Goal: Complete application form

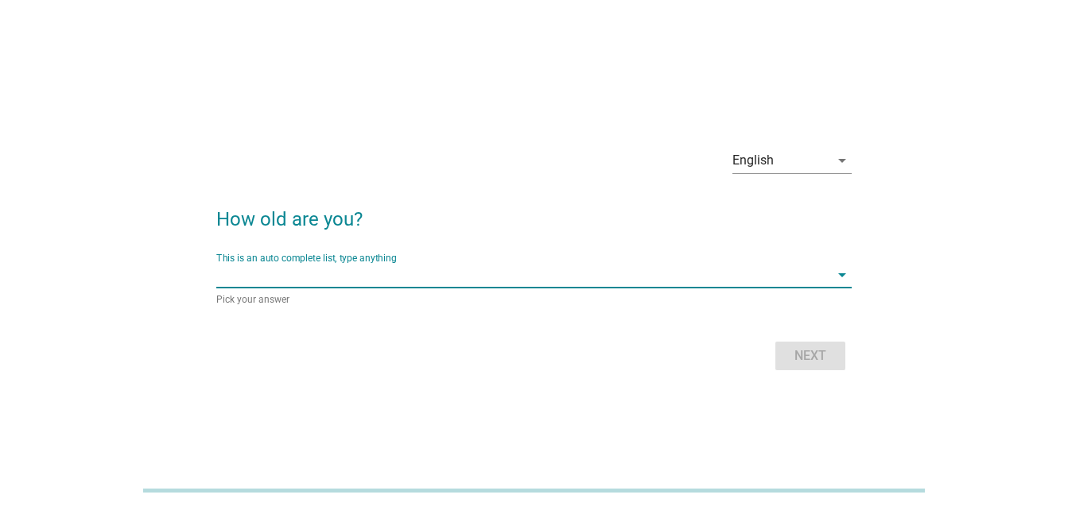
click at [510, 270] on input "This is an auto complete list, type anything" at bounding box center [522, 274] width 613 height 25
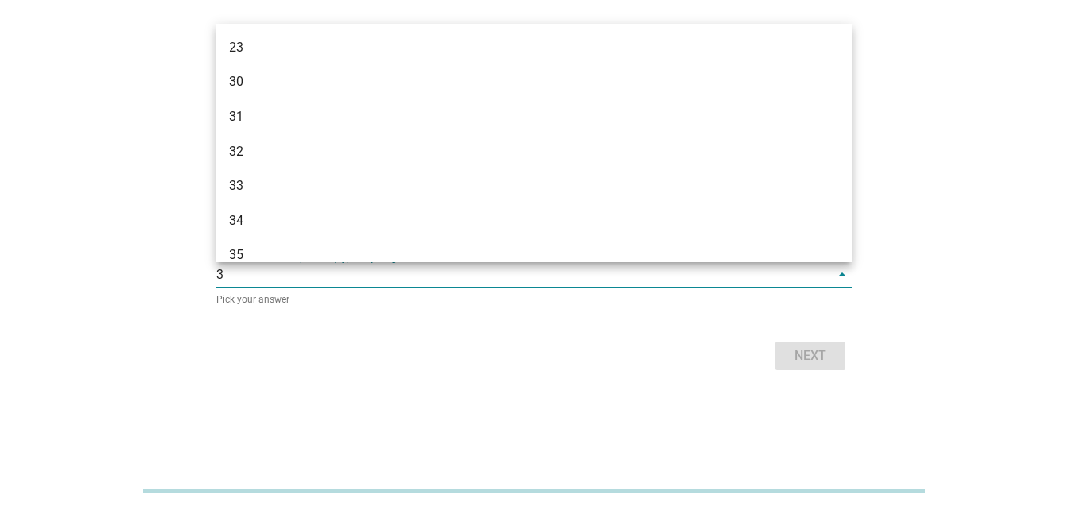
type input "38"
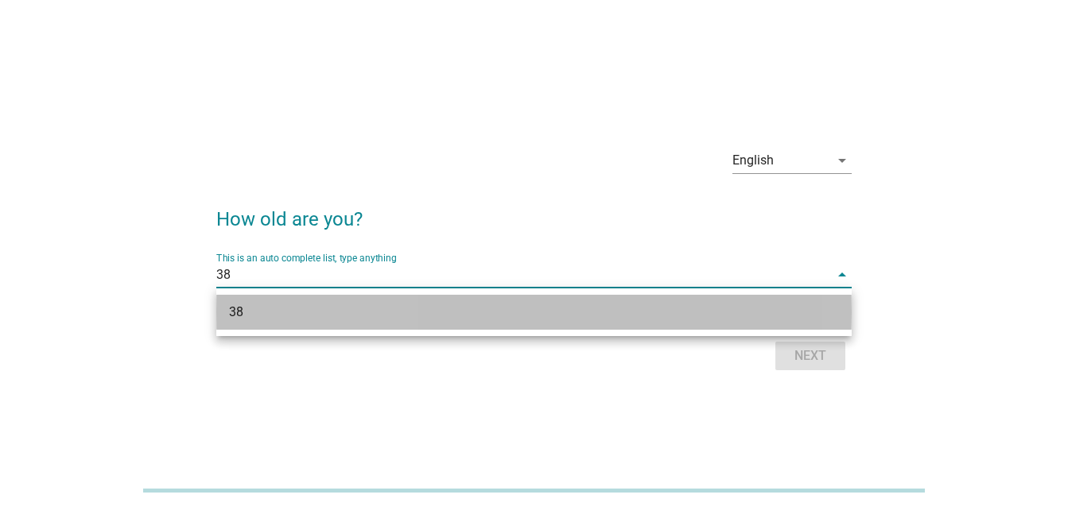
click at [677, 306] on div "38" at bounding box center [508, 312] width 559 height 19
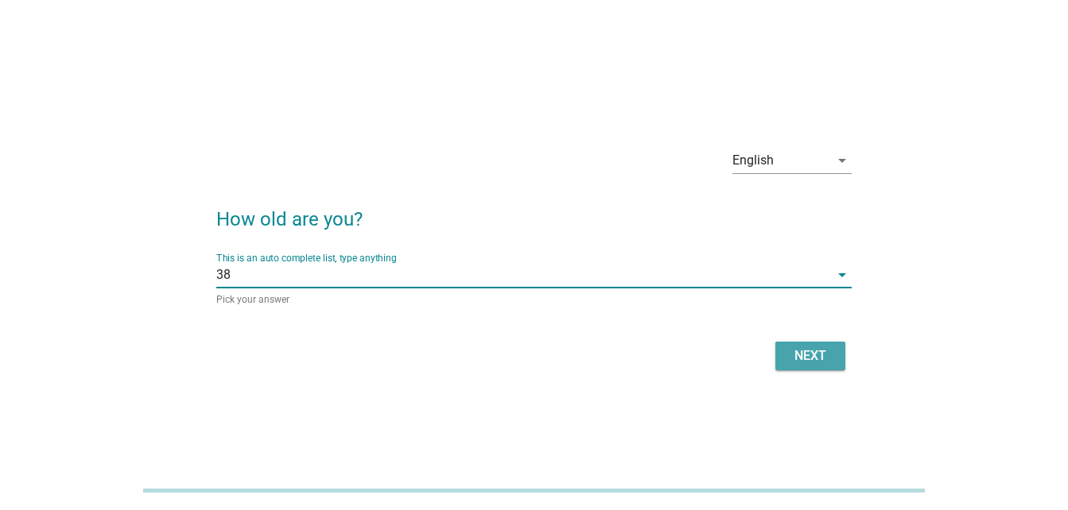
click at [800, 349] on div "Next" at bounding box center [810, 356] width 45 height 19
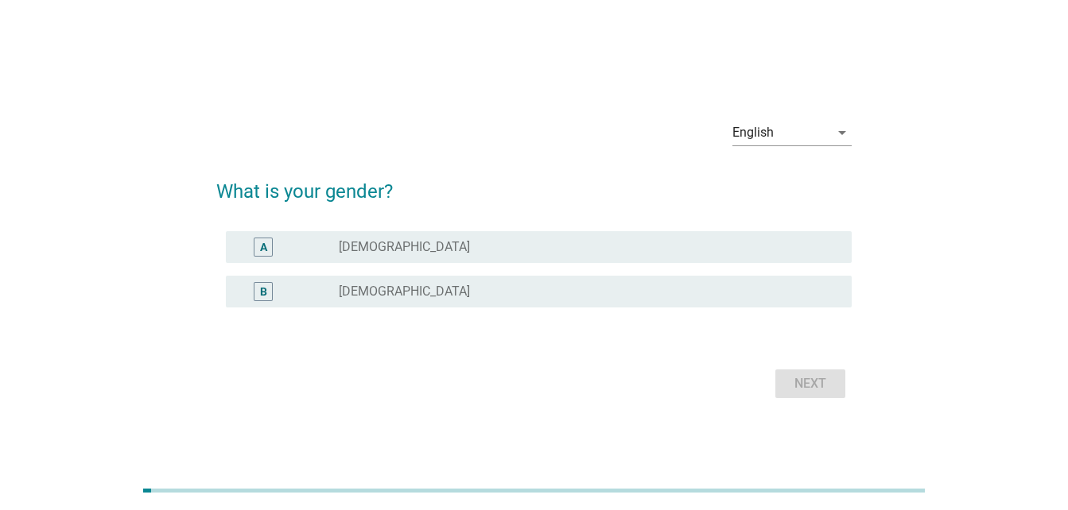
click at [809, 355] on form "What is your gender? A radio_button_unchecked [DEMOGRAPHIC_DATA] B radio_button…" at bounding box center [533, 282] width 635 height 242
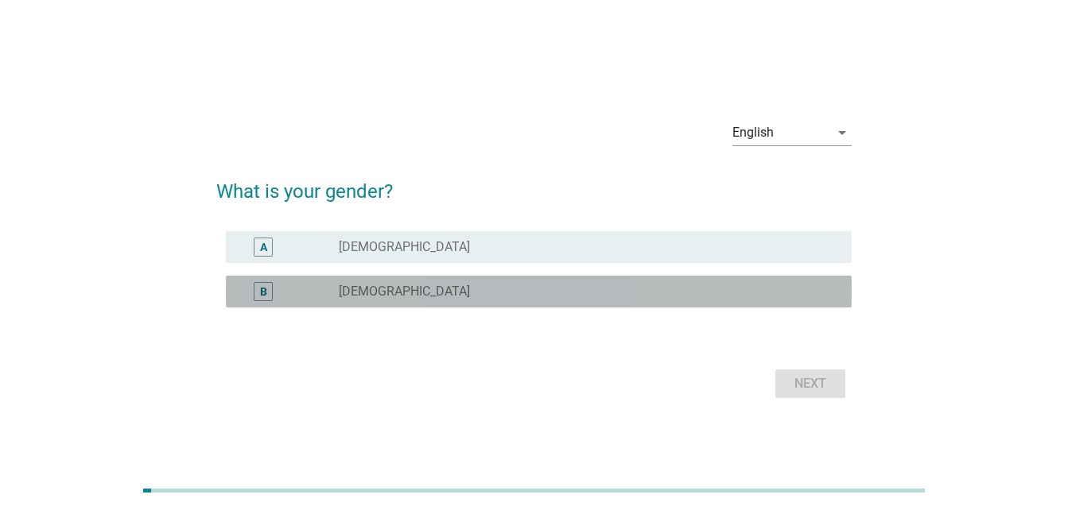
click at [721, 297] on div "radio_button_unchecked [DEMOGRAPHIC_DATA]" at bounding box center [582, 292] width 487 height 16
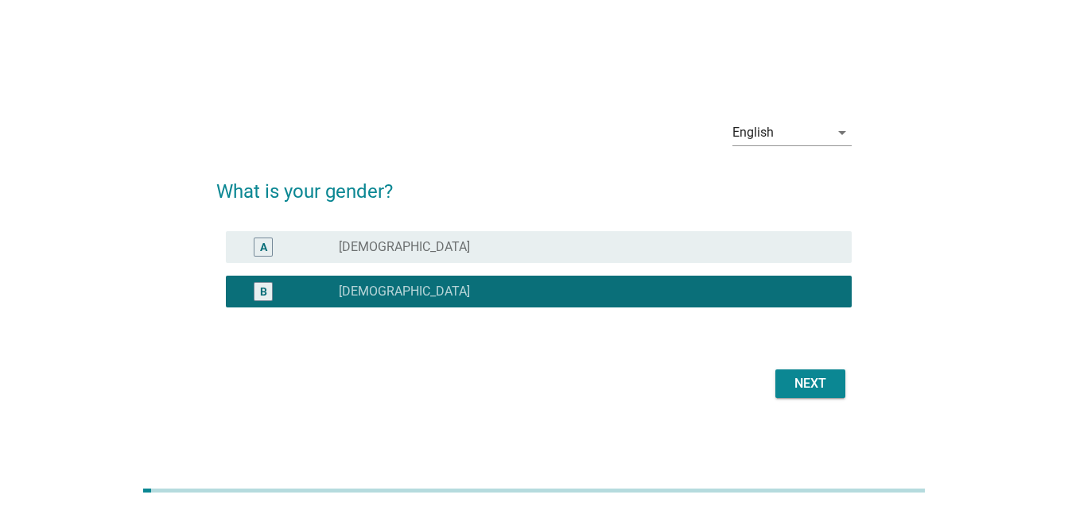
click at [813, 374] on div "Next" at bounding box center [810, 383] width 45 height 19
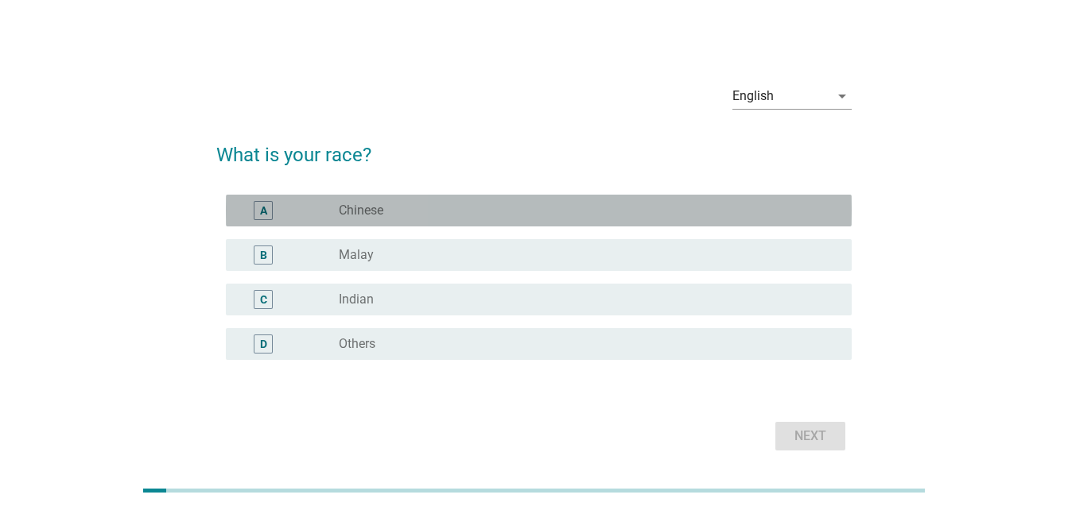
click at [544, 217] on div "radio_button_unchecked Chinese" at bounding box center [582, 211] width 487 height 16
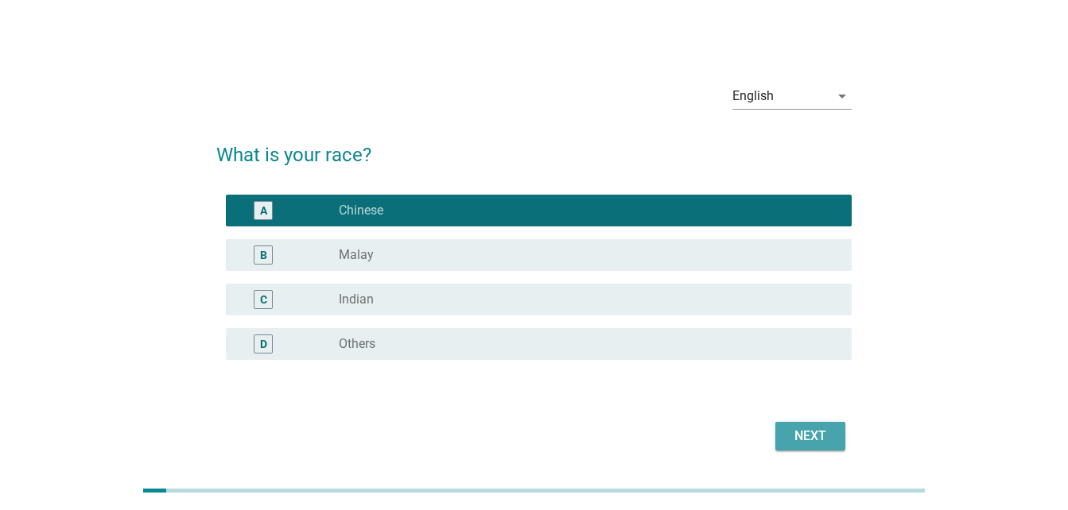
click at [816, 437] on div "Next" at bounding box center [810, 436] width 45 height 19
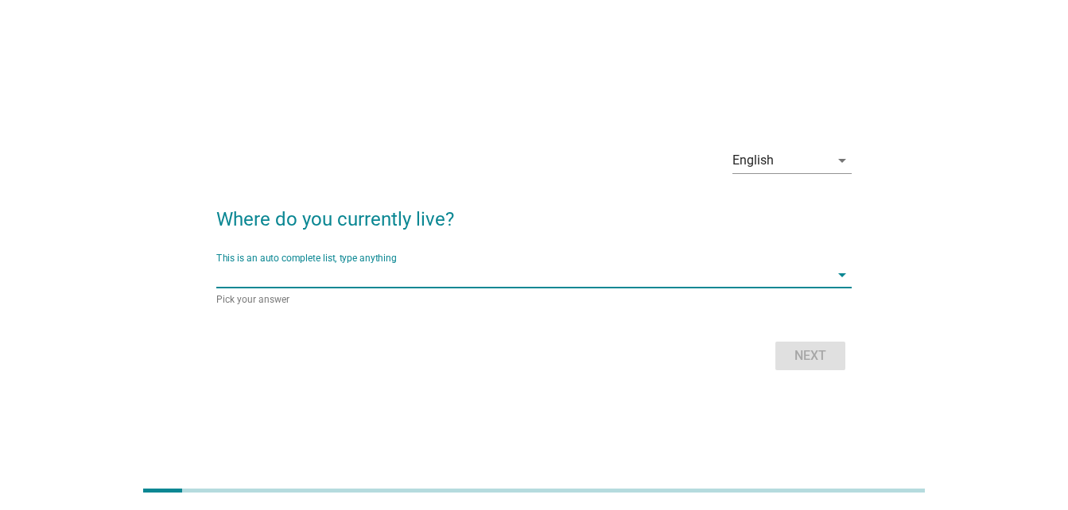
click at [815, 273] on input "This is an auto complete list, type anything" at bounding box center [522, 274] width 613 height 25
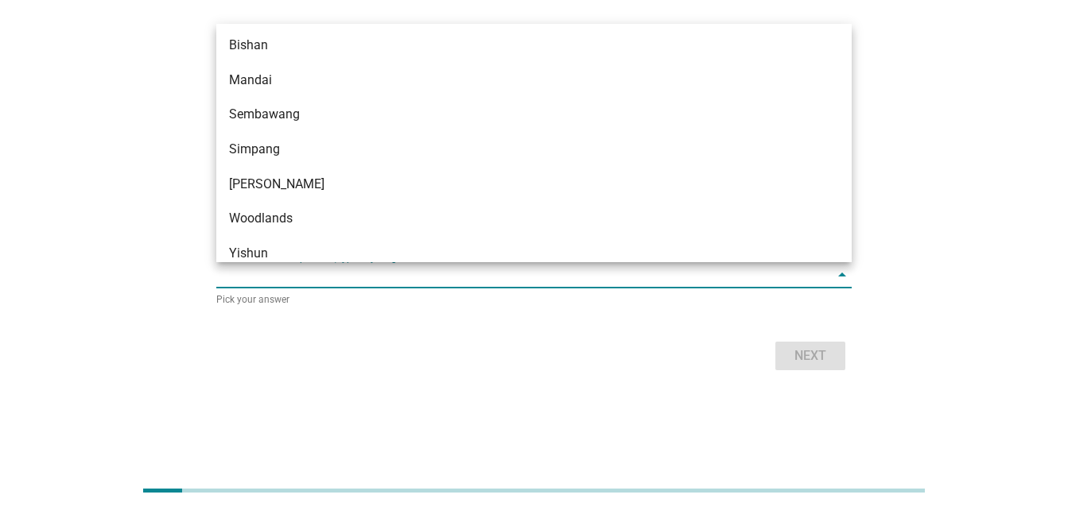
scroll to position [1458, 0]
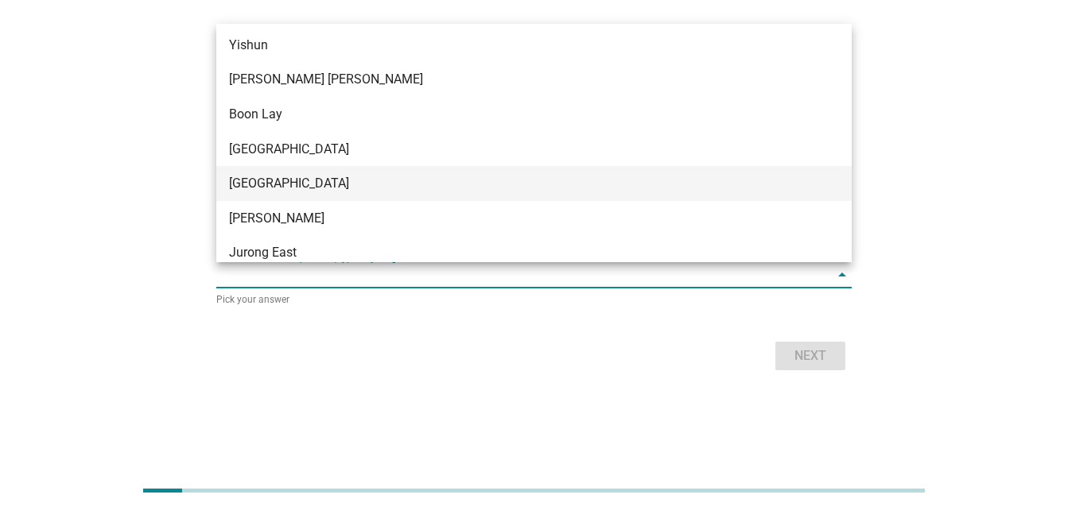
click at [504, 171] on div "[GEOGRAPHIC_DATA]" at bounding box center [533, 183] width 635 height 35
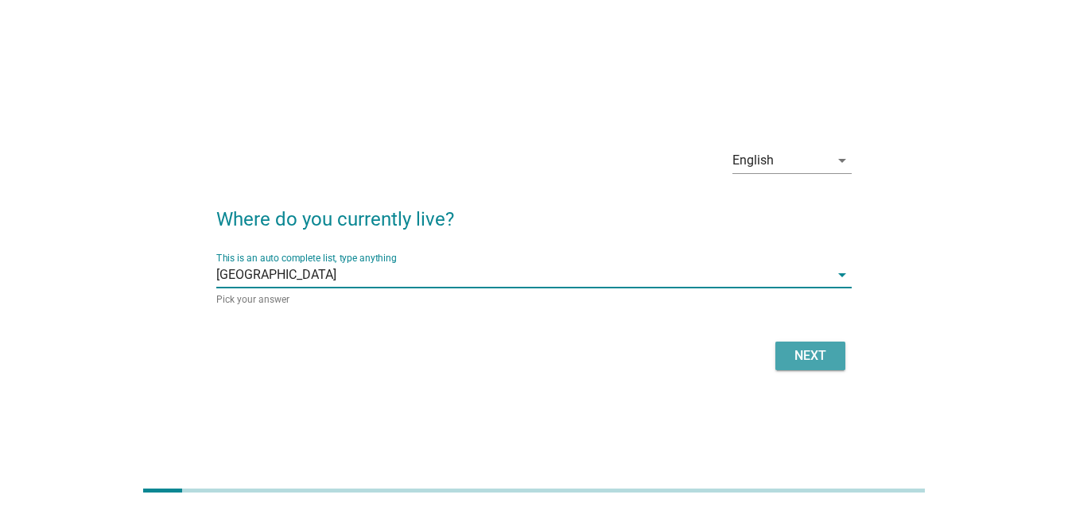
click at [811, 353] on div "Next" at bounding box center [810, 356] width 45 height 19
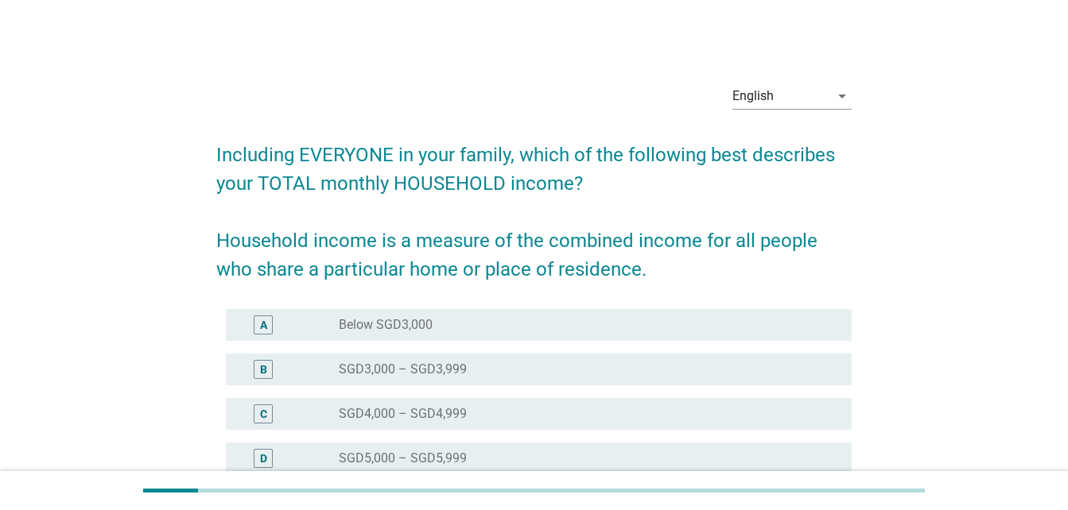
scroll to position [391, 0]
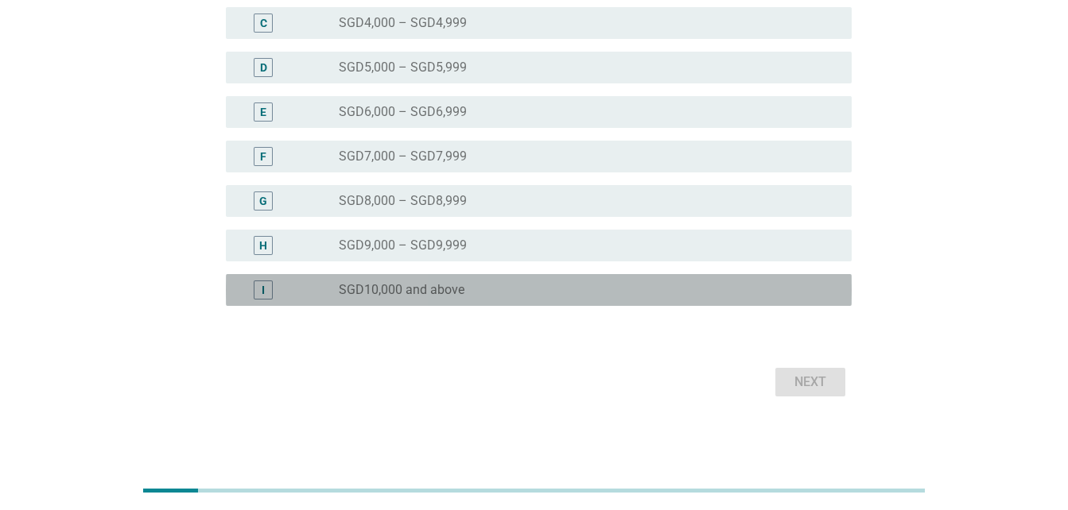
click at [500, 289] on div "radio_button_unchecked SGD10,000 and above" at bounding box center [582, 290] width 487 height 16
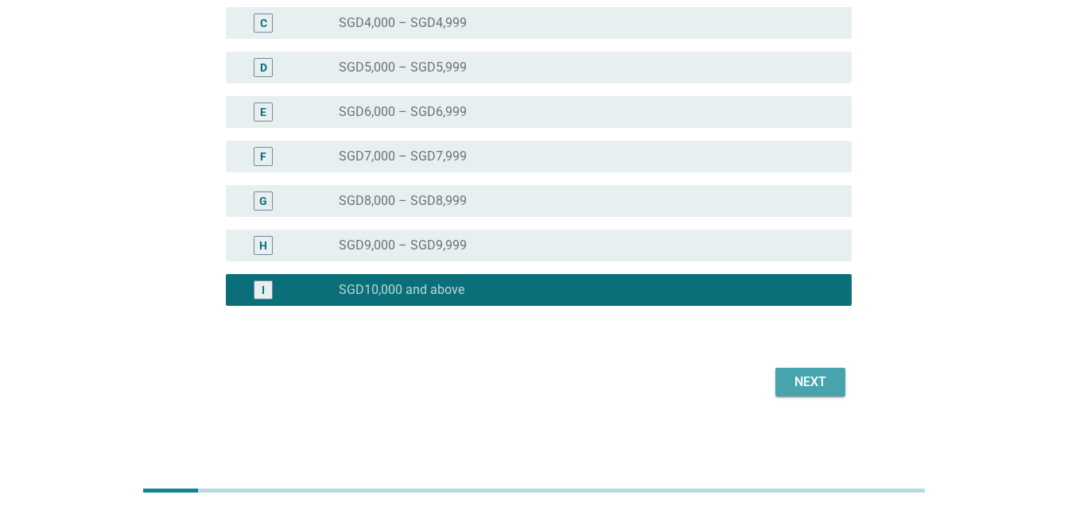
click at [795, 388] on div "Next" at bounding box center [810, 382] width 45 height 19
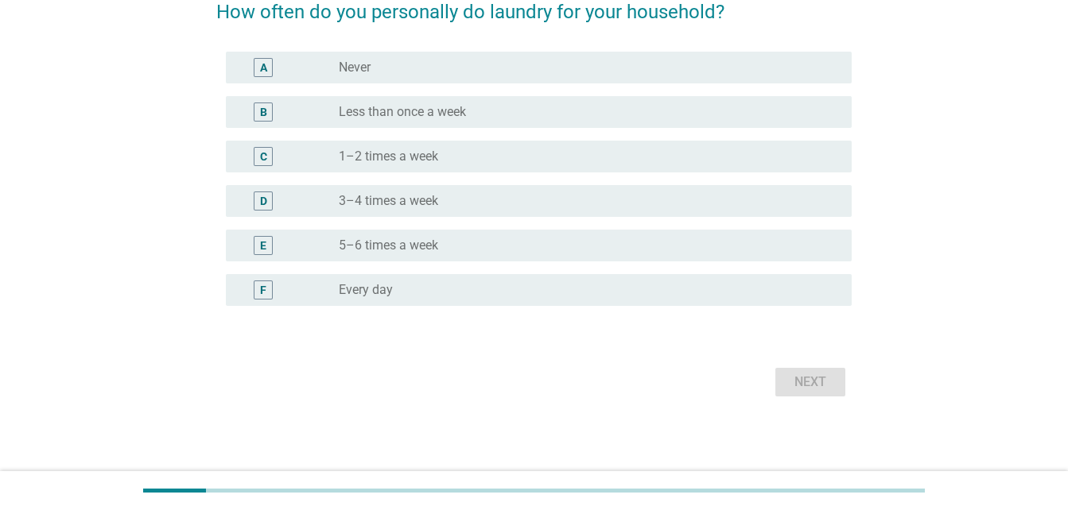
scroll to position [0, 0]
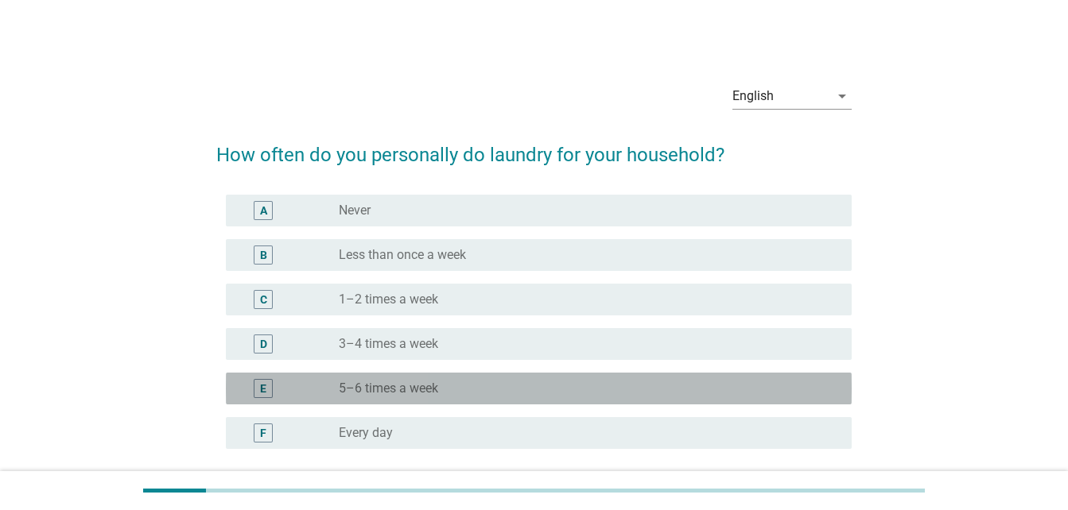
click at [521, 390] on div "radio_button_unchecked 5–6 times a week" at bounding box center [582, 389] width 487 height 16
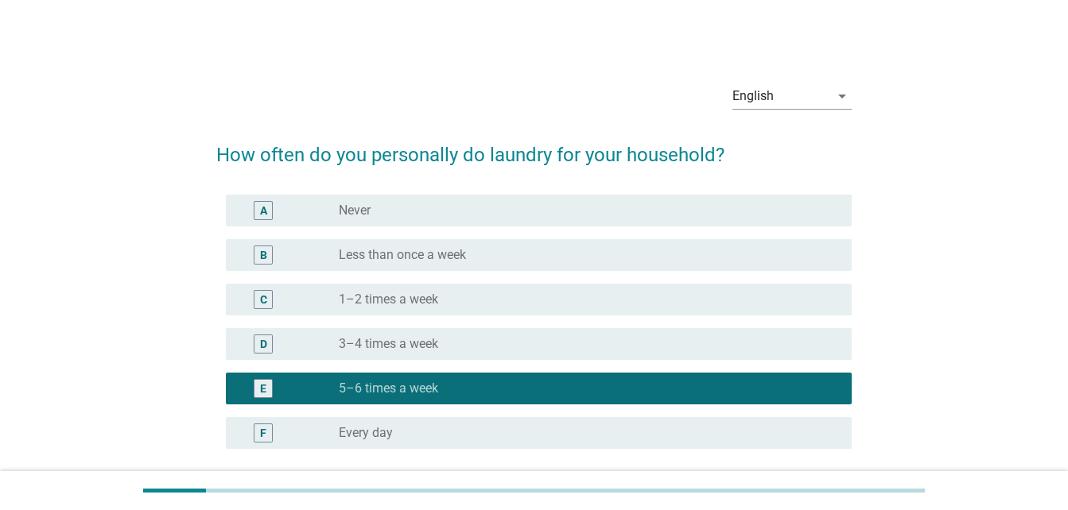
scroll to position [143, 0]
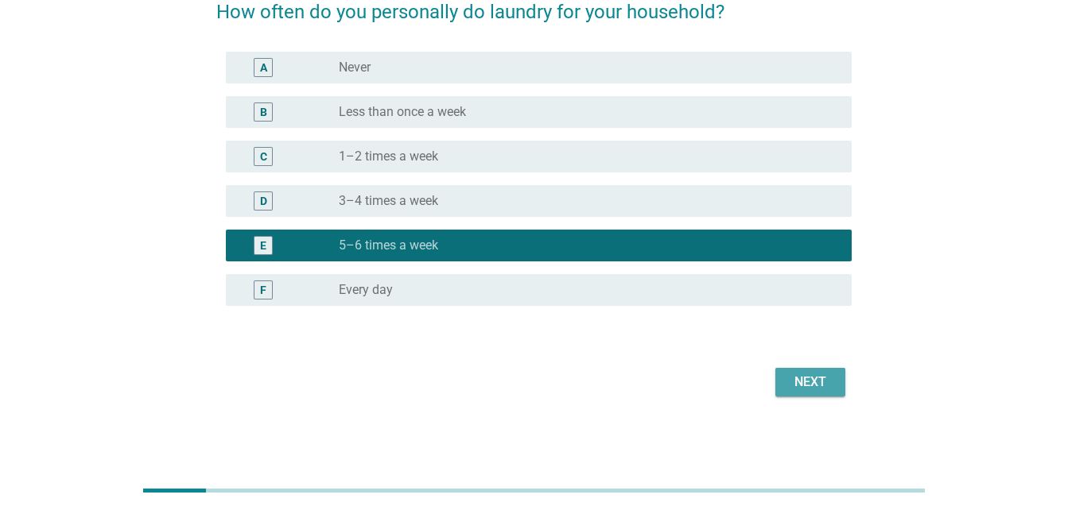
click at [820, 380] on div "Next" at bounding box center [810, 382] width 45 height 19
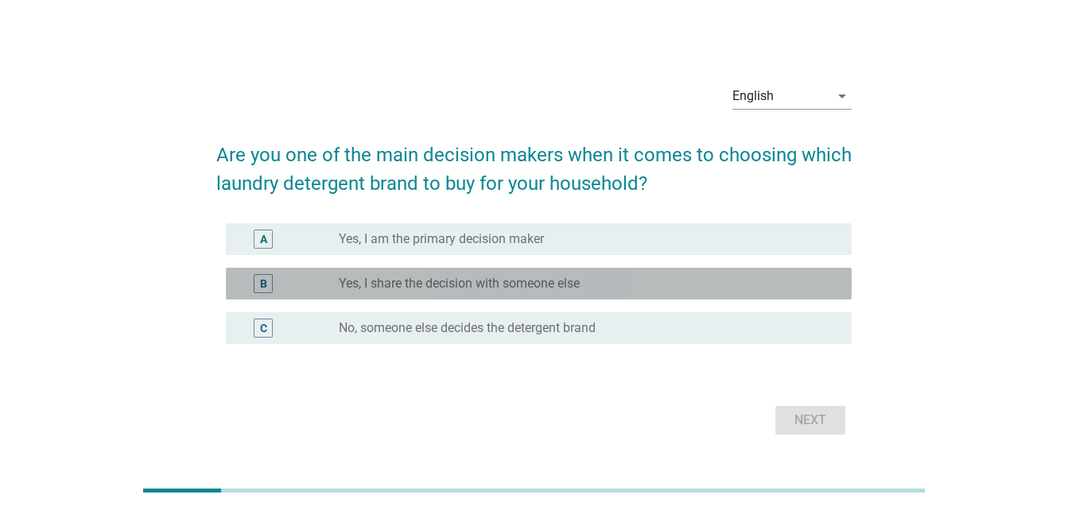
click at [601, 289] on div "radio_button_unchecked Yes, I share the decision with someone else" at bounding box center [582, 284] width 487 height 16
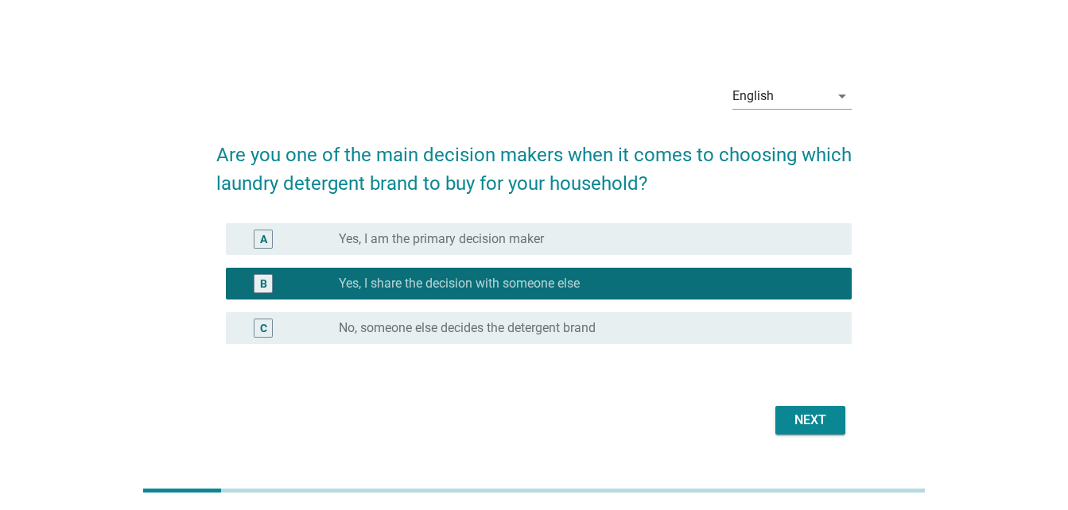
click at [824, 421] on div "Next" at bounding box center [810, 420] width 45 height 19
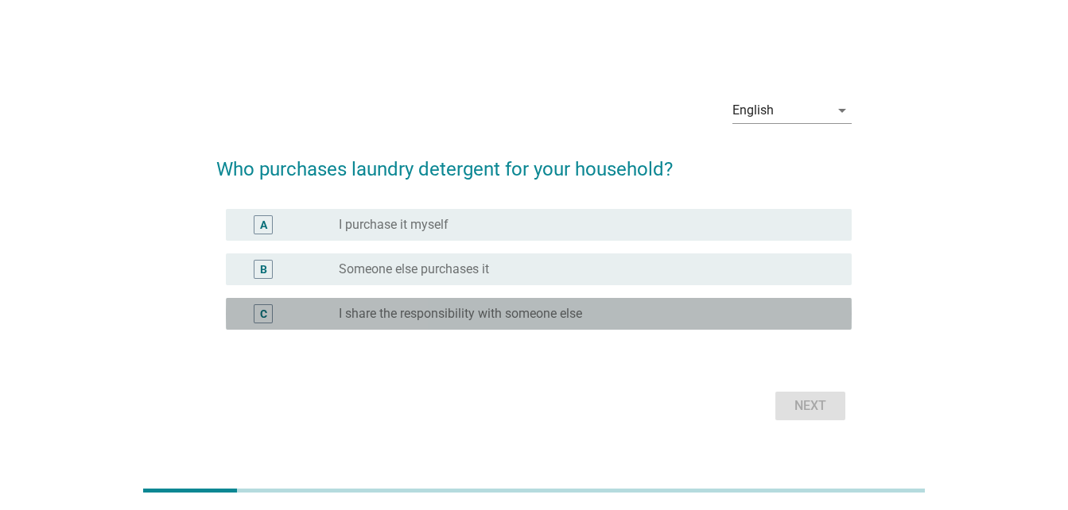
click at [476, 309] on label "I share the responsibility with someone else" at bounding box center [460, 314] width 243 height 16
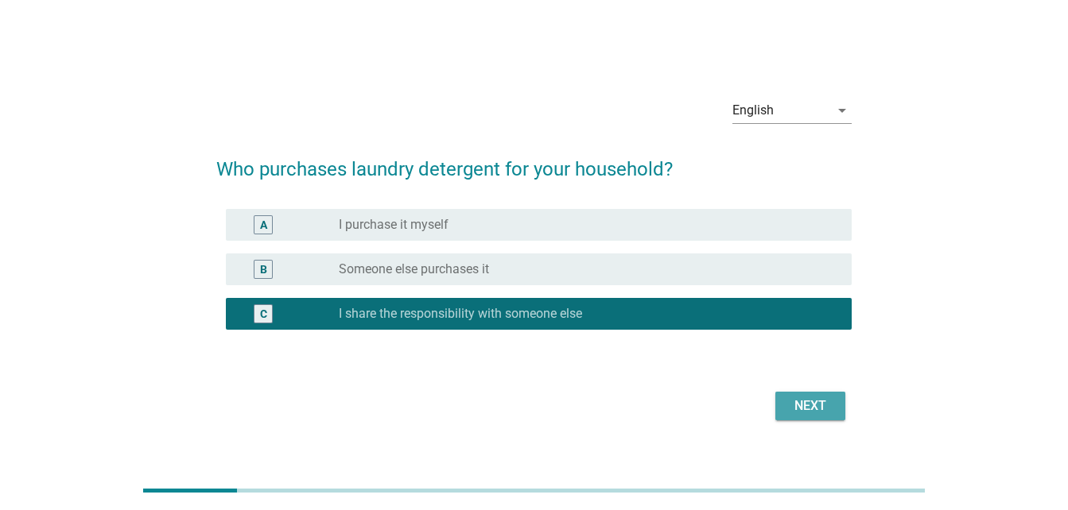
click at [806, 401] on div "Next" at bounding box center [810, 406] width 45 height 19
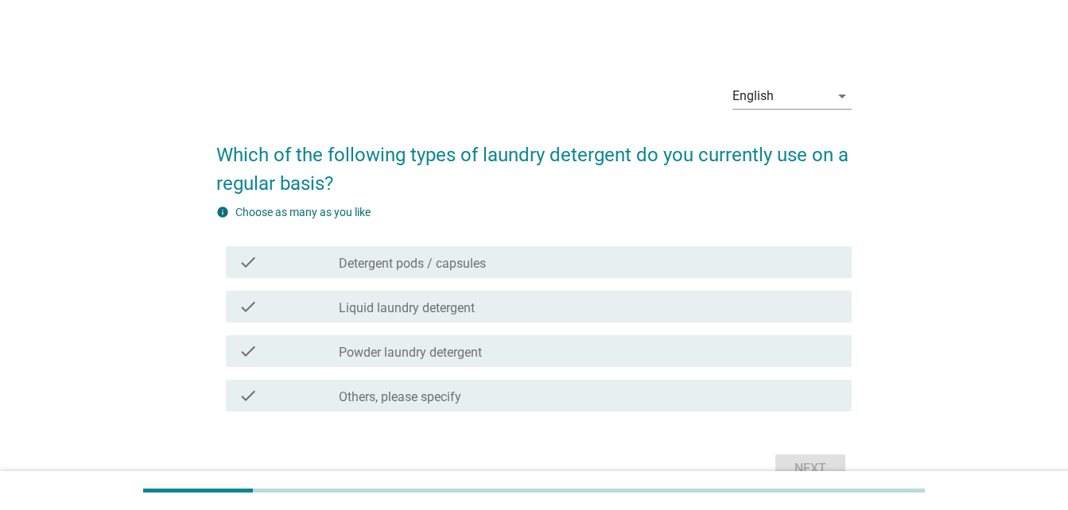
click at [479, 314] on div "check_box_outline_blank Liquid laundry detergent" at bounding box center [589, 306] width 500 height 19
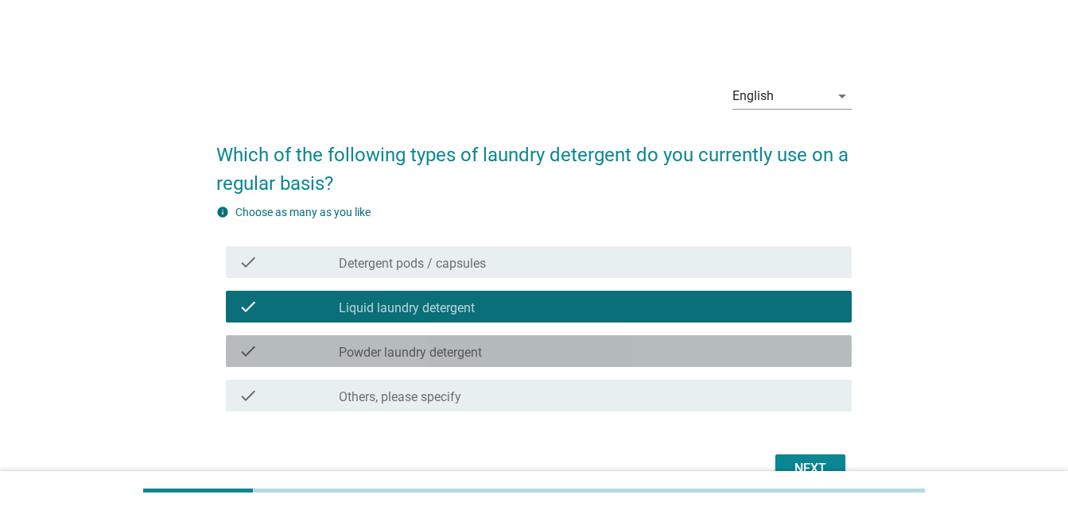
click at [483, 343] on div "check_box_outline_blank Powder laundry detergent" at bounding box center [589, 351] width 500 height 19
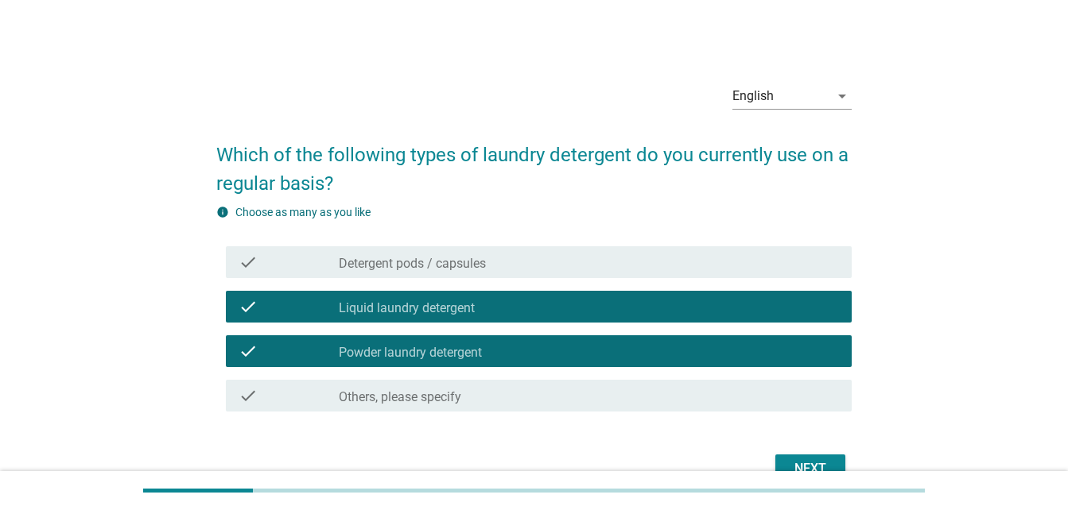
click at [786, 456] on button "Next" at bounding box center [810, 469] width 70 height 29
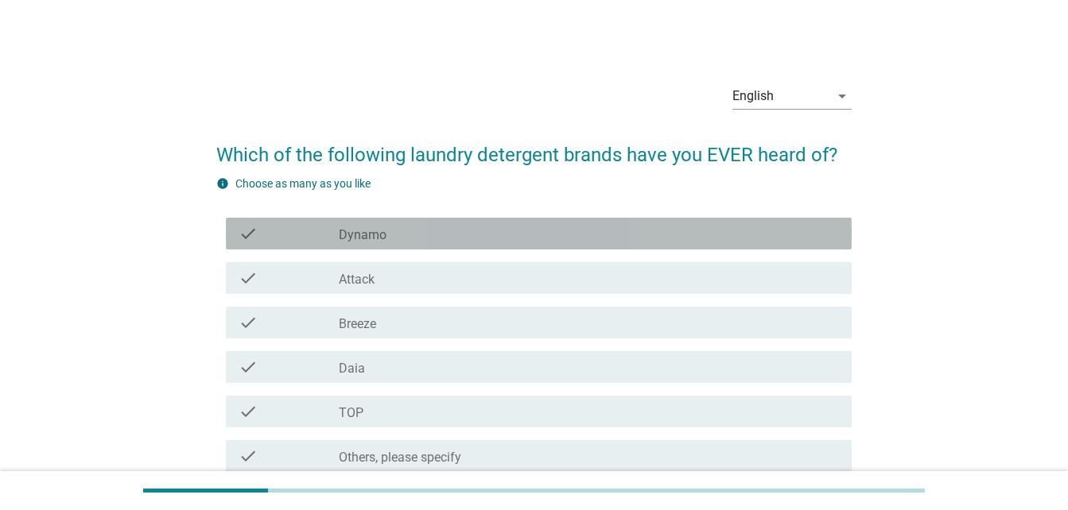
click at [388, 240] on div "check_box_outline_blank Dynamo" at bounding box center [589, 233] width 500 height 19
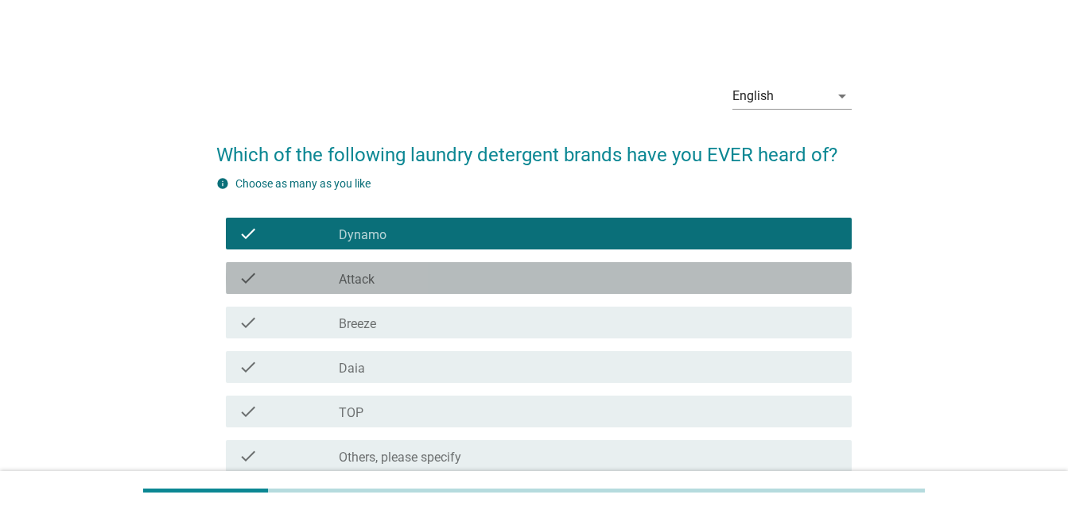
click at [390, 278] on div "check_box_outline_blank Attack" at bounding box center [589, 278] width 500 height 19
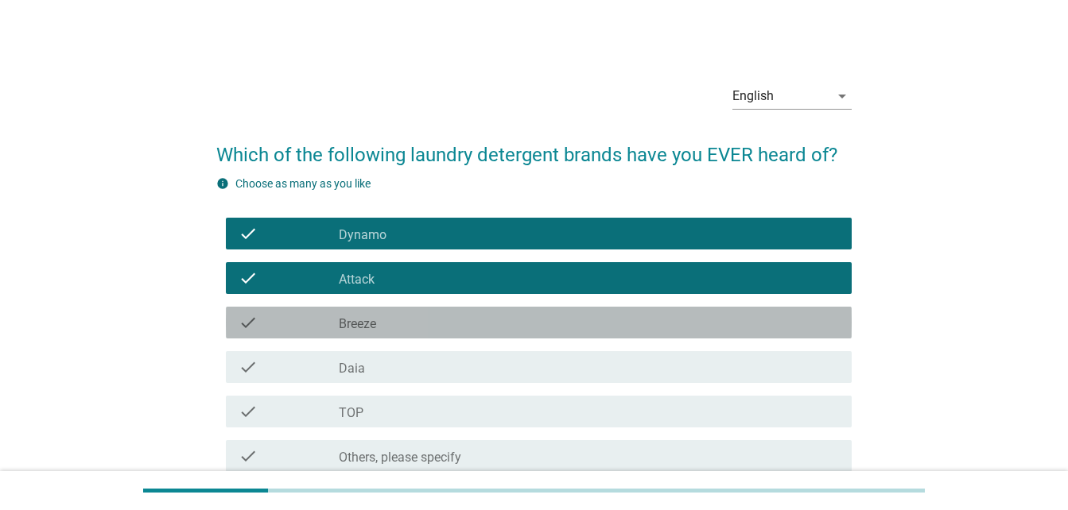
click at [398, 324] on div "check_box_outline_blank Breeze" at bounding box center [589, 322] width 500 height 19
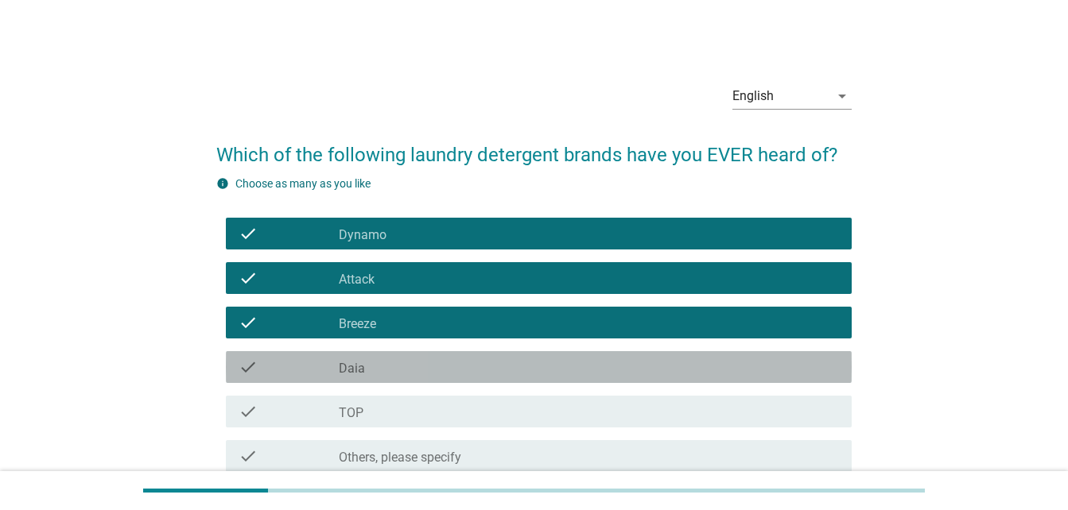
click at [405, 378] on div "check check_box_outline_blank Daia" at bounding box center [539, 367] width 626 height 32
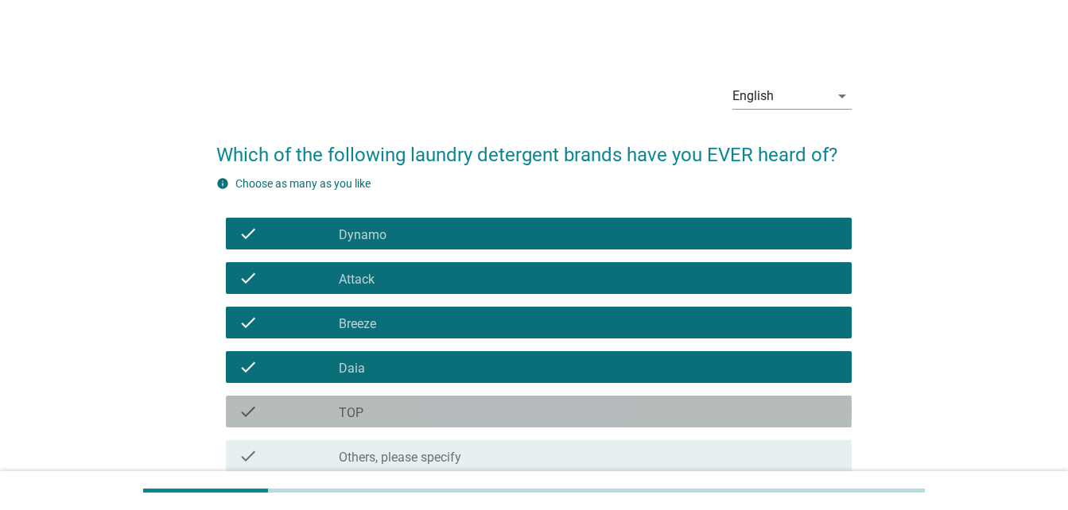
click at [428, 417] on div "check_box_outline_blank TOP" at bounding box center [589, 411] width 500 height 19
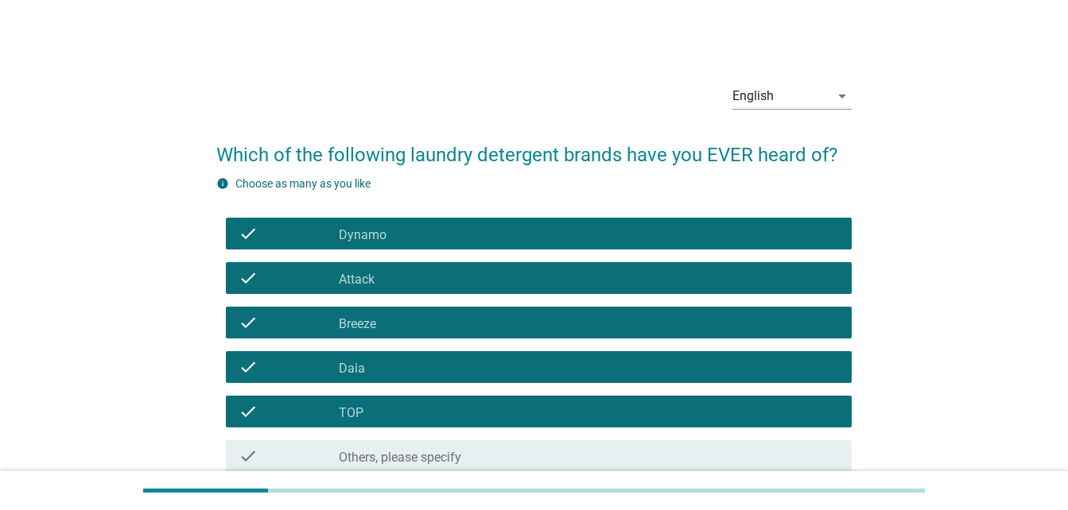
scroll to position [147, 0]
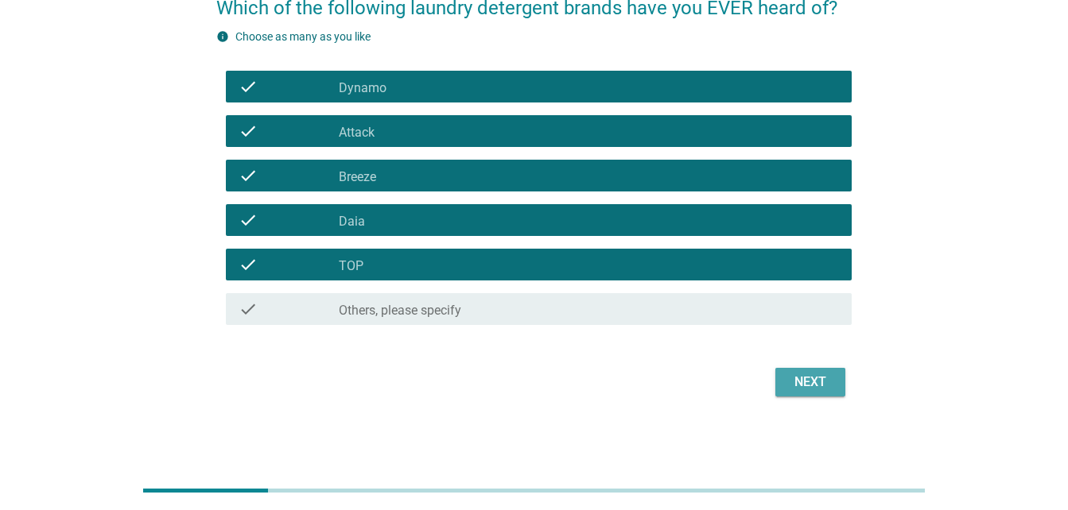
click at [798, 373] on div "Next" at bounding box center [810, 382] width 45 height 19
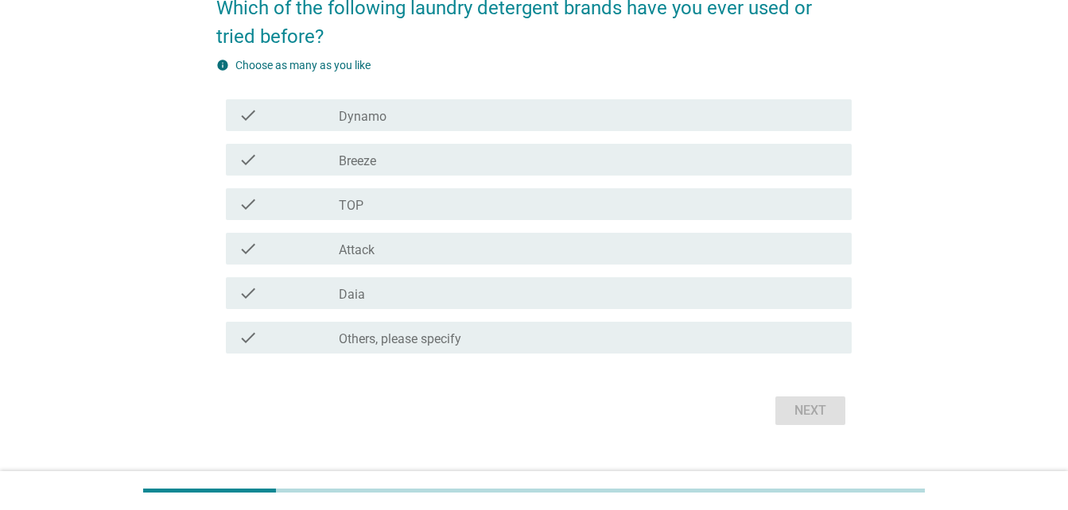
scroll to position [0, 0]
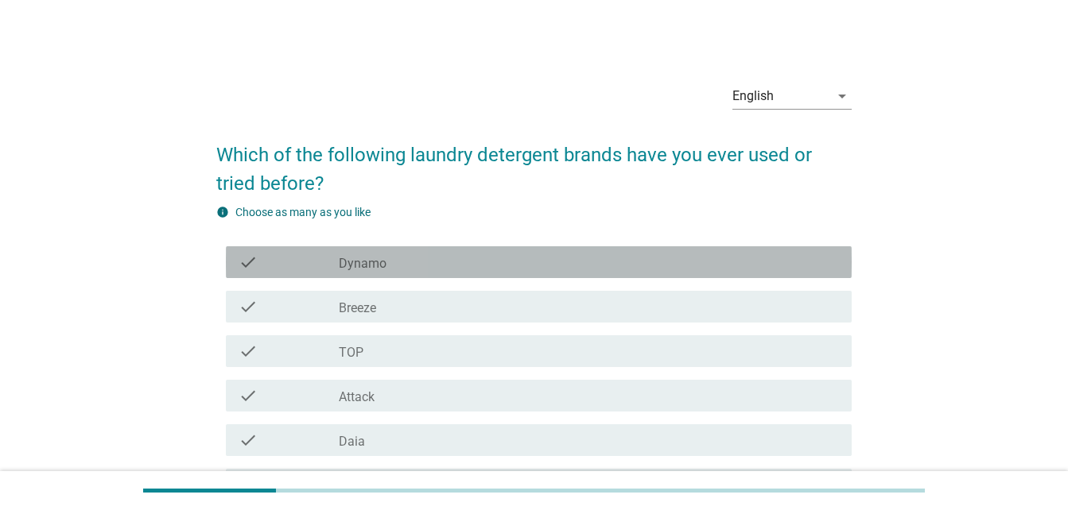
click at [538, 264] on div "check_box_outline_blank Dynamo" at bounding box center [589, 262] width 500 height 19
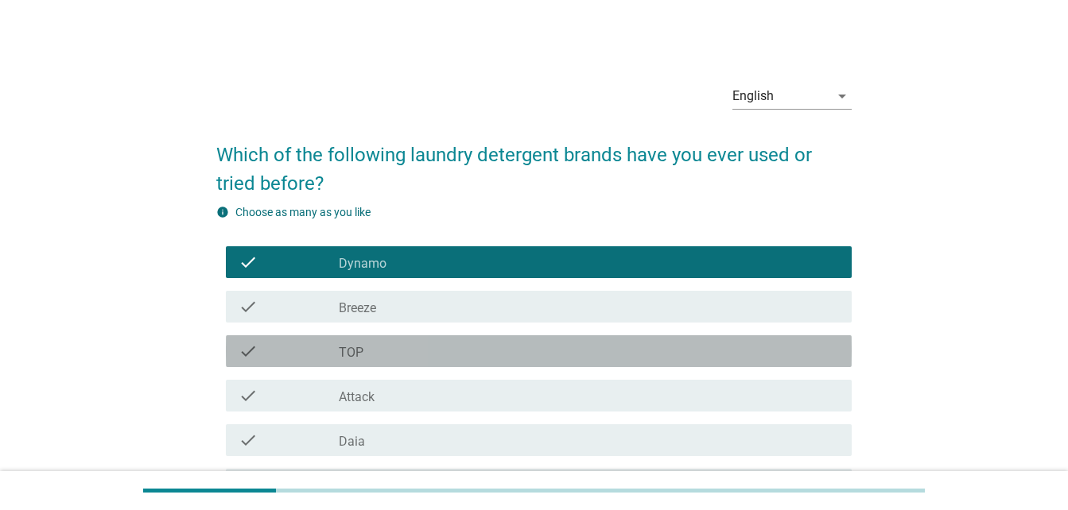
click at [537, 359] on div "check_box_outline_blank TOP" at bounding box center [589, 351] width 500 height 19
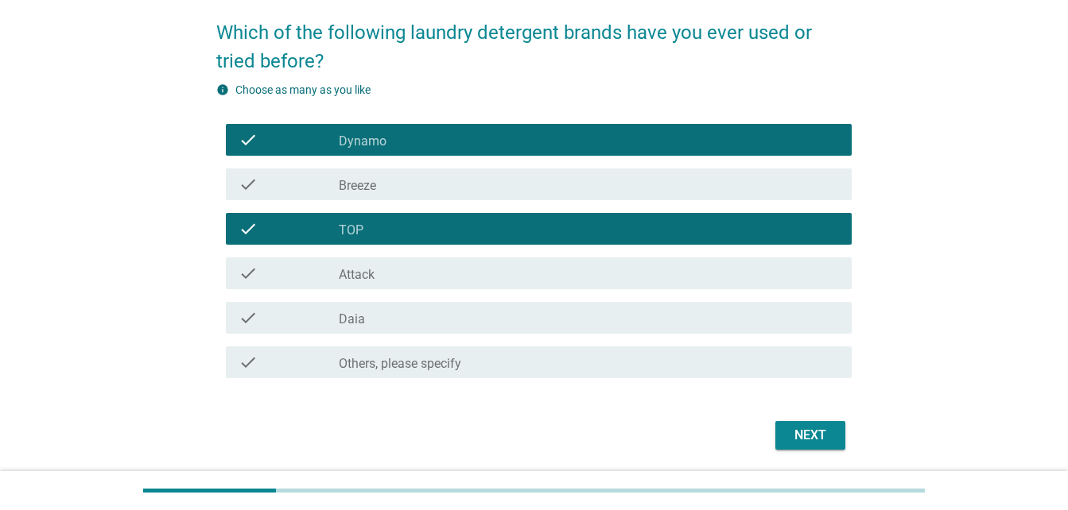
scroll to position [176, 0]
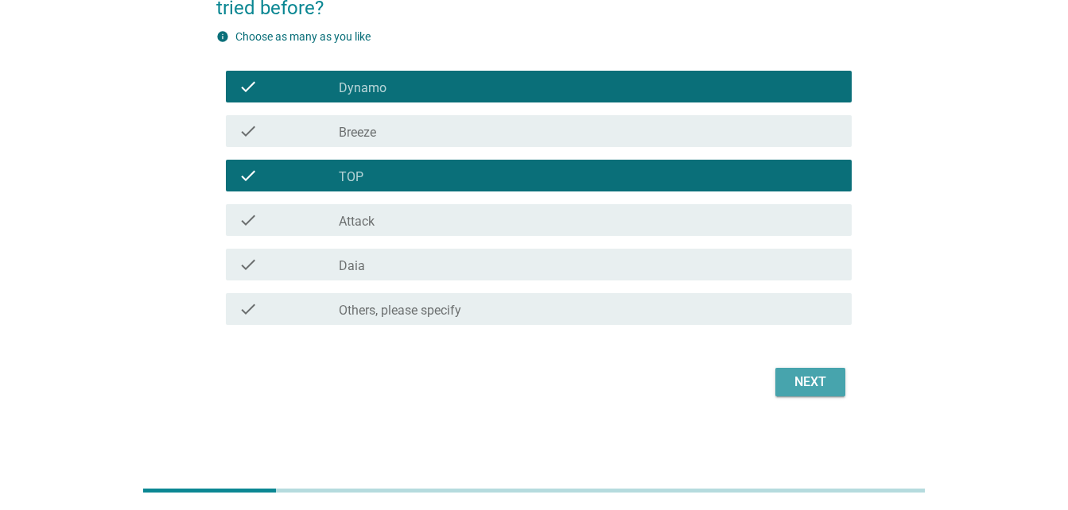
click at [811, 378] on div "Next" at bounding box center [810, 382] width 45 height 19
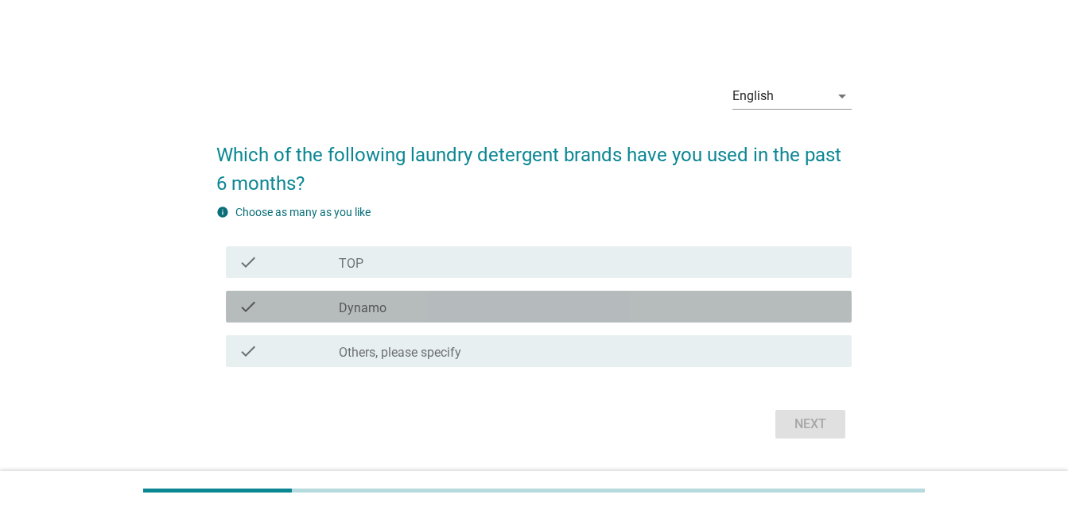
click at [642, 312] on div "check_box Dynamo" at bounding box center [589, 306] width 500 height 19
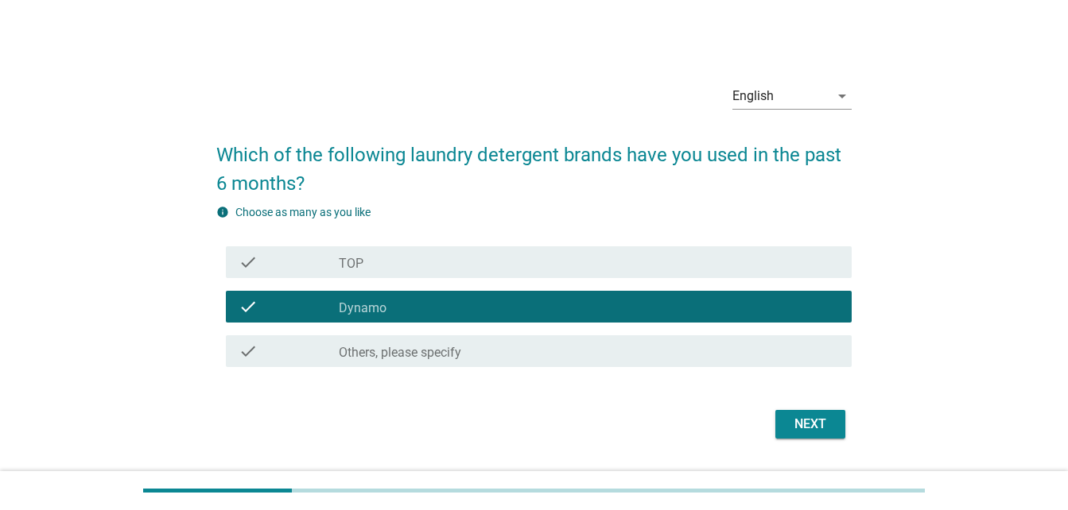
click at [796, 417] on div "Next" at bounding box center [810, 424] width 45 height 19
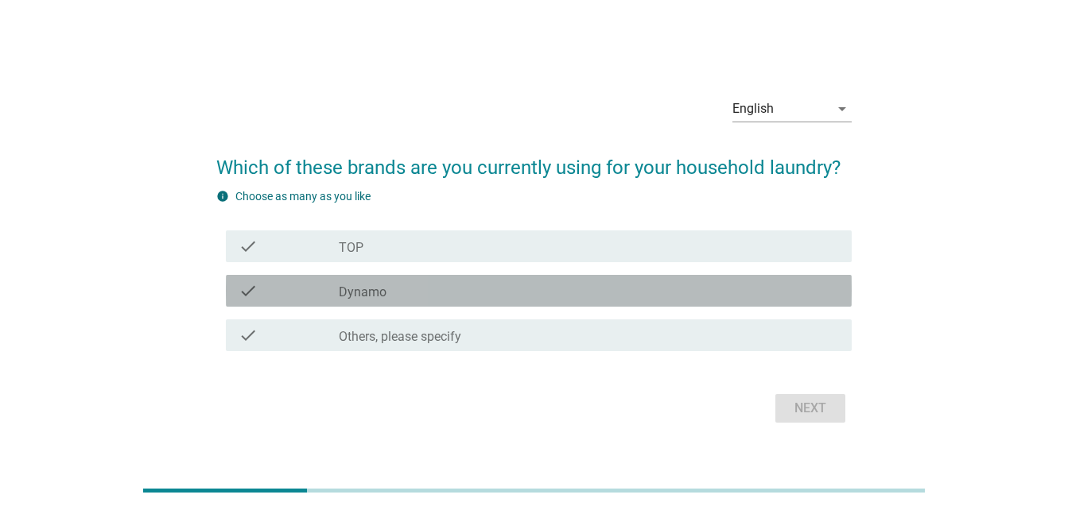
click at [724, 285] on div "check_box Dynamo" at bounding box center [589, 290] width 500 height 19
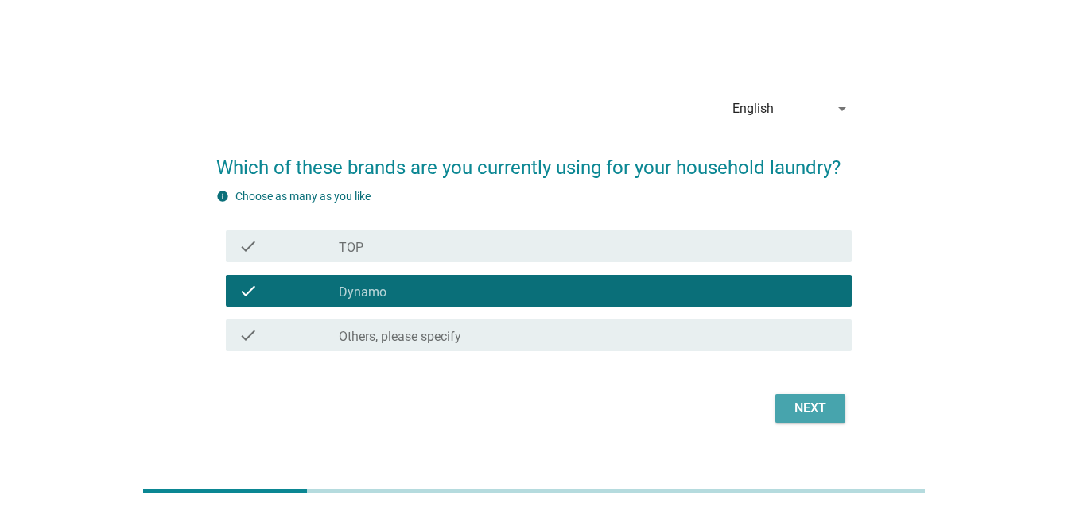
click at [812, 410] on div "Next" at bounding box center [810, 408] width 45 height 19
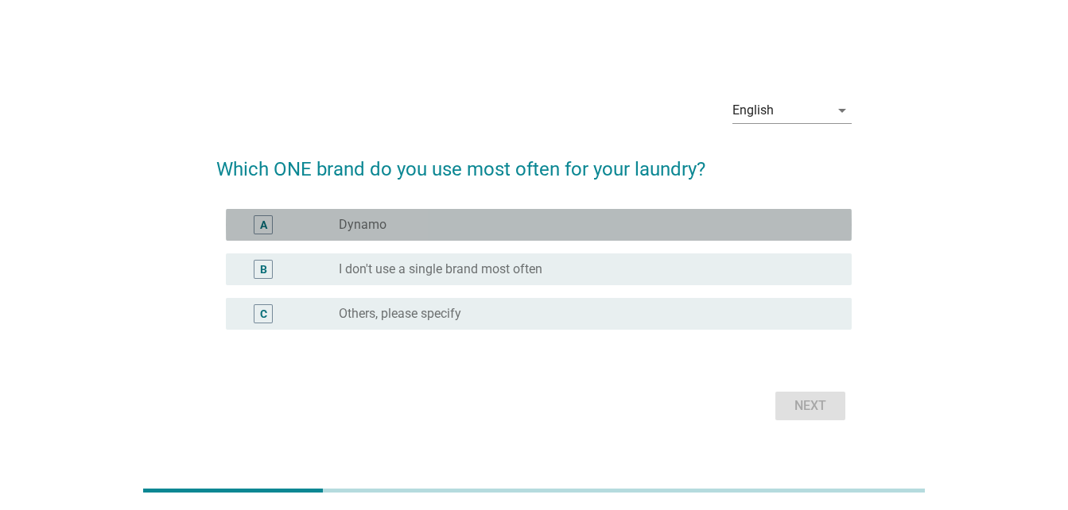
click at [510, 229] on div "radio_button_unchecked Dynamo" at bounding box center [582, 225] width 487 height 16
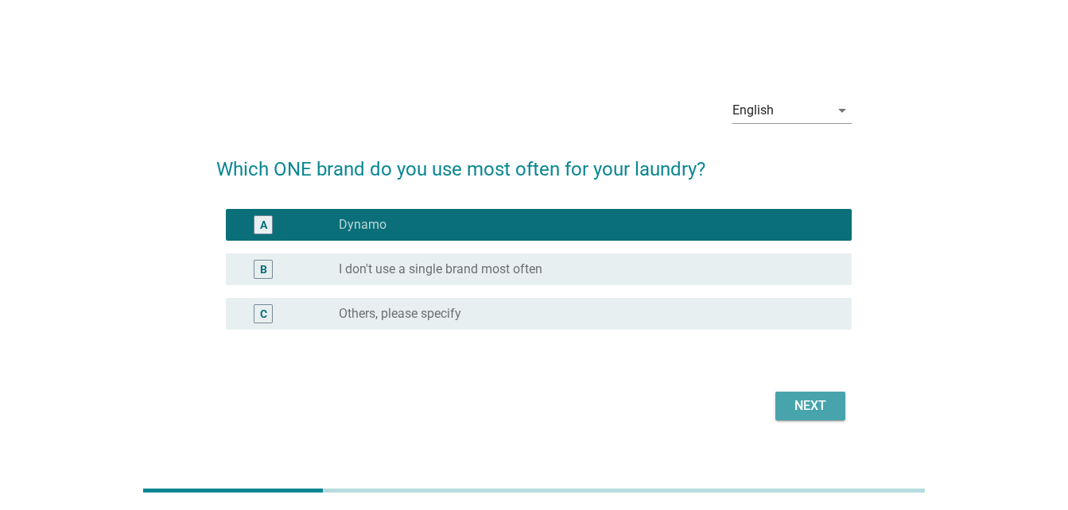
click at [794, 405] on div "Next" at bounding box center [810, 406] width 45 height 19
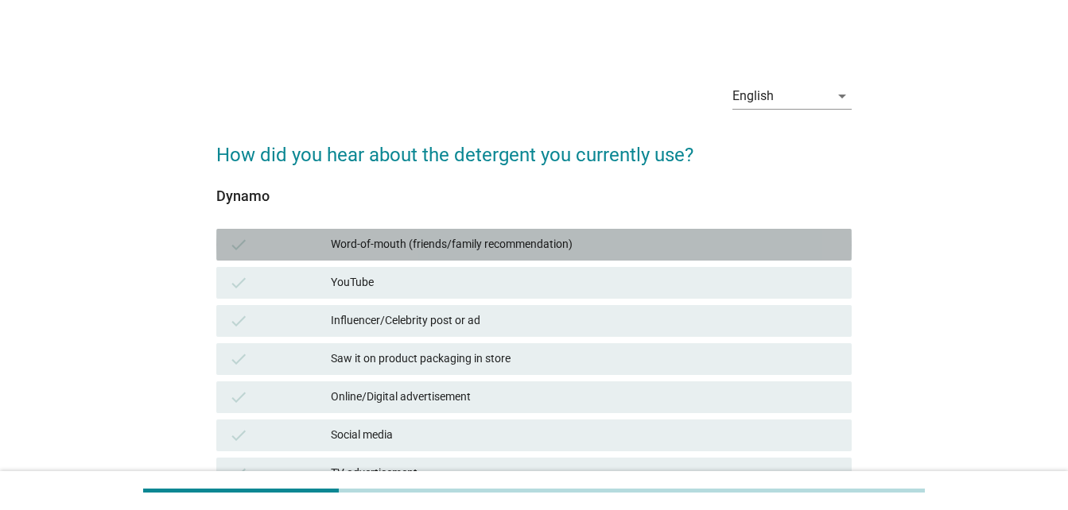
click at [590, 244] on div "Word-of-mouth (friends/family recommendation)" at bounding box center [585, 244] width 508 height 19
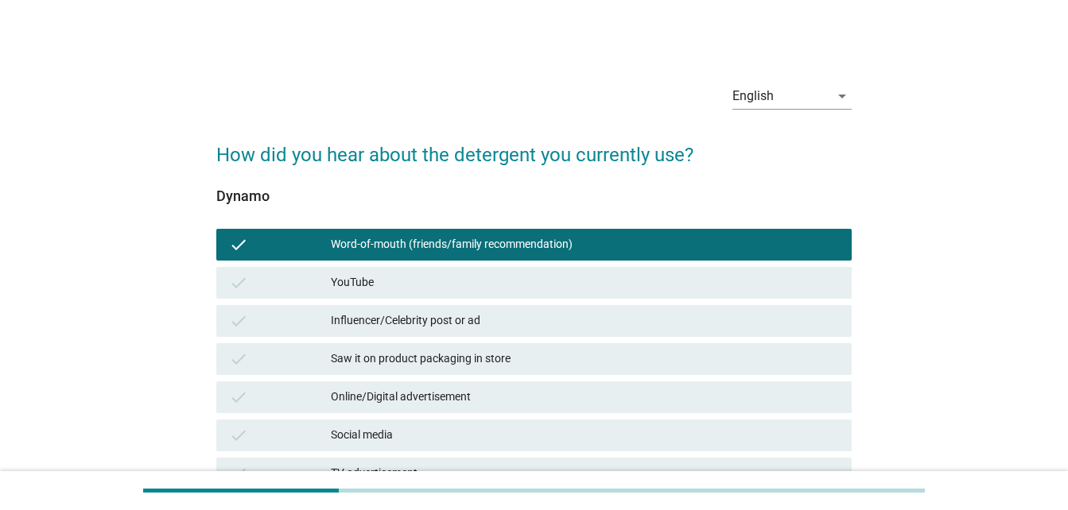
click at [580, 355] on div "Saw it on product packaging in store" at bounding box center [585, 359] width 508 height 19
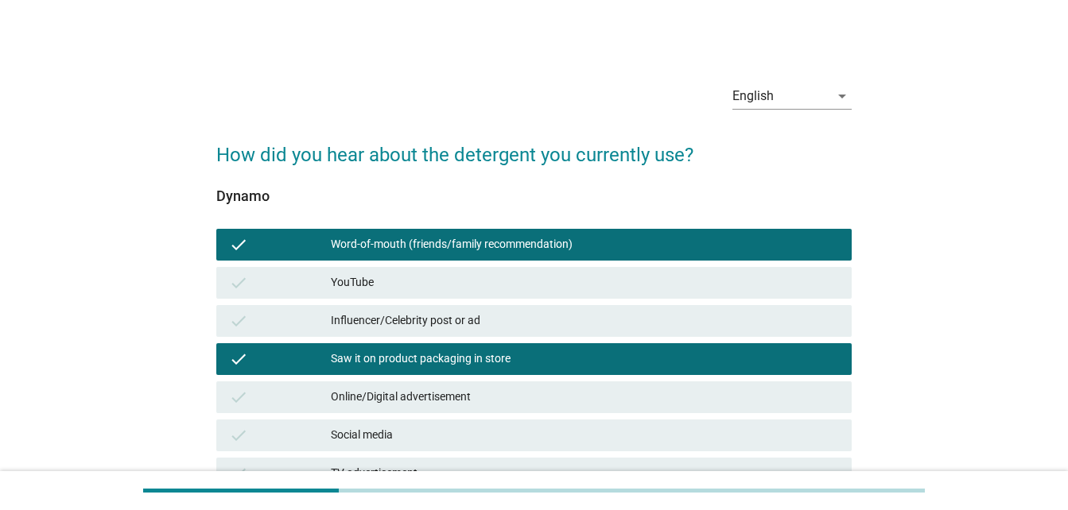
scroll to position [419, 0]
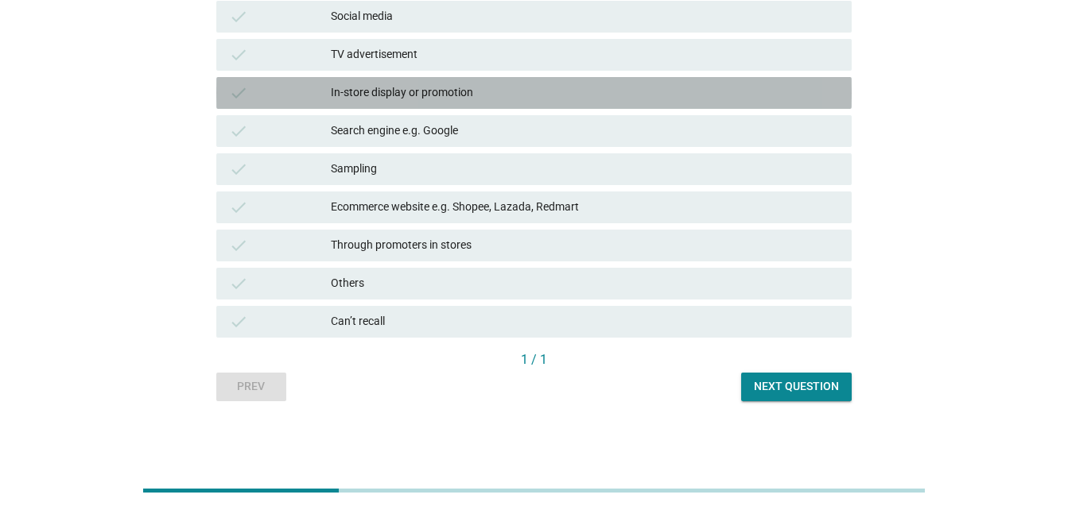
click at [684, 92] on div "In-store display or promotion" at bounding box center [585, 92] width 508 height 19
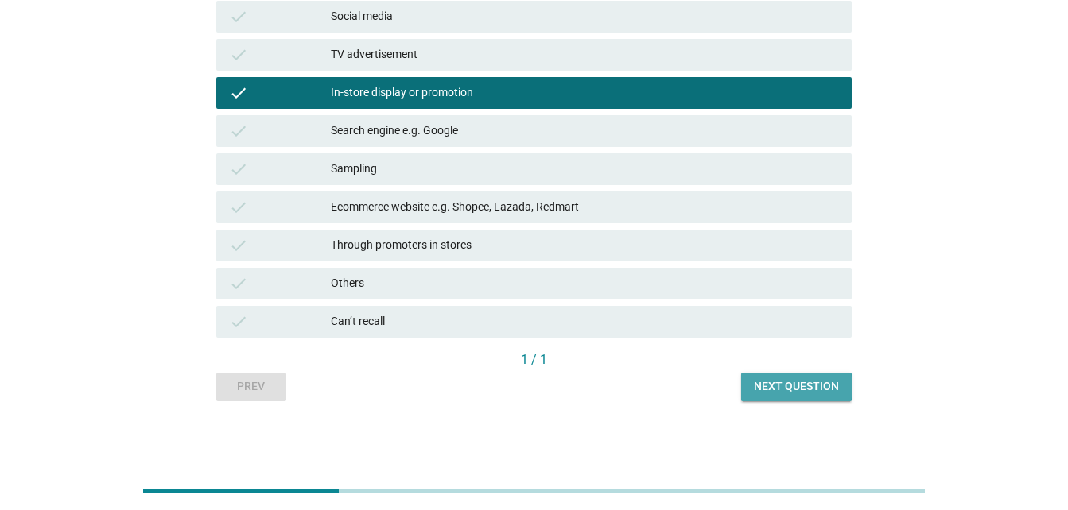
click at [795, 387] on div "Next question" at bounding box center [796, 386] width 85 height 17
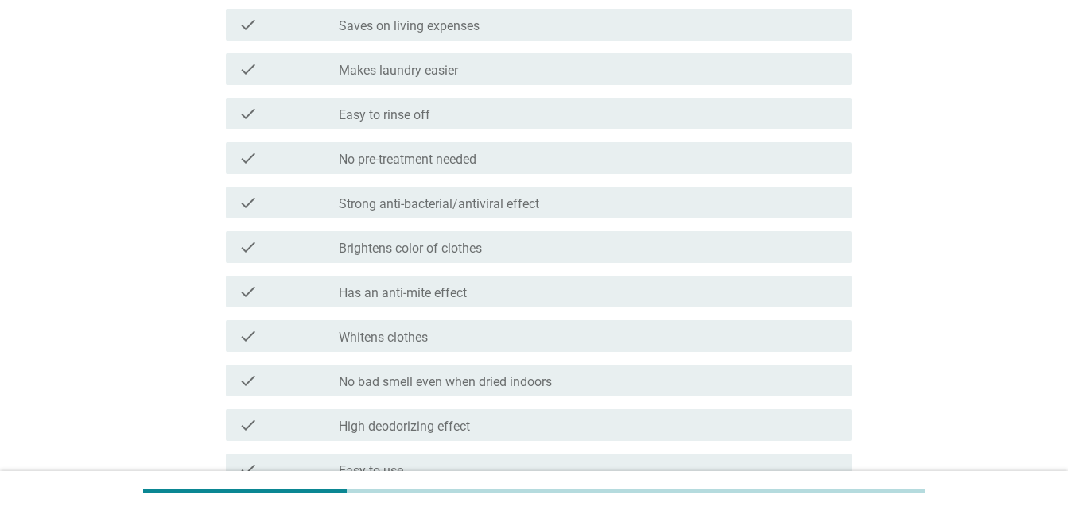
scroll to position [467, 0]
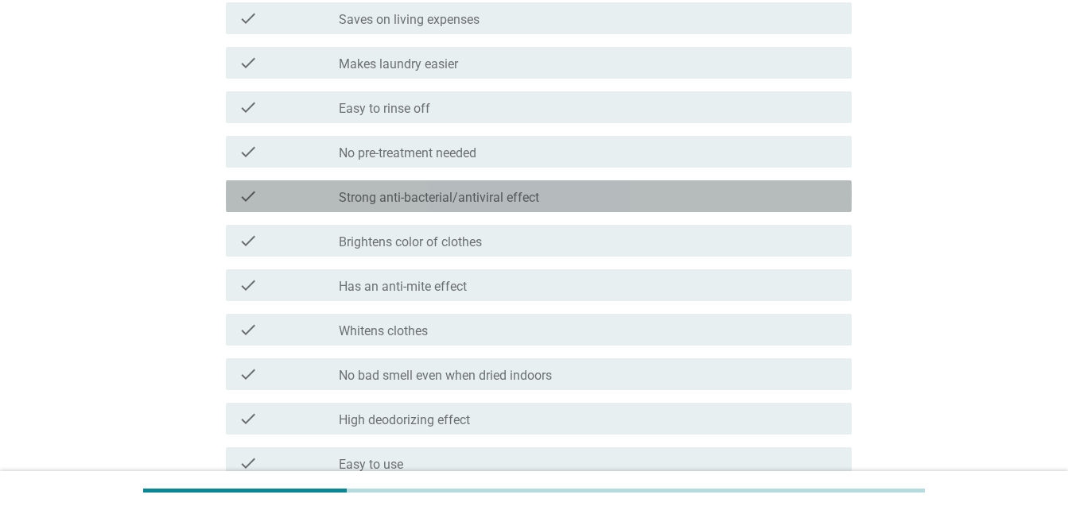
click at [462, 197] on label "Strong anti-bacterial/antiviral effect" at bounding box center [439, 198] width 200 height 16
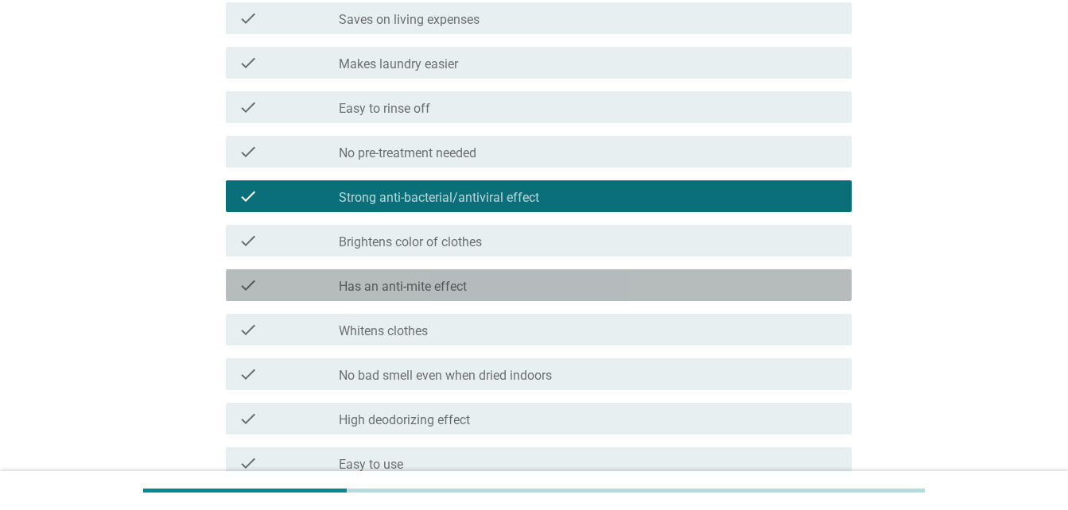
click at [454, 287] on label "Has an anti-mite effect" at bounding box center [403, 287] width 128 height 16
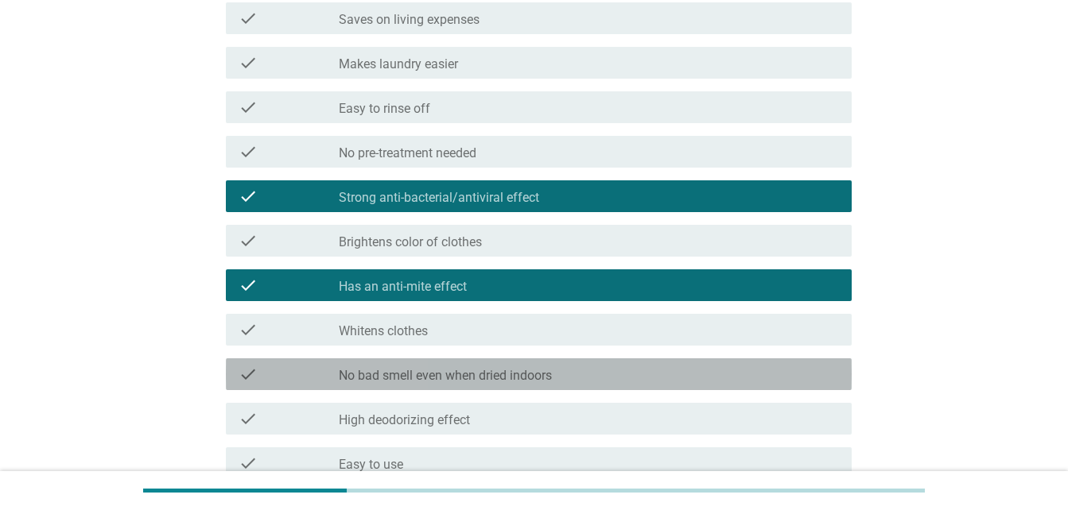
click at [483, 375] on label "No bad smell even when dried indoors" at bounding box center [445, 376] width 213 height 16
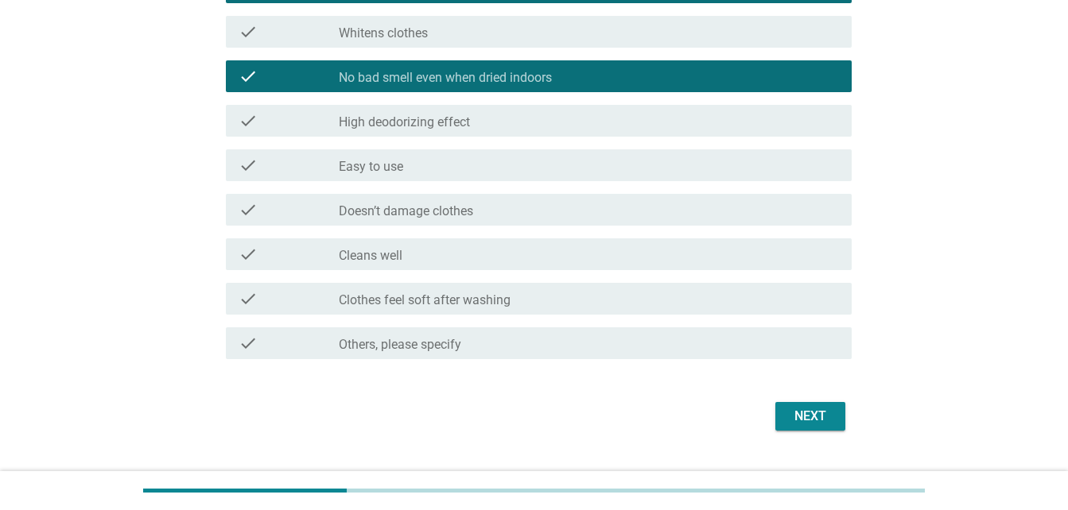
scroll to position [799, 0]
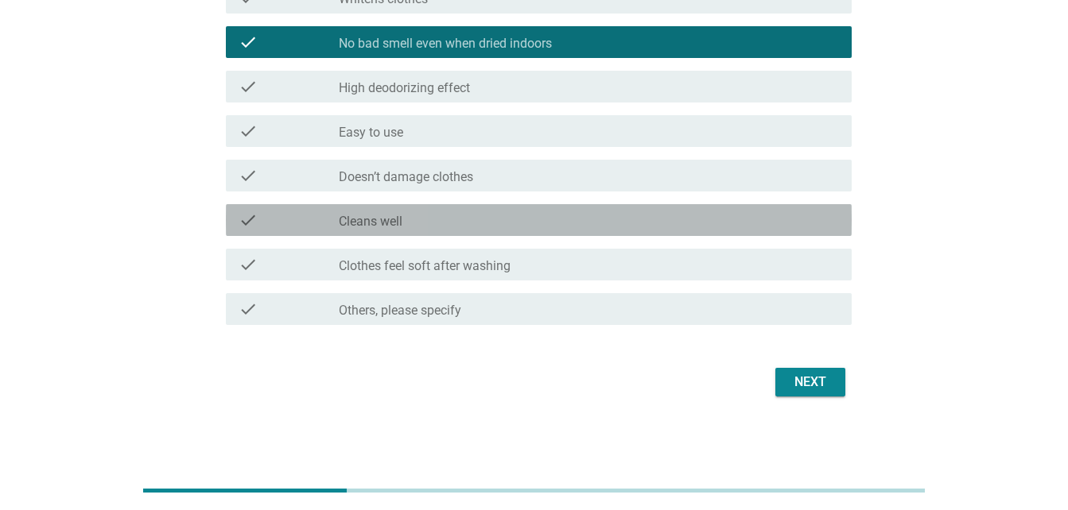
click at [541, 213] on div "check_box_outline_blank Cleans well" at bounding box center [589, 220] width 500 height 19
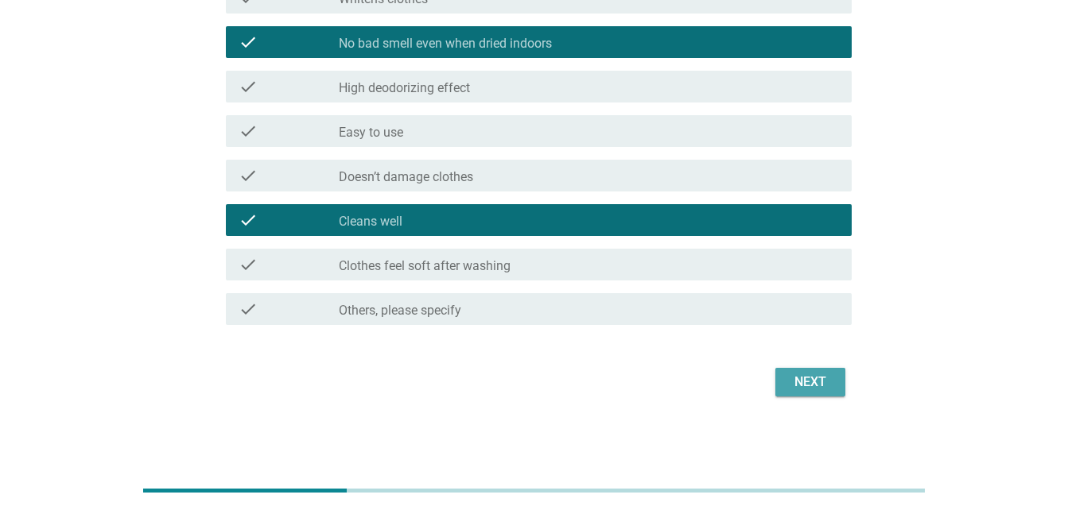
click at [810, 383] on div "Next" at bounding box center [810, 382] width 45 height 19
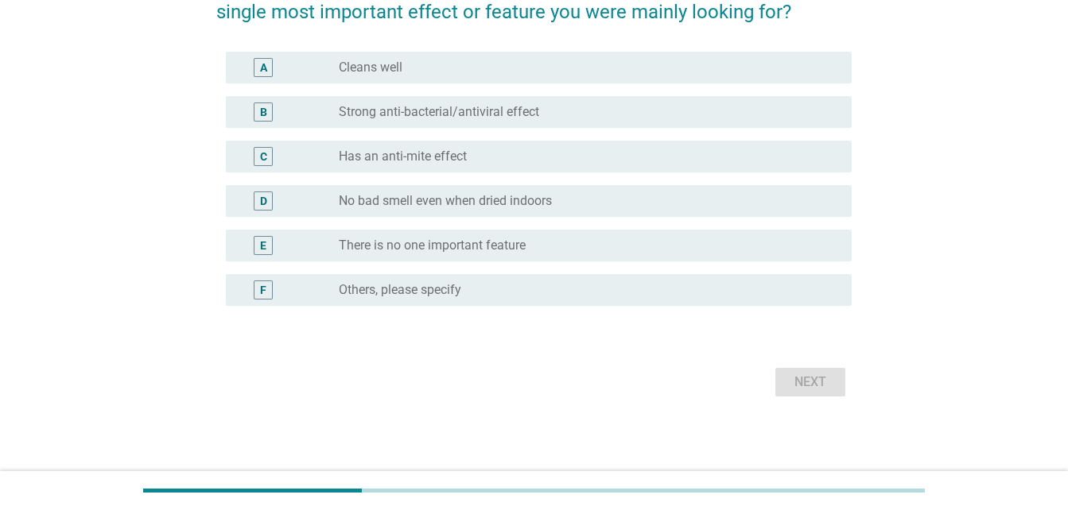
scroll to position [0, 0]
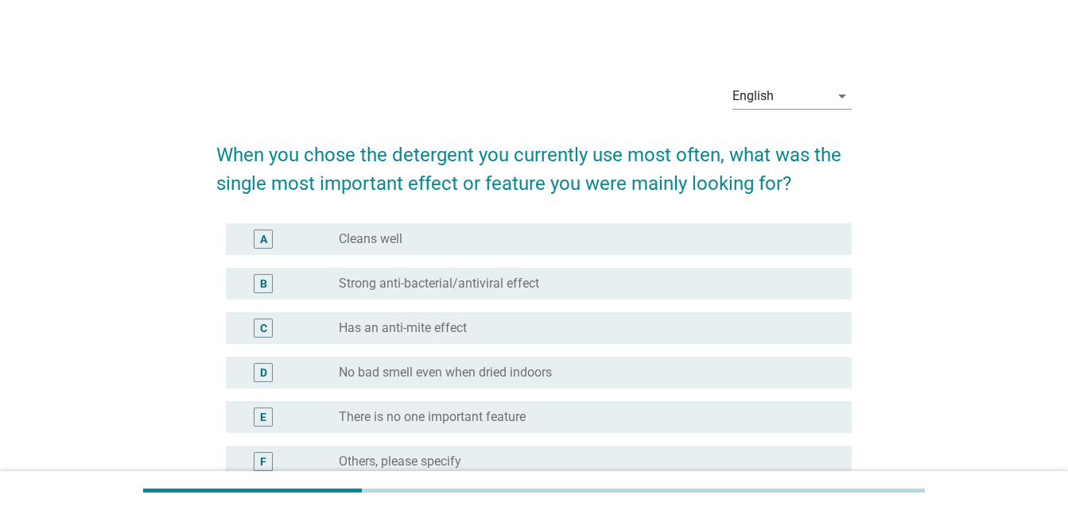
click at [771, 264] on div "B radio_button_unchecked Strong anti-bacterial/antiviral effect" at bounding box center [533, 284] width 635 height 45
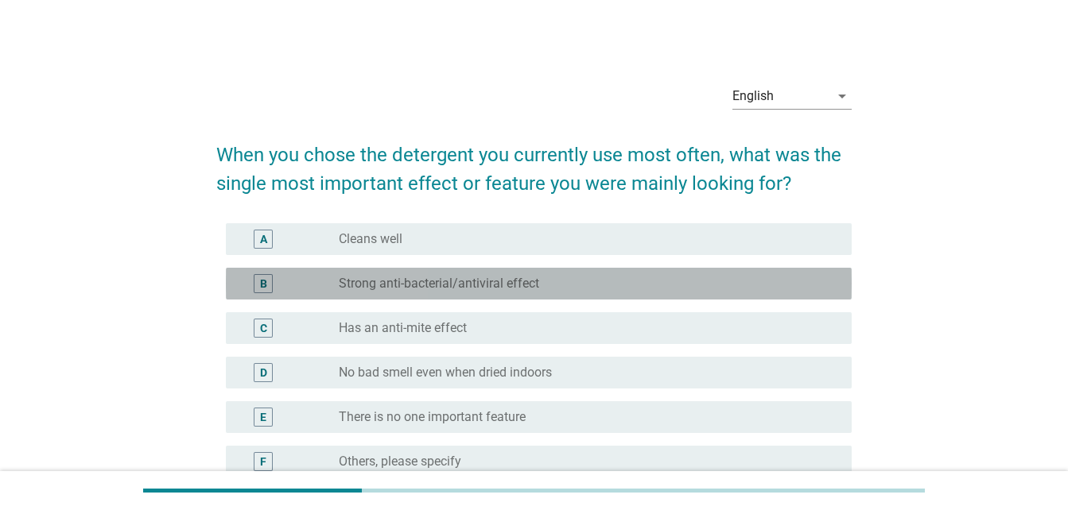
click at [759, 278] on div "radio_button_unchecked Strong anti-bacterial/antiviral effect" at bounding box center [582, 284] width 487 height 16
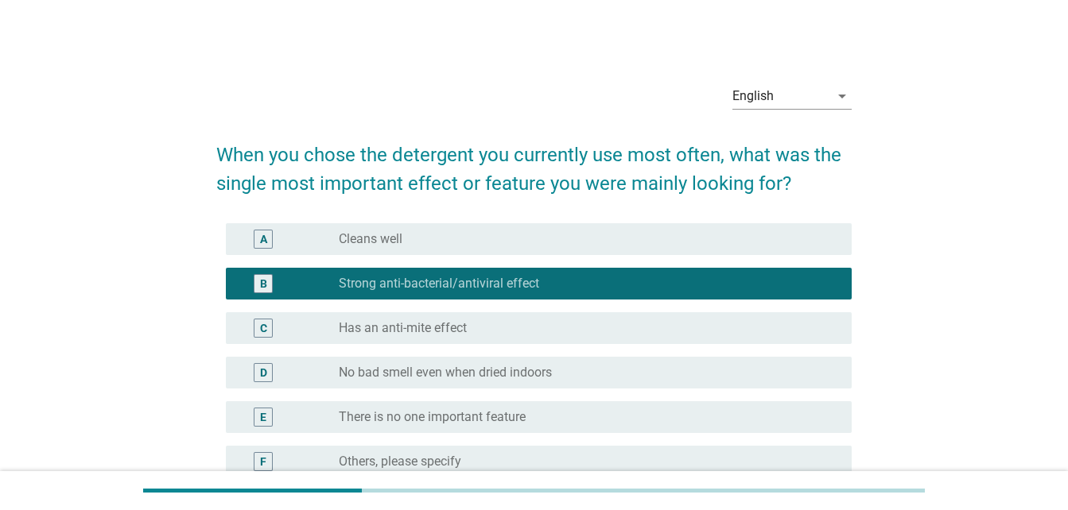
scroll to position [172, 0]
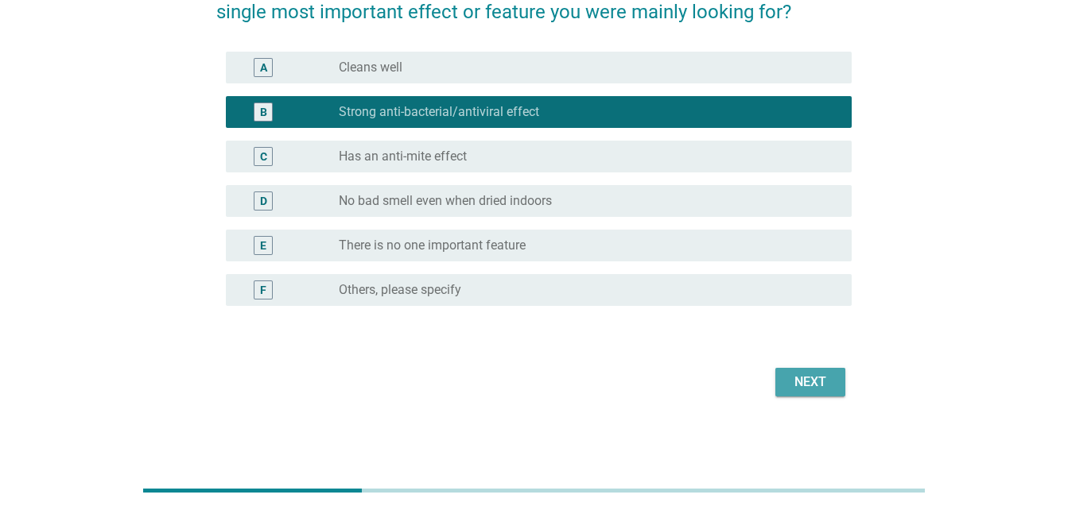
click at [807, 375] on div "Next" at bounding box center [810, 382] width 45 height 19
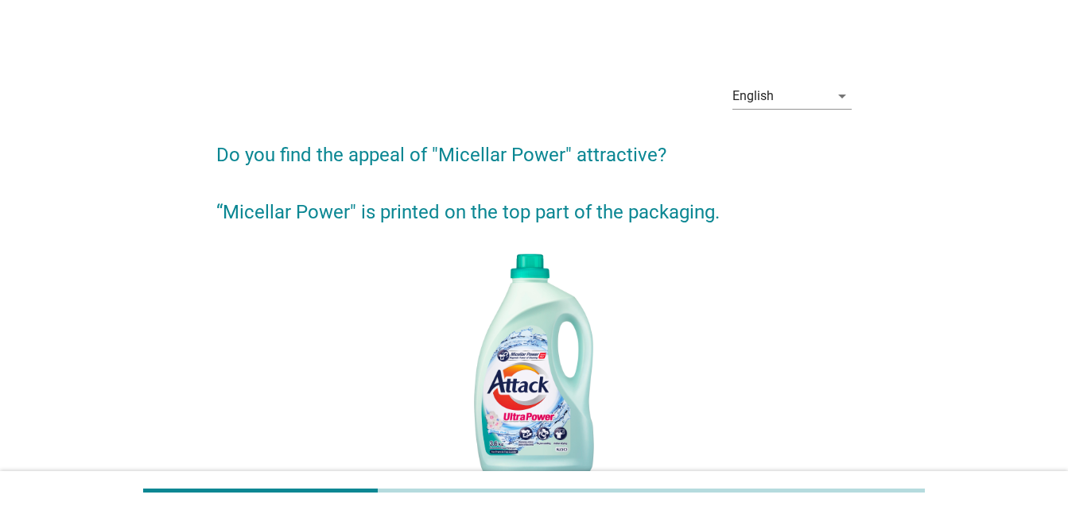
scroll to position [424, 0]
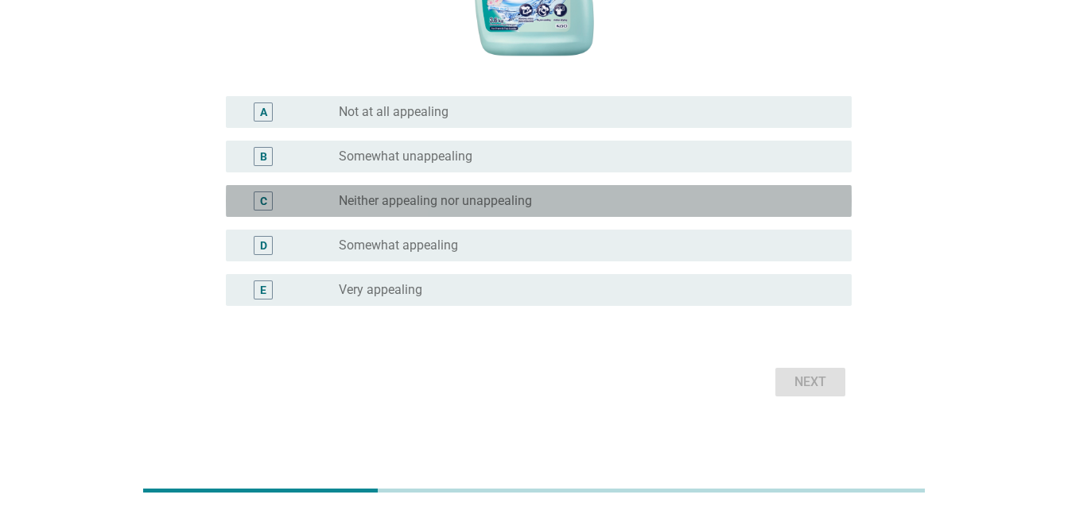
click at [537, 200] on div "radio_button_unchecked Neither appealing nor unappealing" at bounding box center [582, 201] width 487 height 16
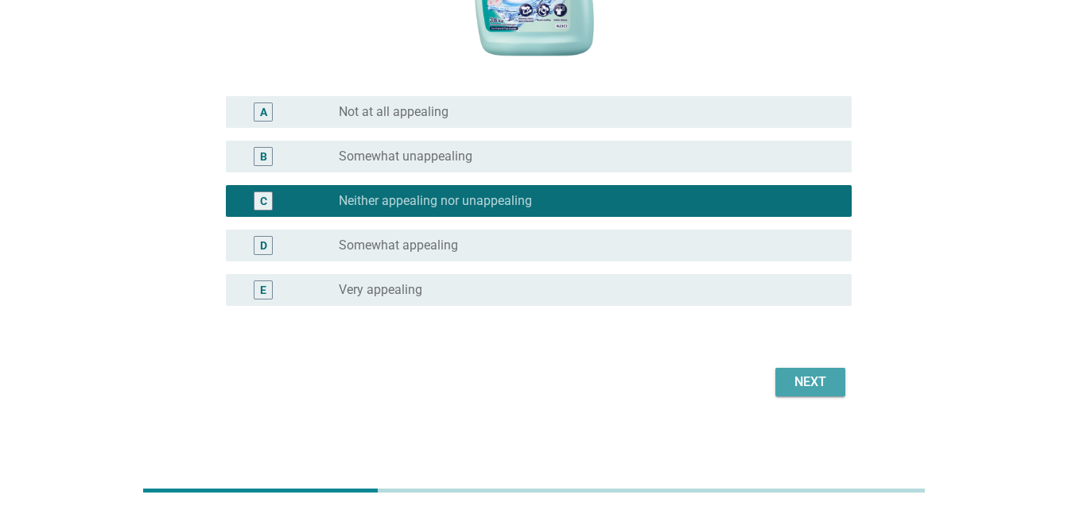
click at [801, 373] on div "Next" at bounding box center [810, 382] width 45 height 19
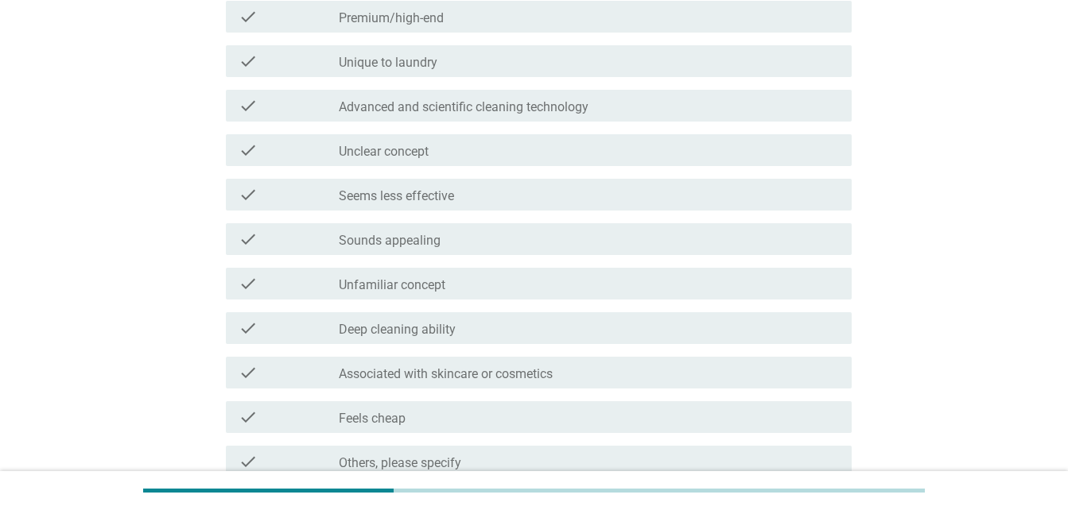
scroll to position [0, 0]
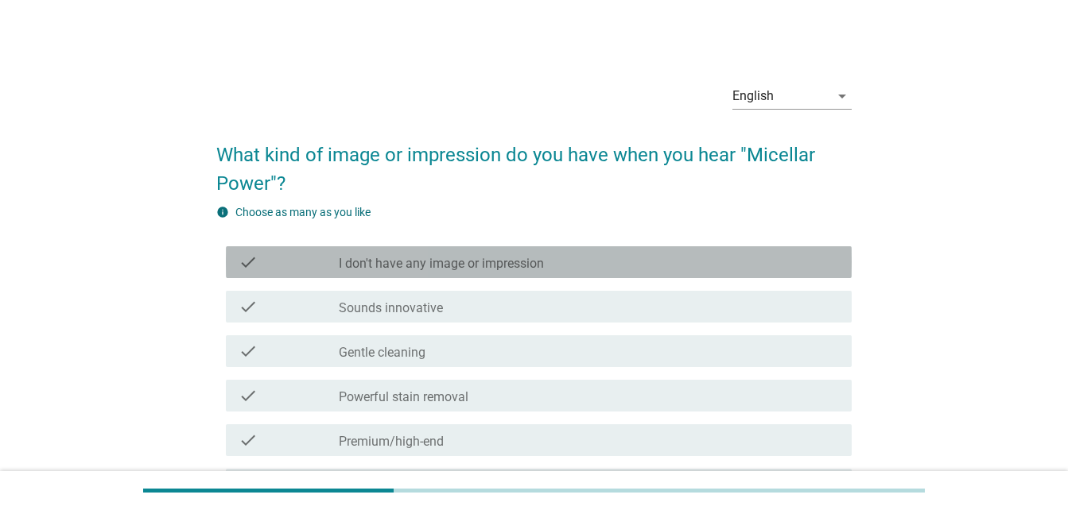
click at [690, 256] on div "check_box_outline_blank I don't have any image or impression" at bounding box center [589, 262] width 500 height 19
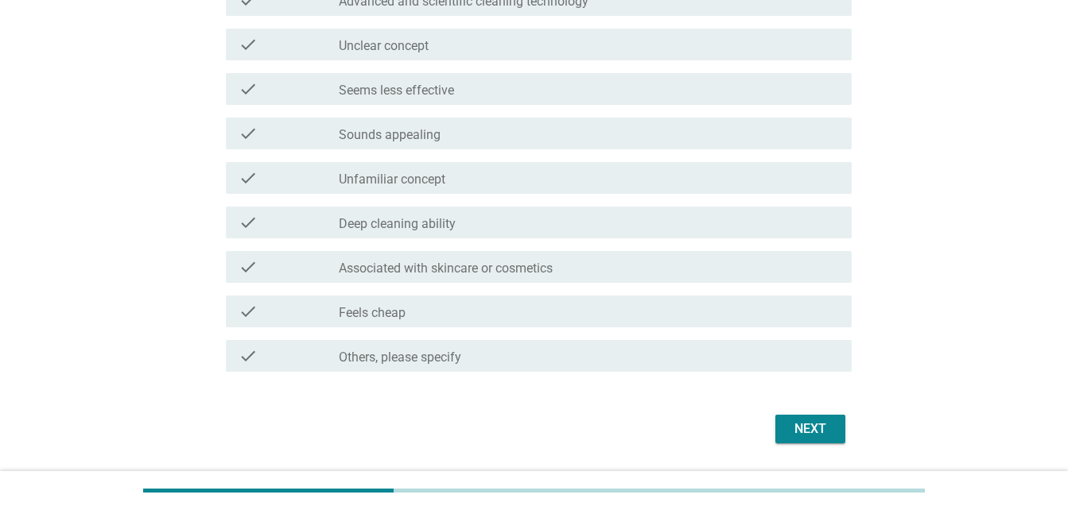
scroll to position [576, 0]
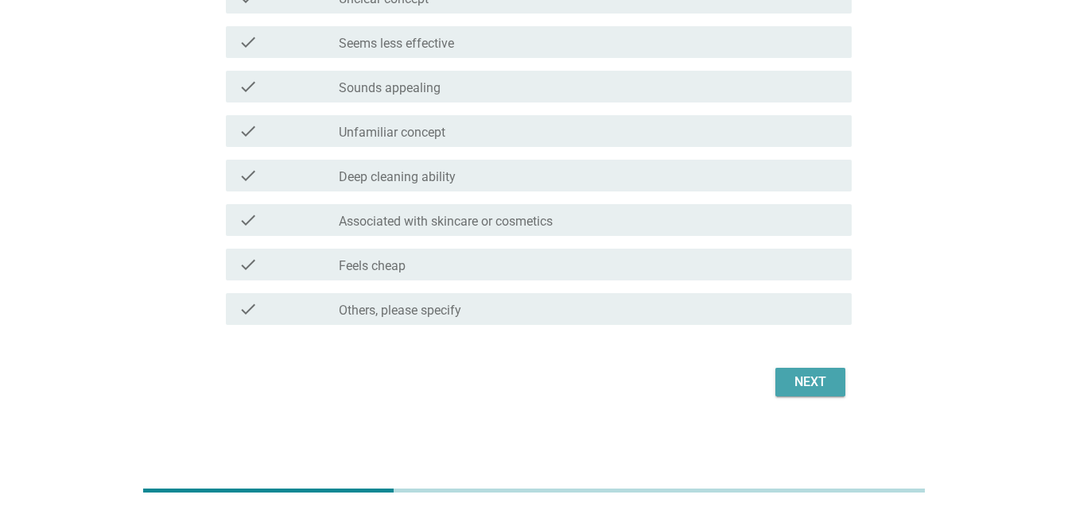
click at [821, 381] on div "Next" at bounding box center [810, 382] width 45 height 19
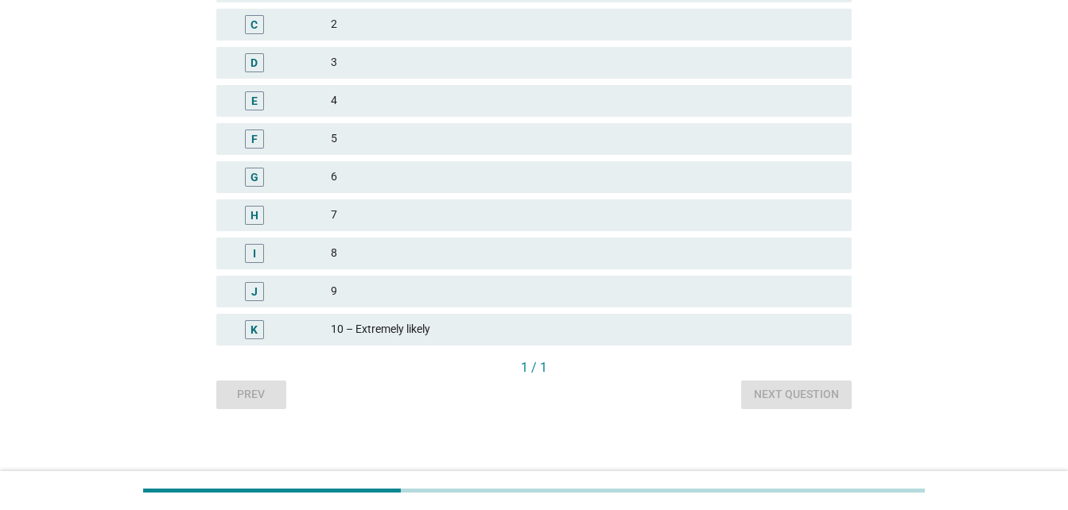
scroll to position [333, 0]
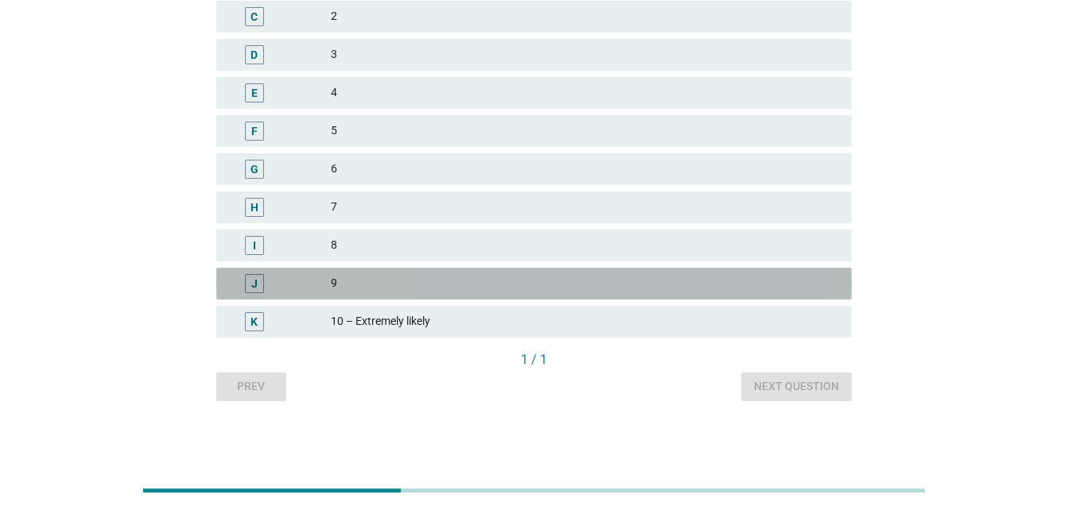
click at [673, 281] on div "9" at bounding box center [585, 283] width 508 height 19
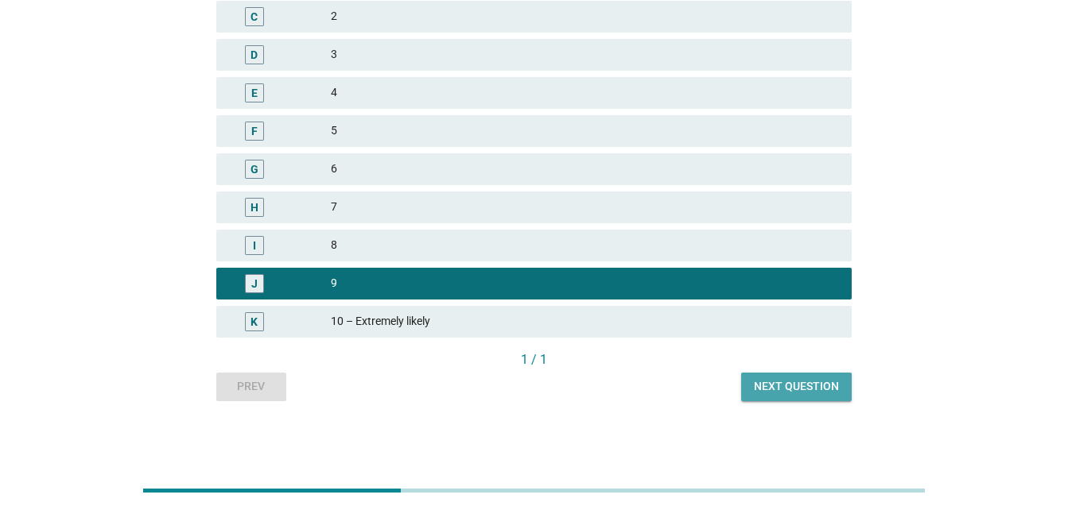
click at [813, 394] on div "Next question" at bounding box center [796, 386] width 85 height 17
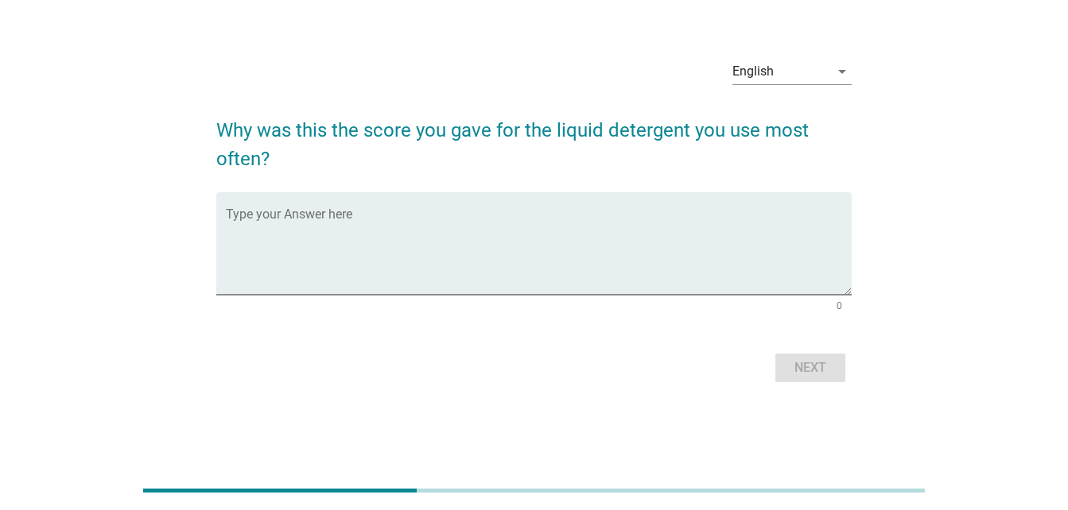
scroll to position [0, 0]
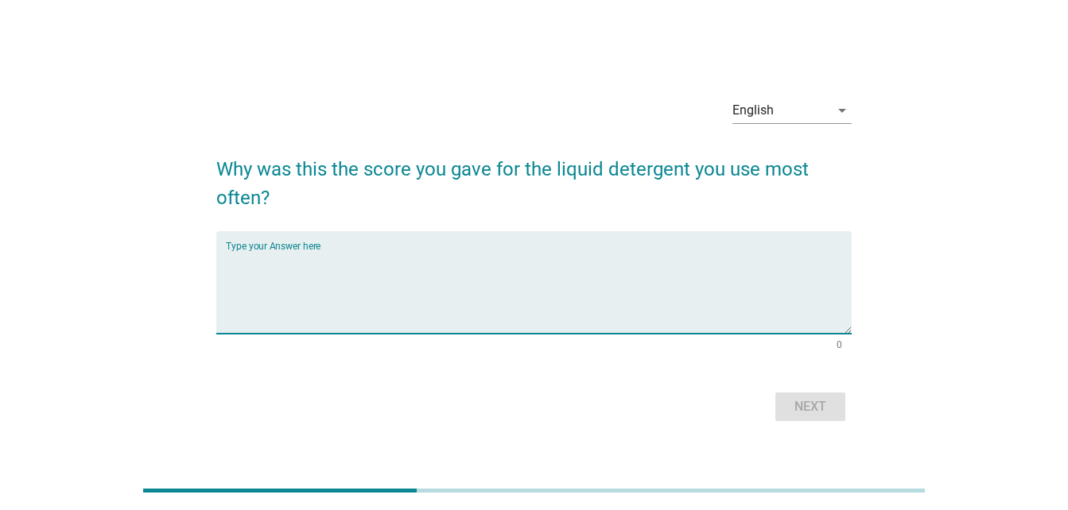
click at [355, 262] on textarea "Type your Answer here" at bounding box center [539, 291] width 626 height 83
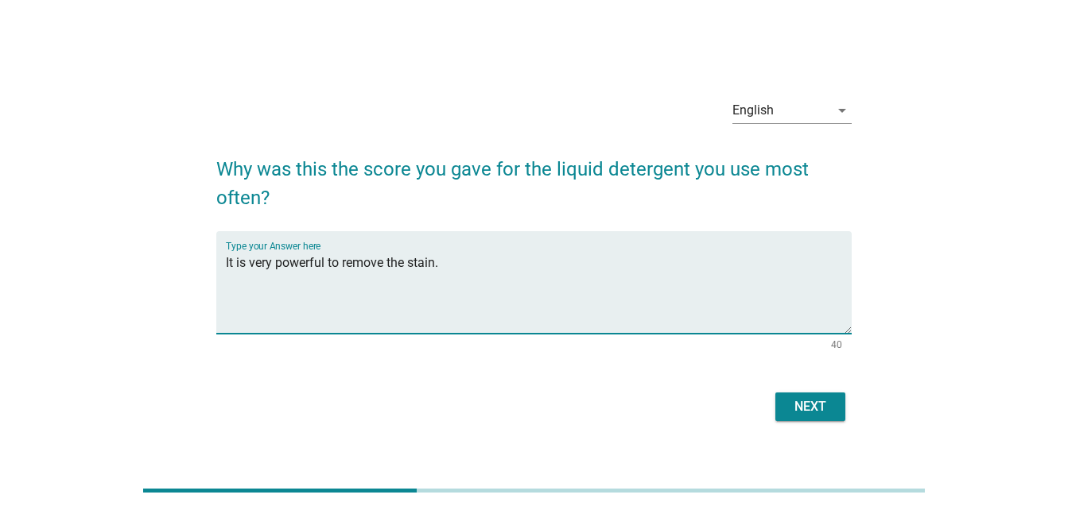
type textarea "It is very powerful to remove the stain."
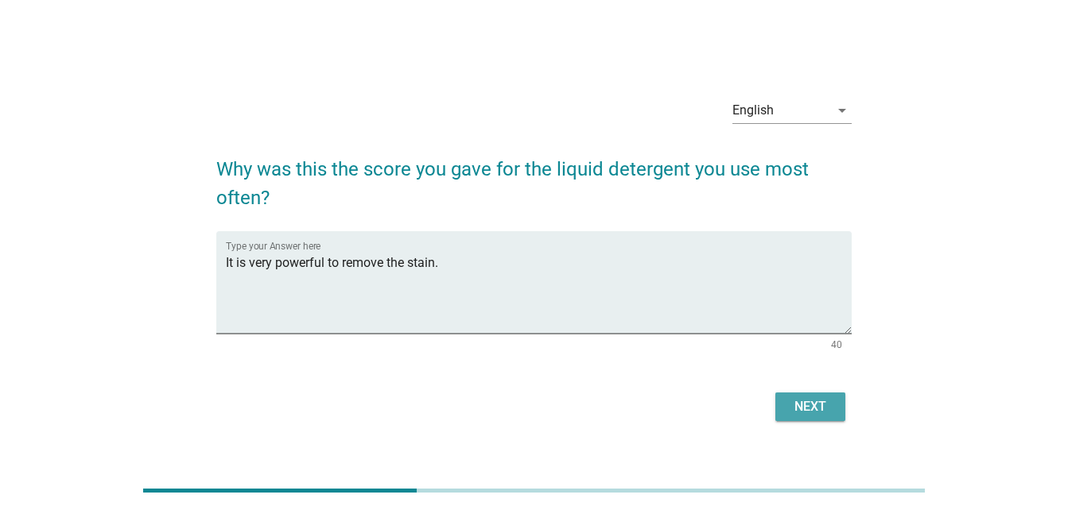
click at [797, 405] on div "Next" at bounding box center [810, 407] width 45 height 19
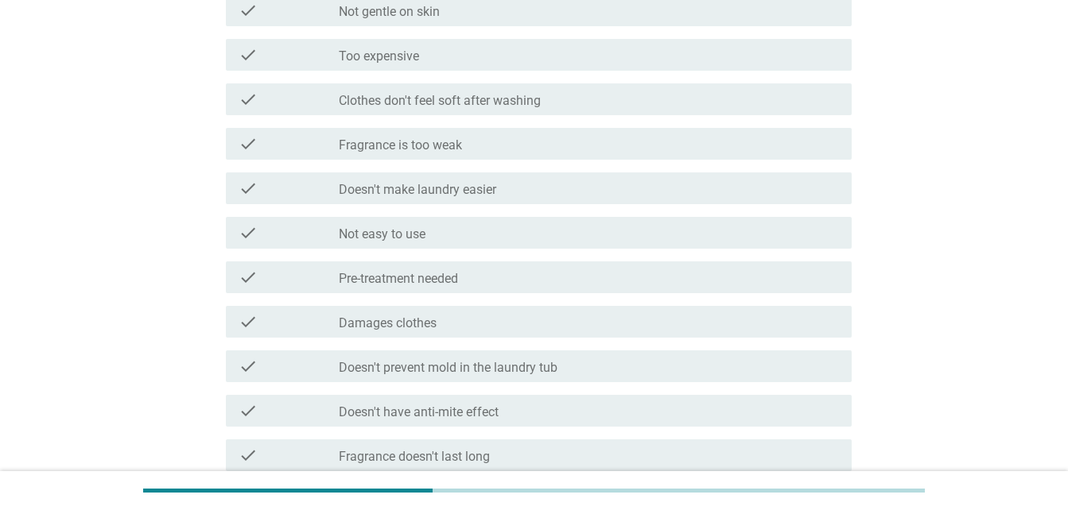
scroll to position [815, 0]
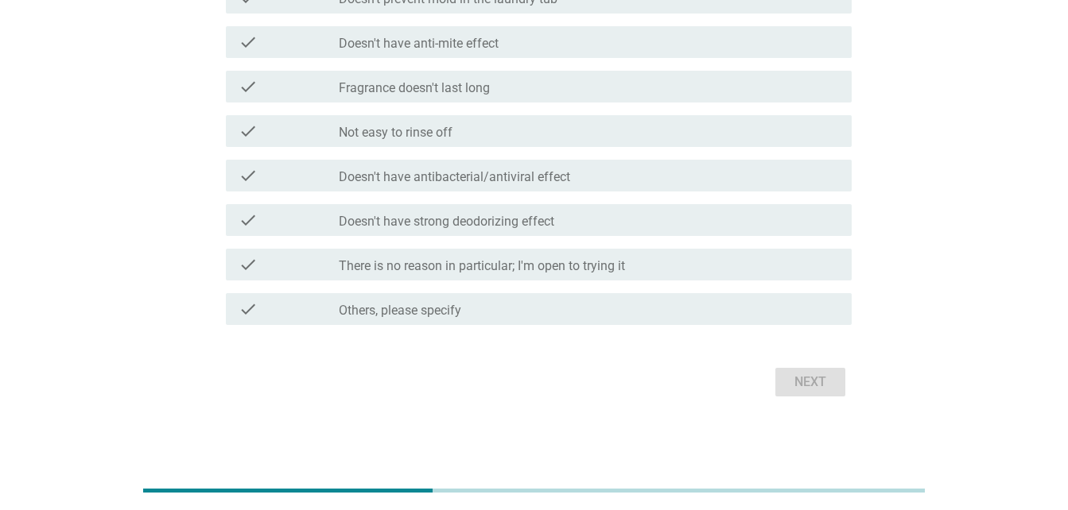
click at [559, 259] on label "There is no reason in particular; I'm open to trying it" at bounding box center [482, 266] width 286 height 16
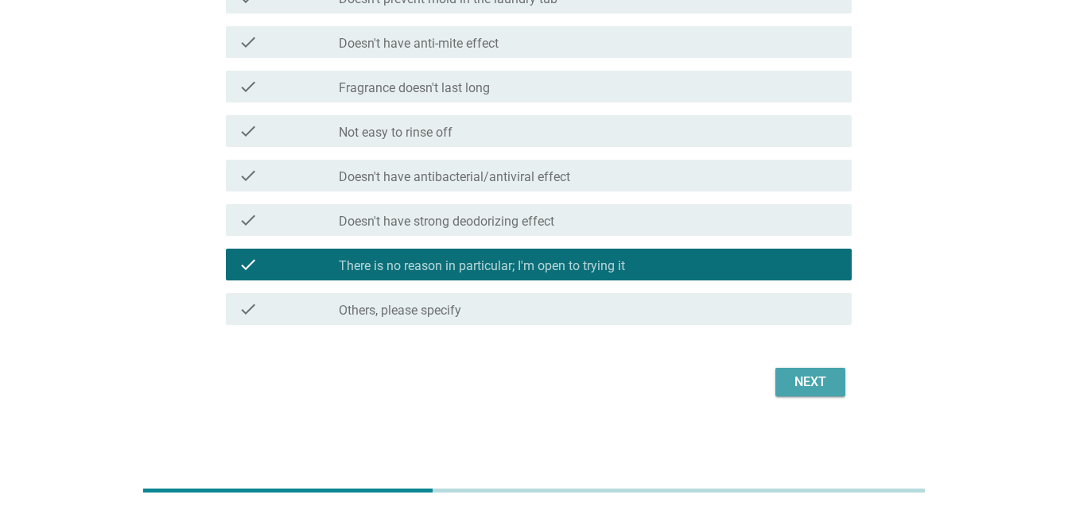
click at [826, 378] on div "Next" at bounding box center [810, 382] width 45 height 19
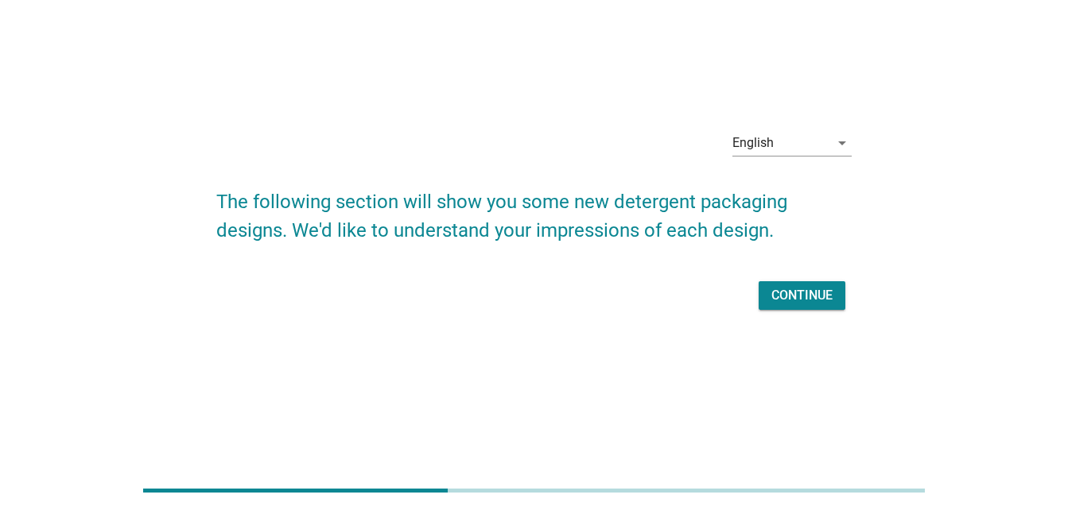
scroll to position [0, 0]
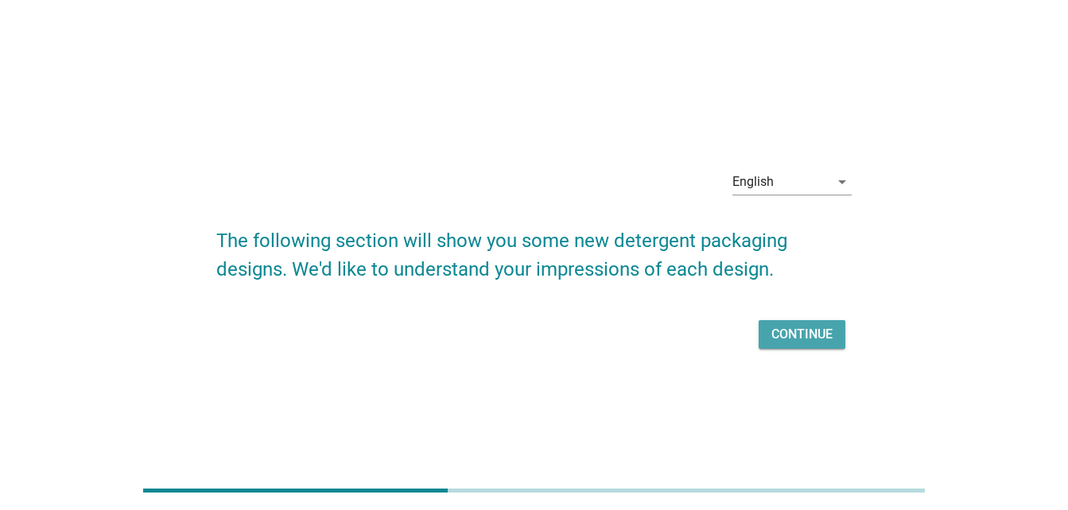
click at [805, 338] on div "Continue" at bounding box center [801, 334] width 61 height 19
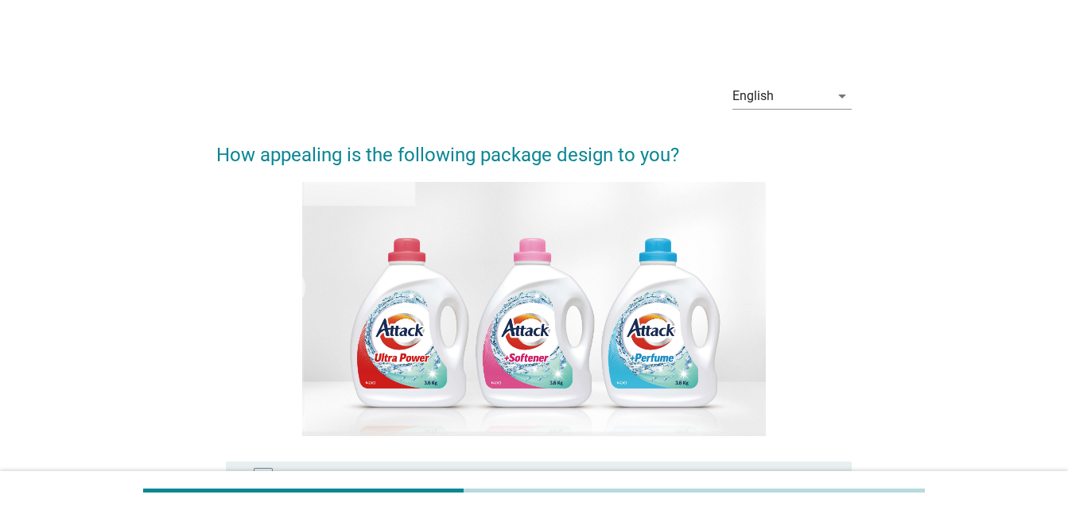
scroll to position [367, 0]
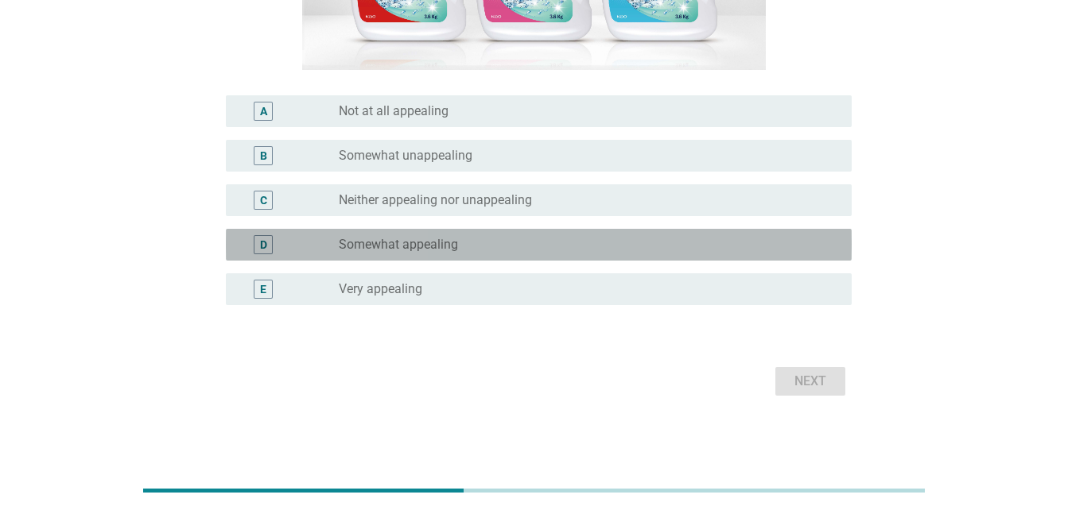
click at [564, 246] on div "radio_button_unchecked Somewhat appealing" at bounding box center [582, 245] width 487 height 16
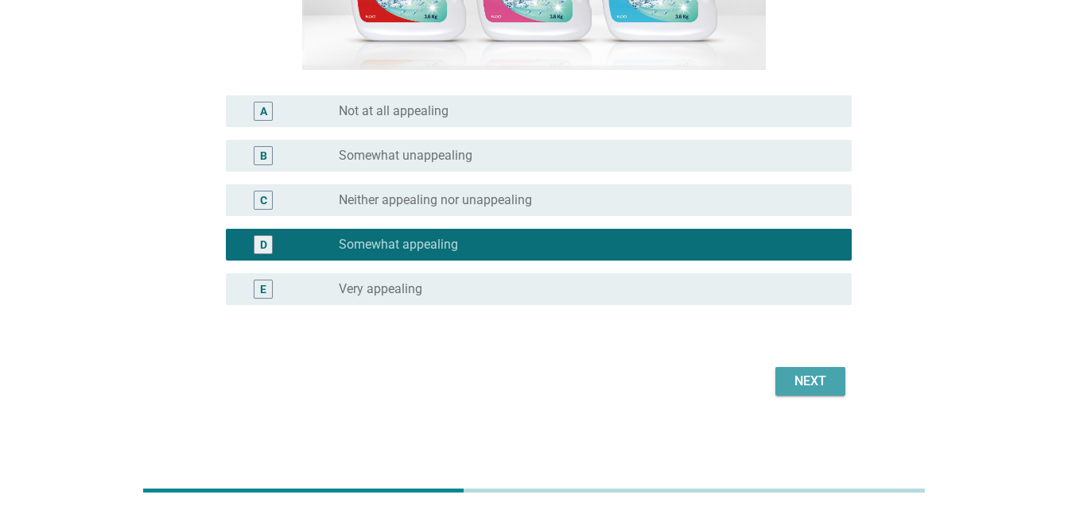
click at [819, 376] on div "Next" at bounding box center [810, 381] width 45 height 19
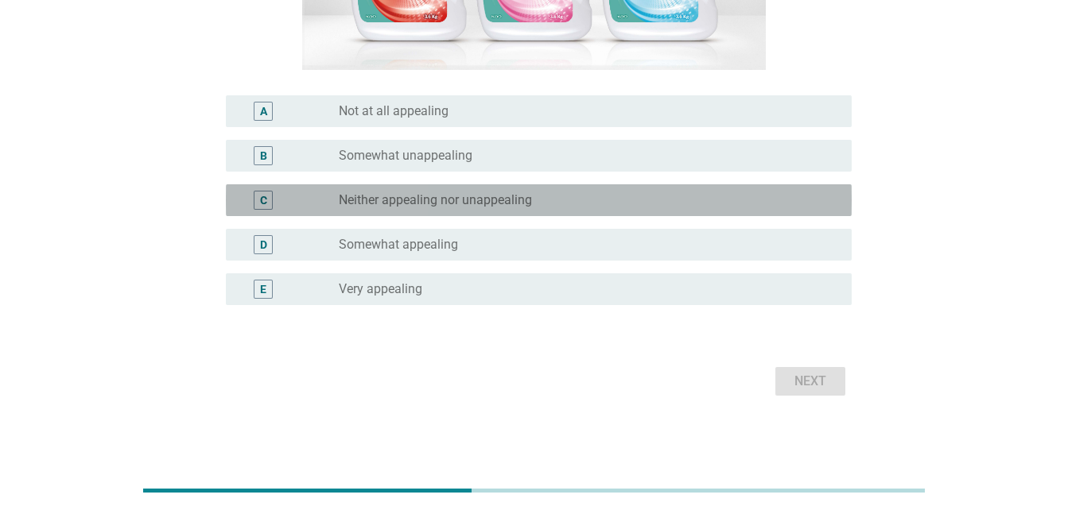
click at [571, 191] on div "radio_button_unchecked Neither appealing nor unappealing" at bounding box center [589, 200] width 500 height 19
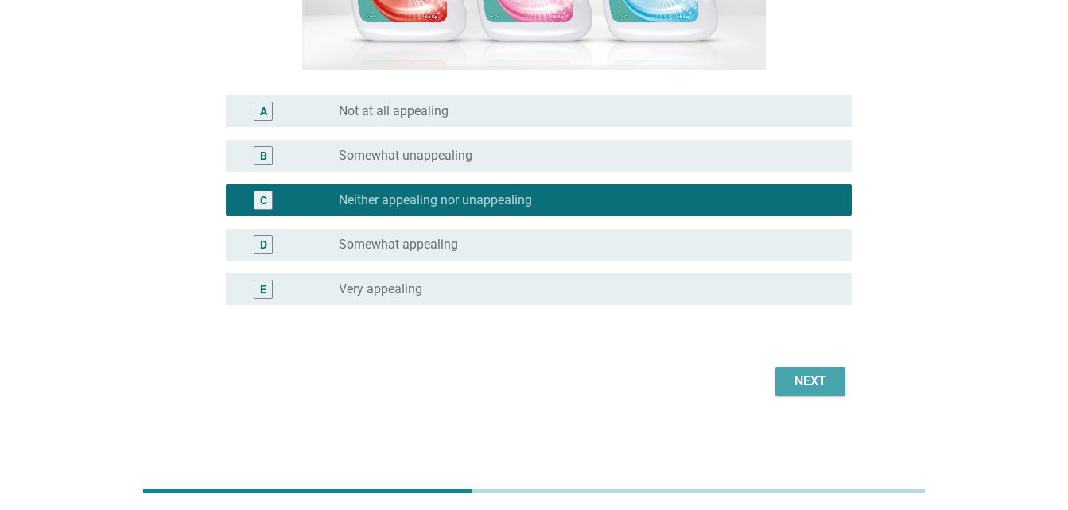
click at [817, 382] on div "Next" at bounding box center [810, 381] width 45 height 19
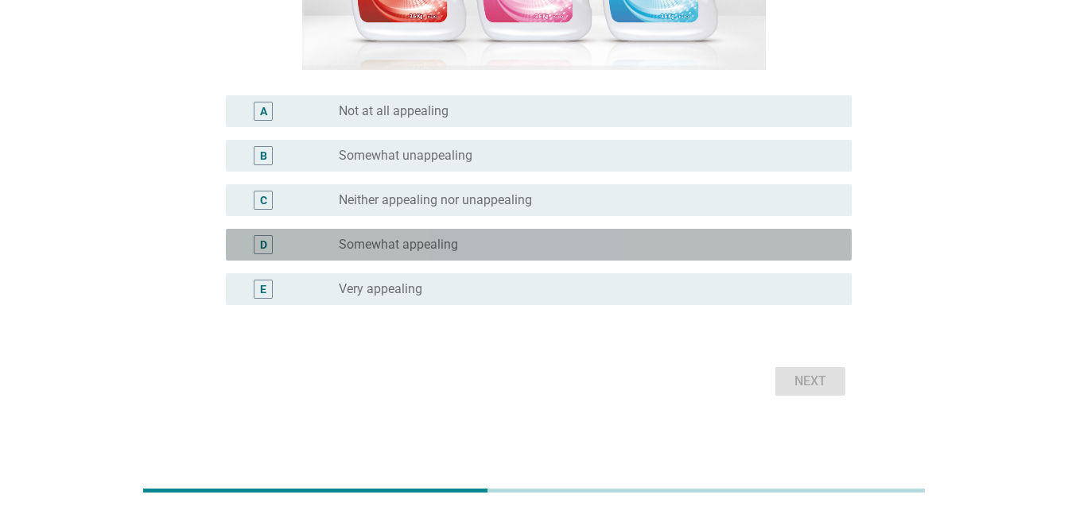
click at [523, 243] on div "radio_button_unchecked Somewhat appealing" at bounding box center [582, 245] width 487 height 16
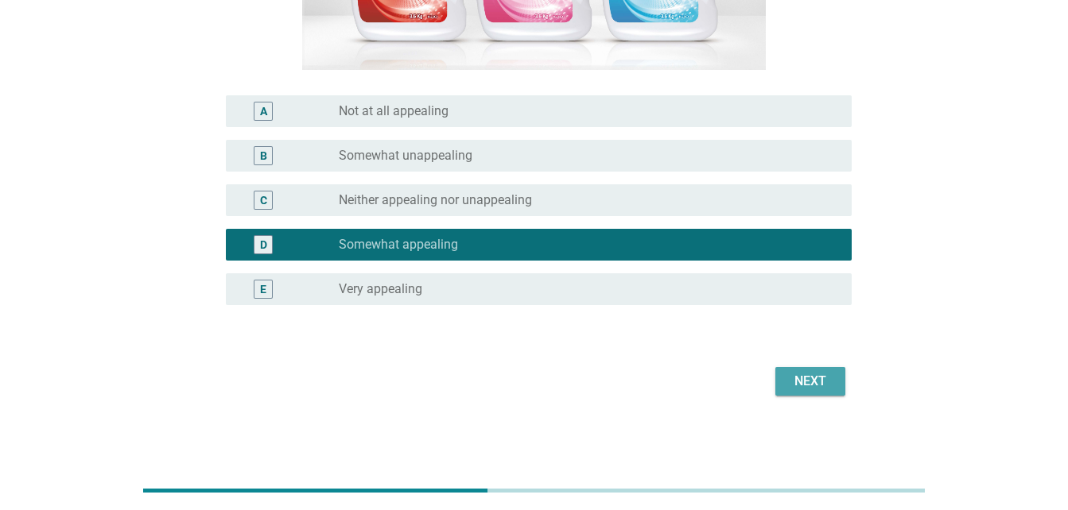
click at [824, 386] on div "Next" at bounding box center [810, 381] width 45 height 19
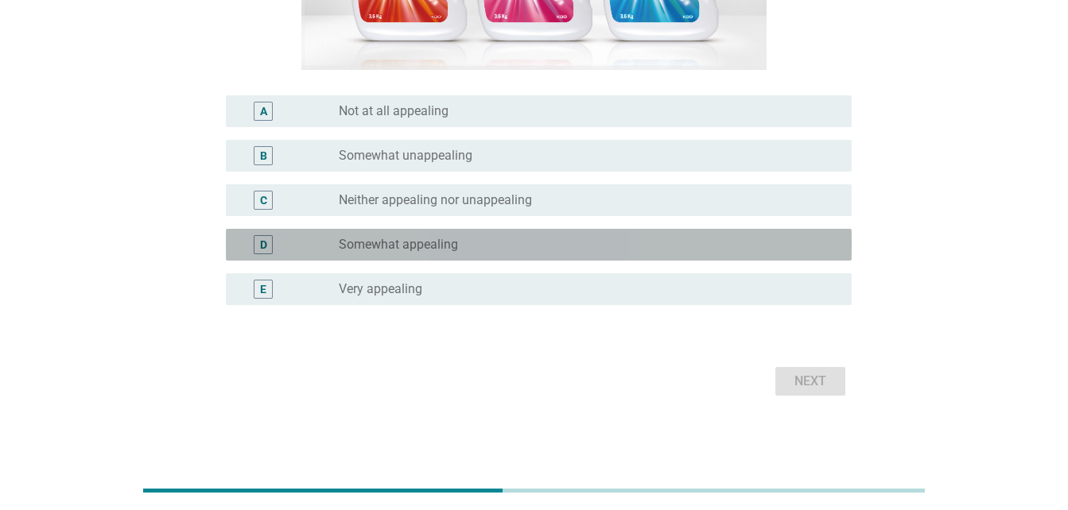
click at [733, 248] on div "radio_button_unchecked Somewhat appealing" at bounding box center [582, 245] width 487 height 16
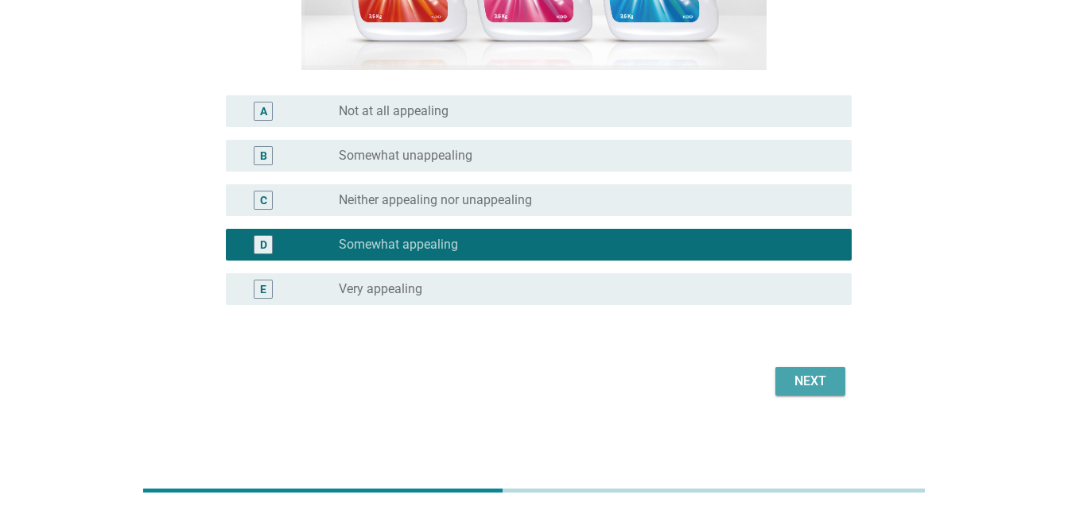
click at [794, 373] on div "Next" at bounding box center [810, 381] width 45 height 19
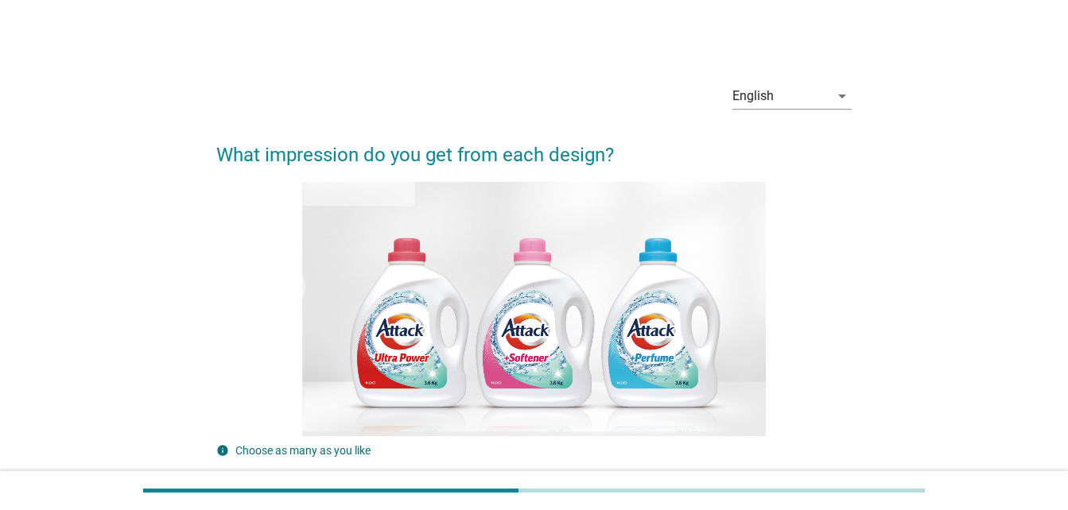
scroll to position [446, 0]
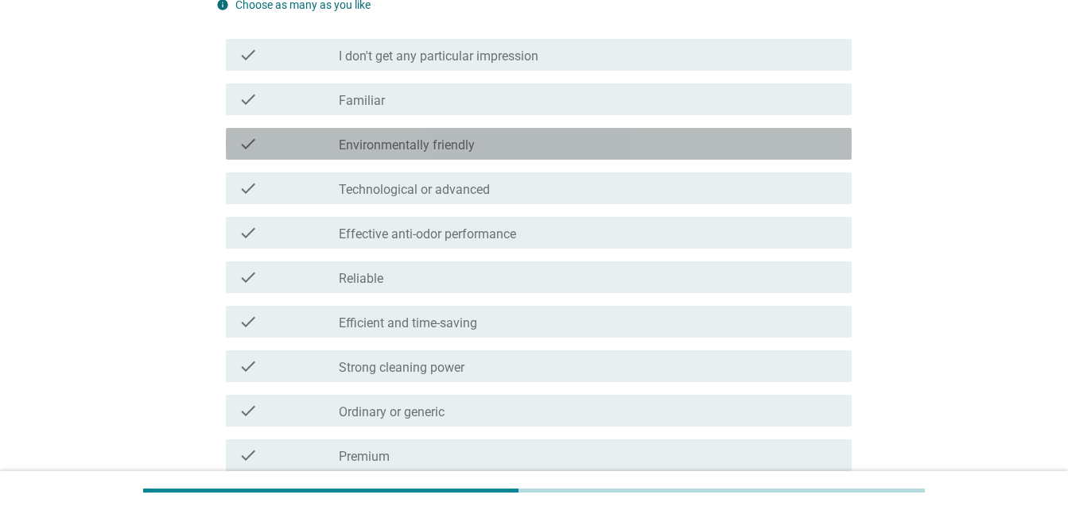
click at [480, 142] on div "check_box_outline_blank Environmentally friendly" at bounding box center [589, 143] width 500 height 19
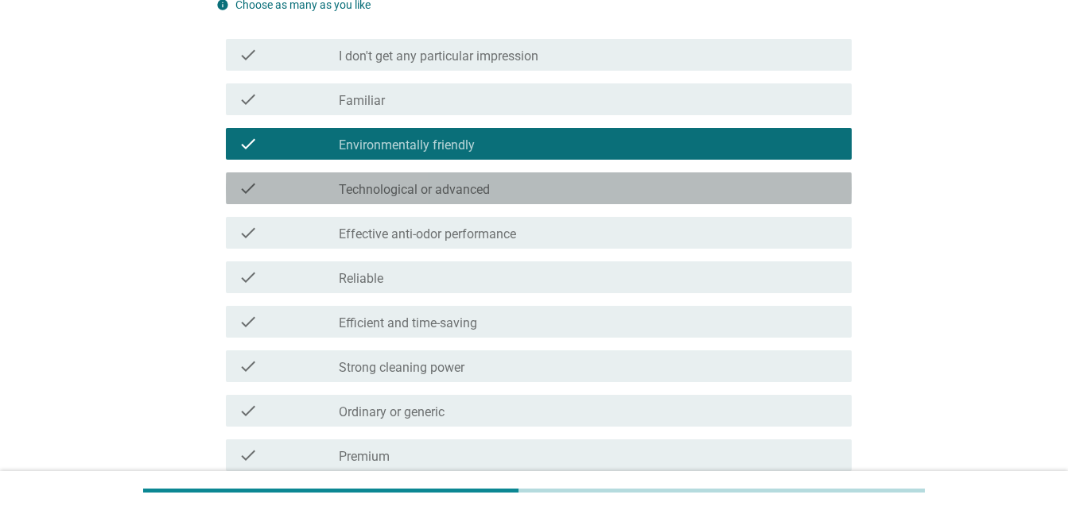
click at [479, 196] on label "Technological or advanced" at bounding box center [414, 190] width 151 height 16
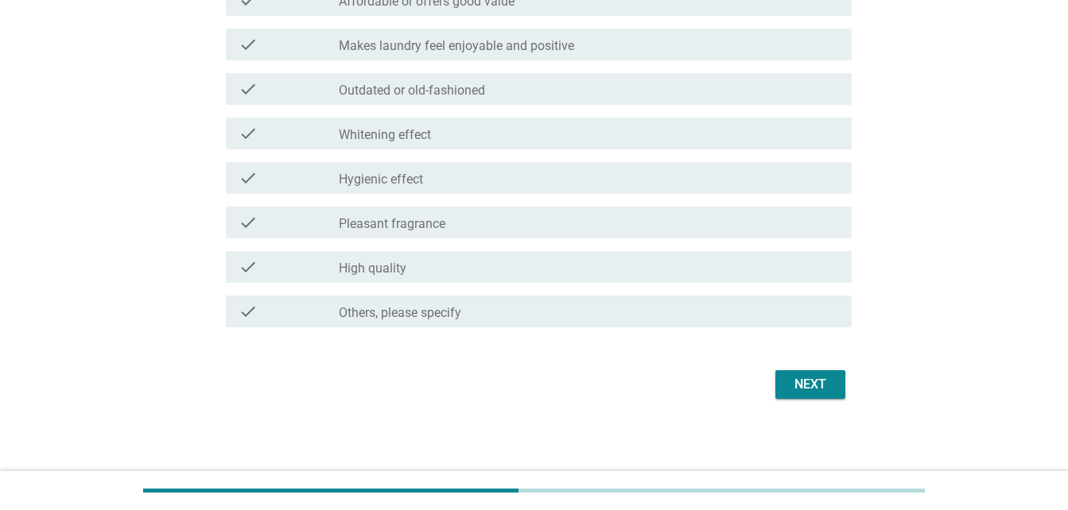
scroll to position [1216, 0]
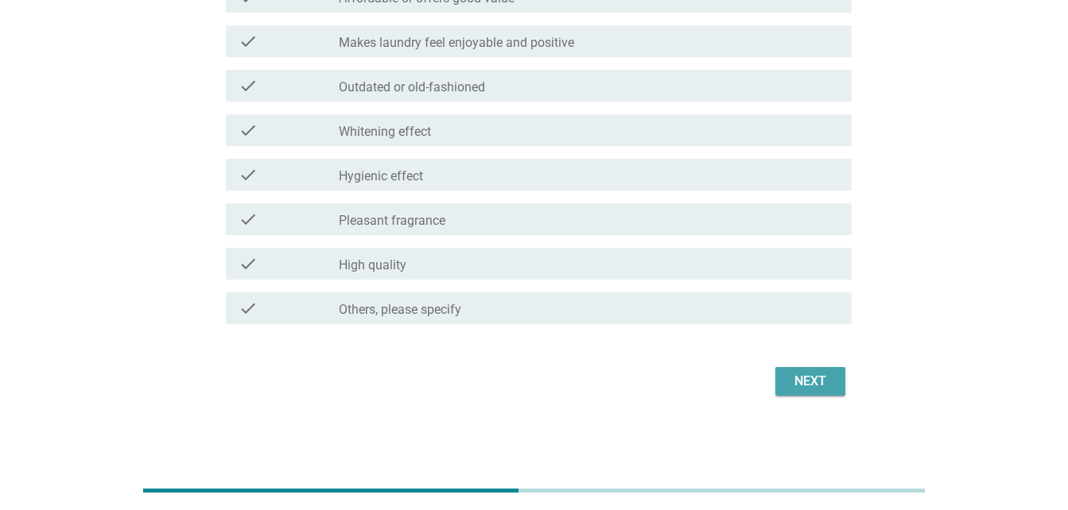
click at [810, 383] on div "Next" at bounding box center [810, 381] width 45 height 19
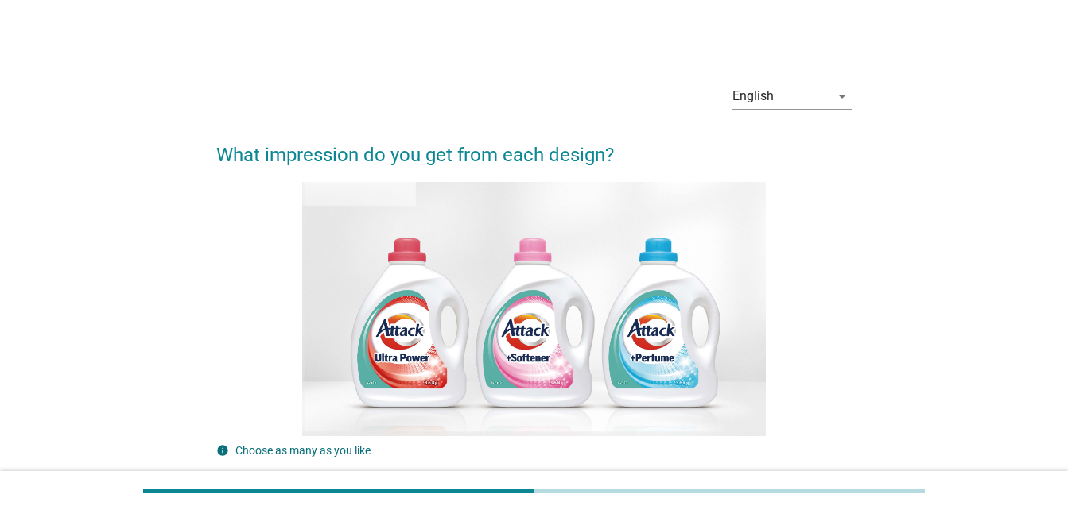
scroll to position [446, 0]
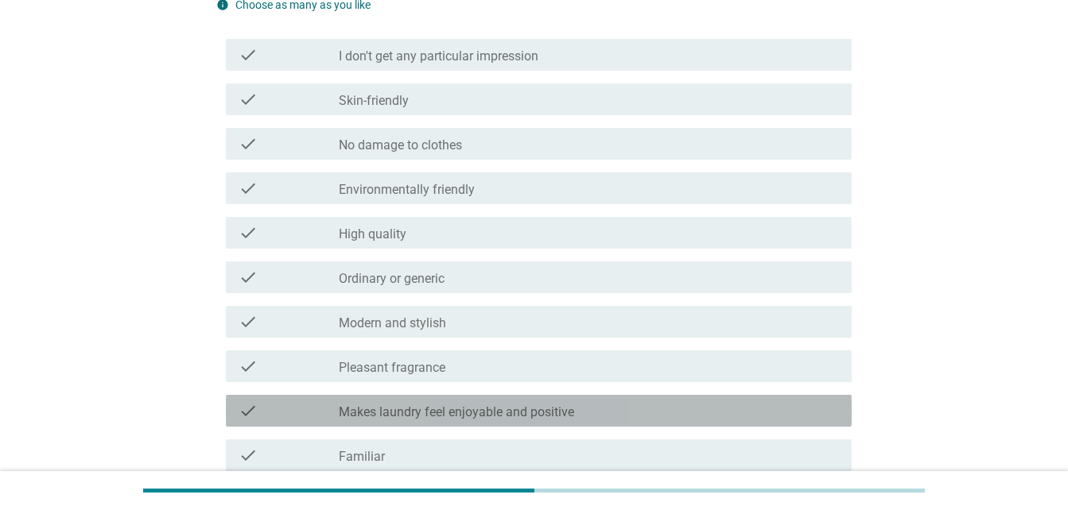
click at [529, 408] on label "Makes laundry feel enjoyable and positive" at bounding box center [456, 413] width 235 height 16
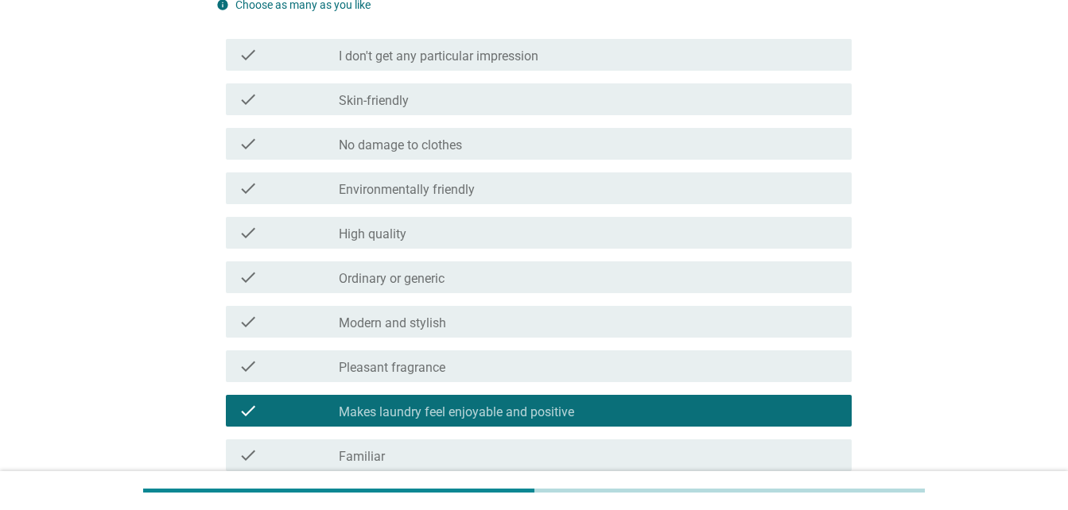
scroll to position [892, 0]
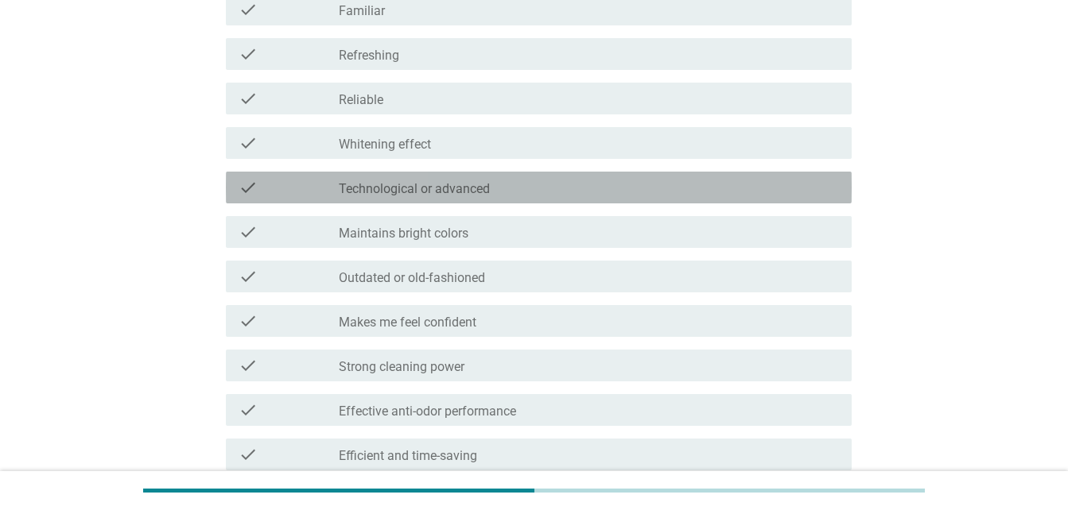
click at [395, 189] on label "Technological or advanced" at bounding box center [414, 189] width 151 height 16
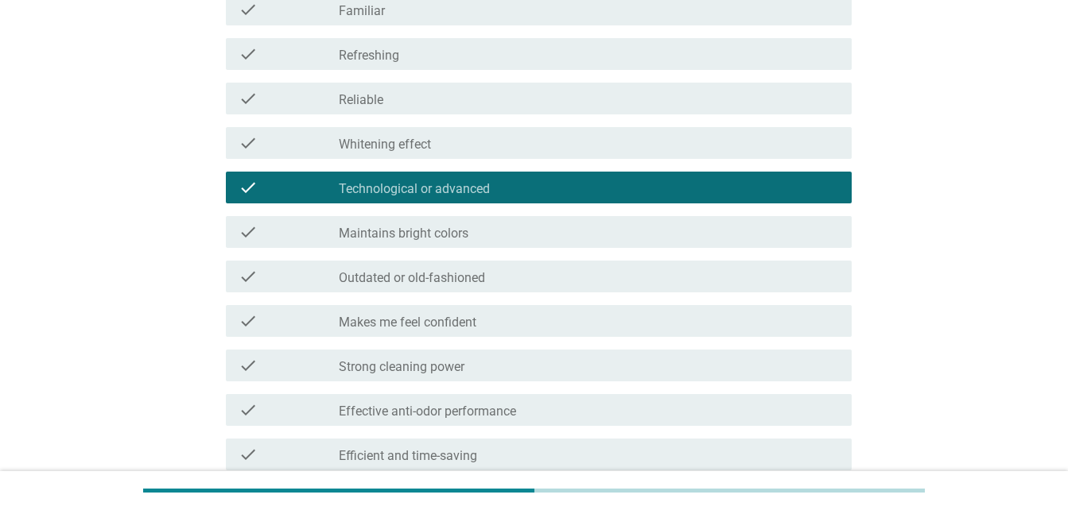
scroll to position [1216, 0]
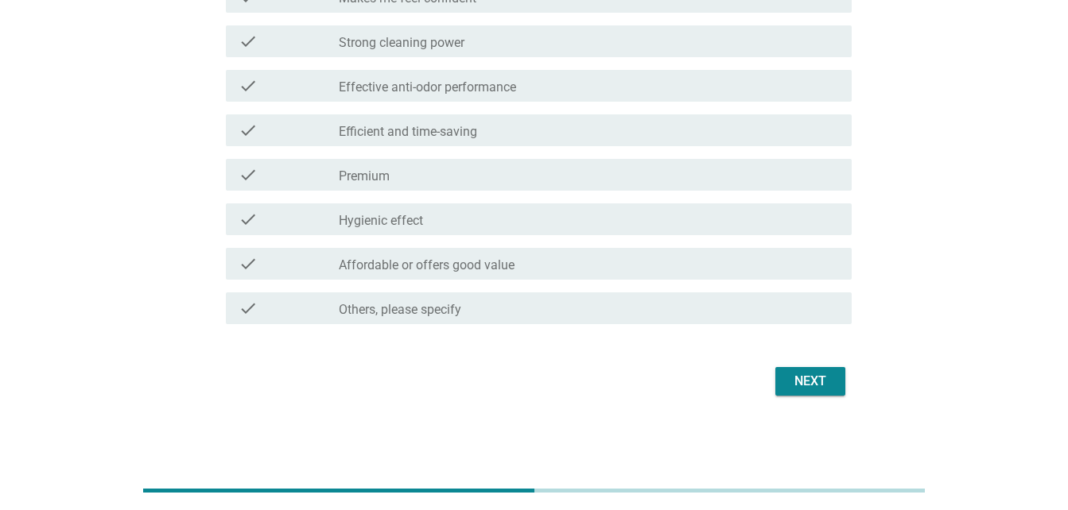
click at [812, 374] on div "Next" at bounding box center [810, 381] width 45 height 19
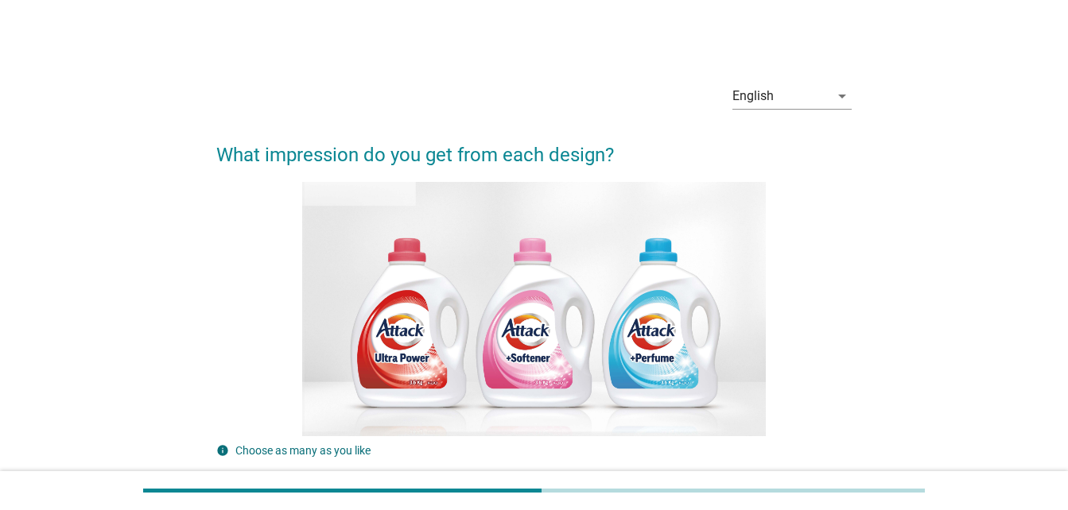
scroll to position [446, 0]
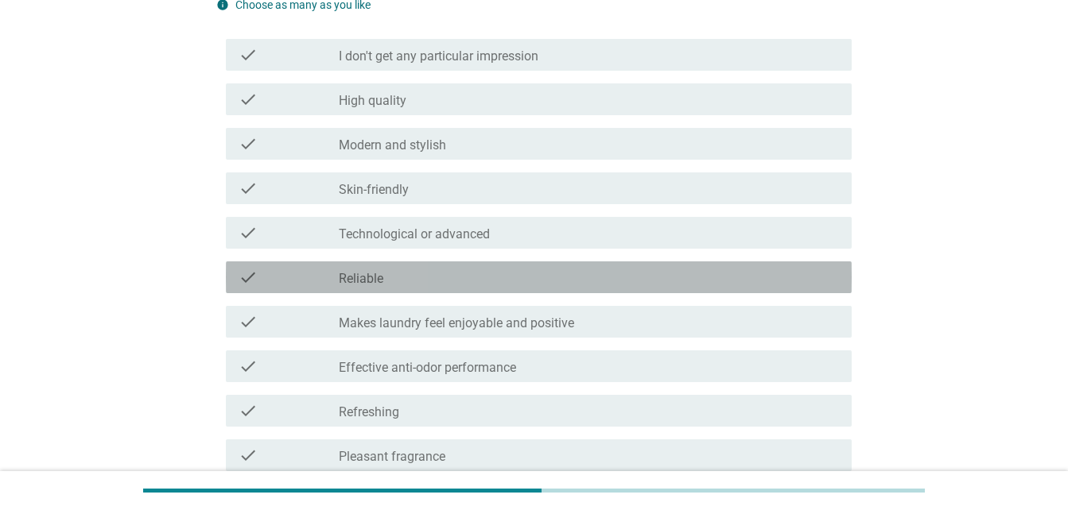
click at [647, 263] on div "check check_box_outline_blank Reliable" at bounding box center [539, 278] width 626 height 32
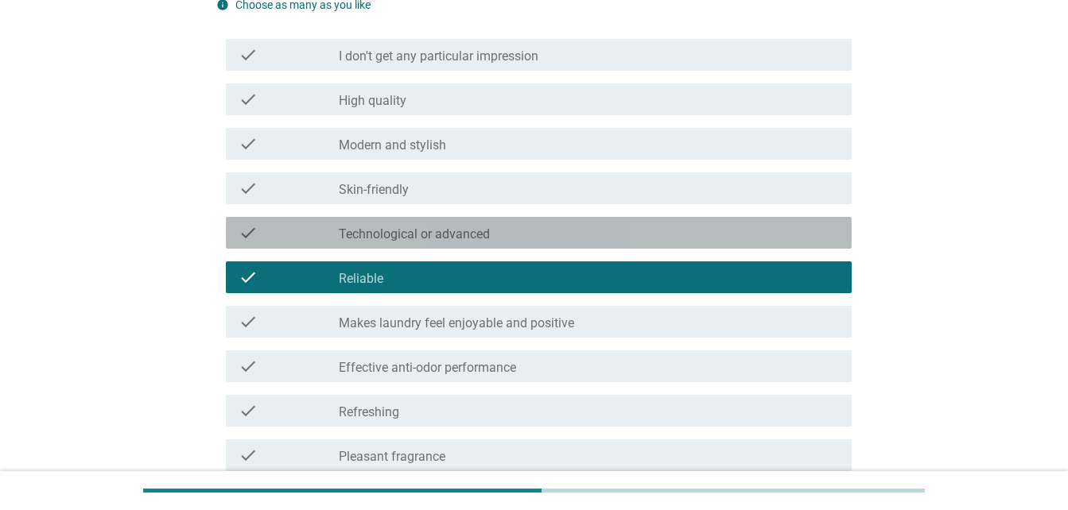
click at [580, 231] on div "check_box_outline_blank Technological or advanced" at bounding box center [589, 232] width 500 height 19
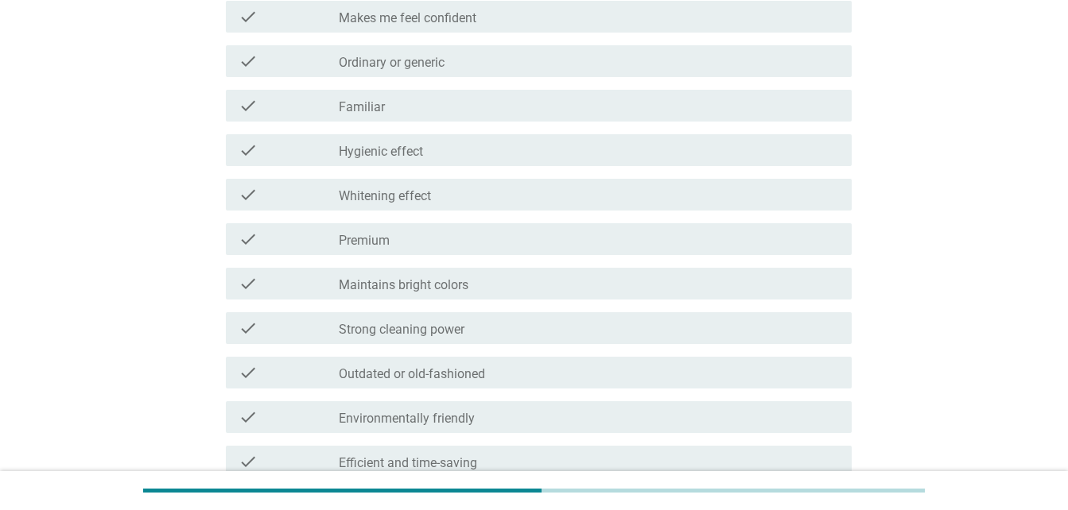
scroll to position [1216, 0]
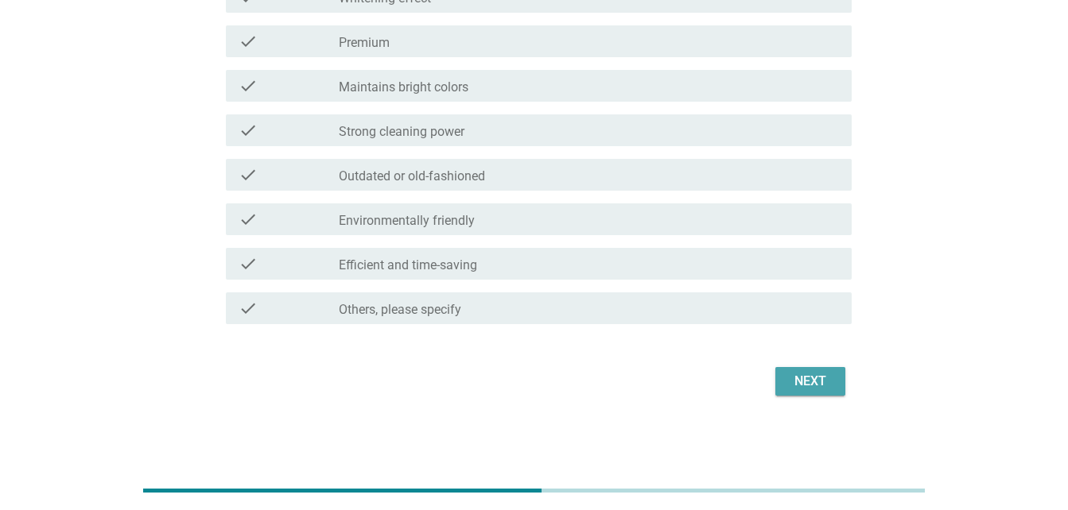
click at [805, 382] on div "Next" at bounding box center [810, 381] width 45 height 19
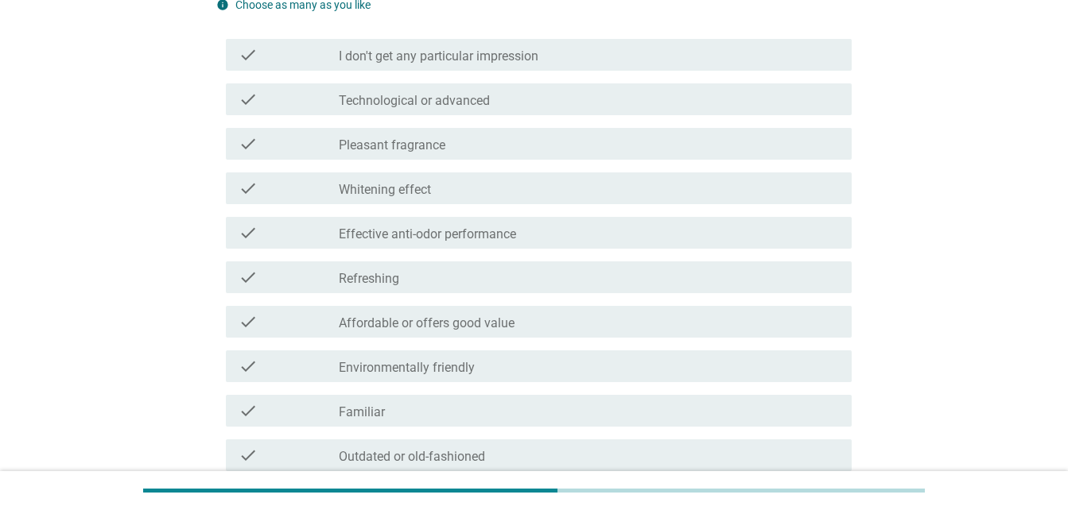
scroll to position [892, 0]
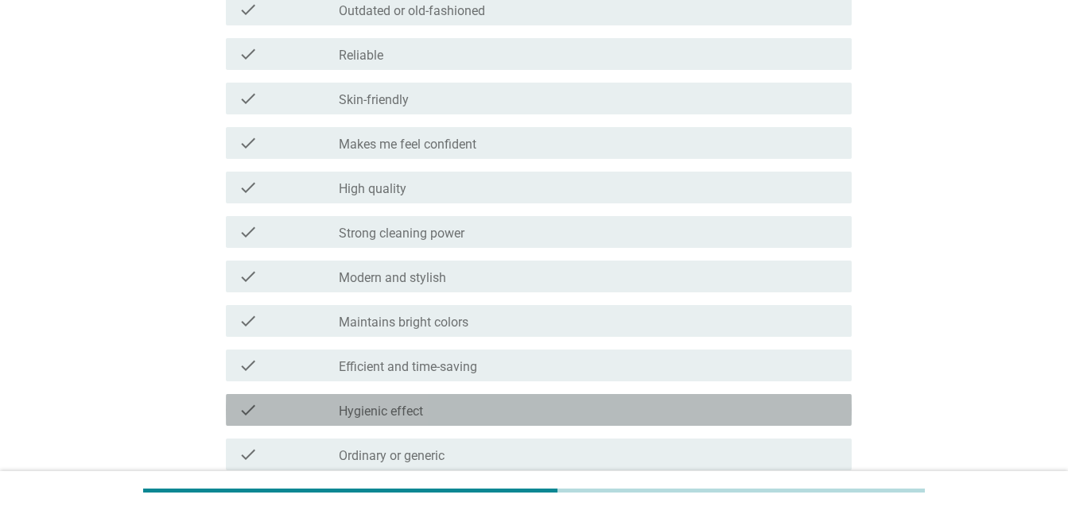
click at [537, 414] on div "check_box_outline_blank Hygienic effect" at bounding box center [589, 410] width 500 height 19
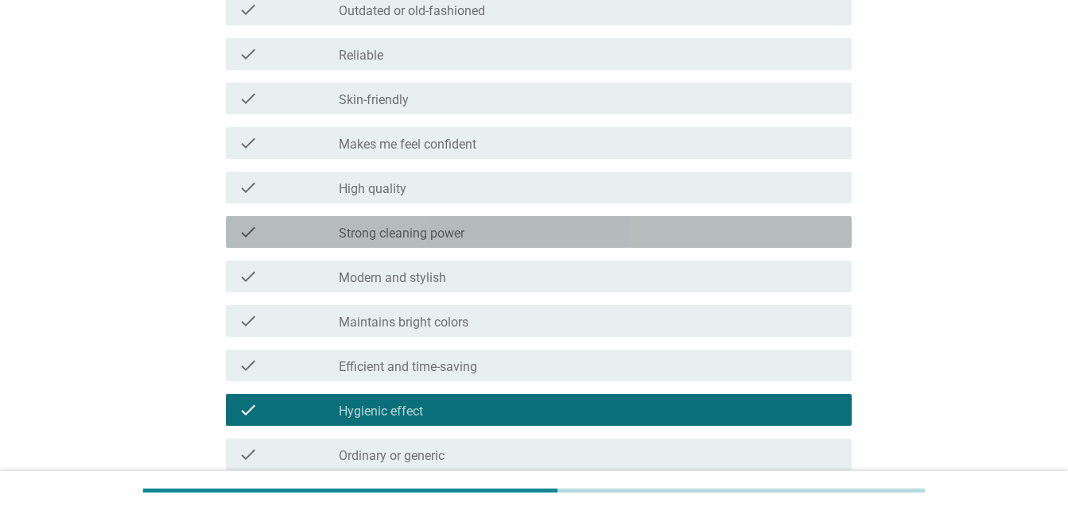
click at [522, 229] on div "check_box_outline_blank Strong cleaning power" at bounding box center [589, 232] width 500 height 19
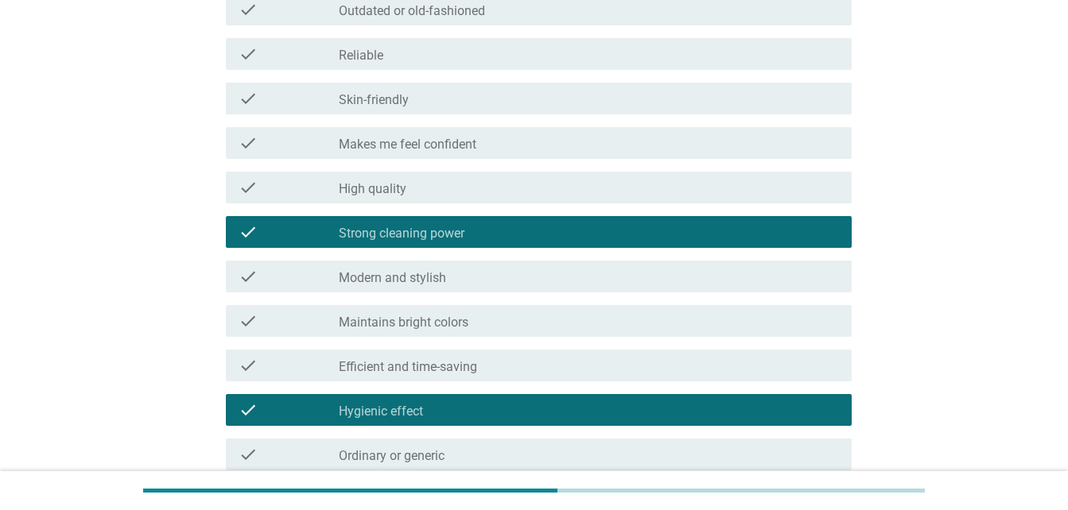
scroll to position [1216, 0]
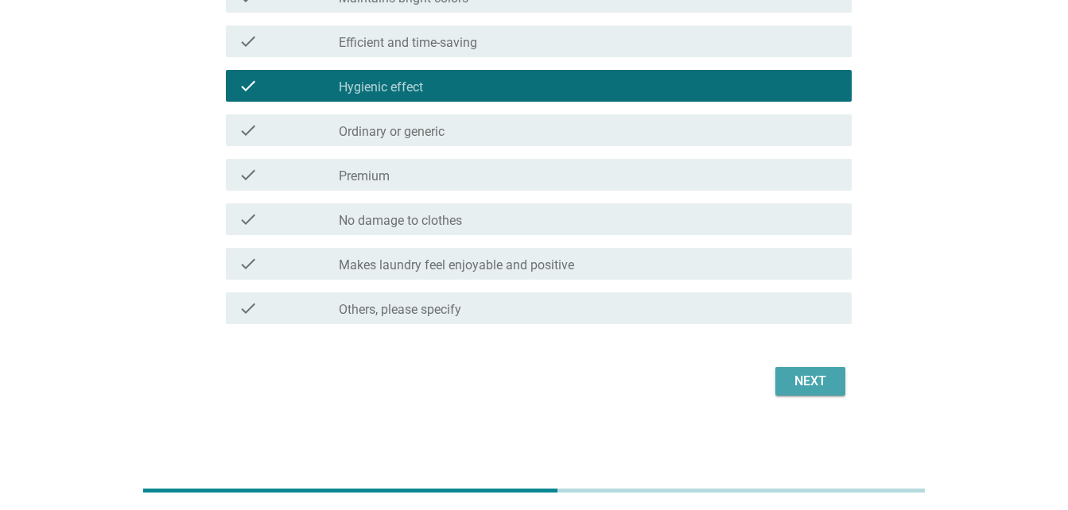
click at [783, 382] on button "Next" at bounding box center [810, 381] width 70 height 29
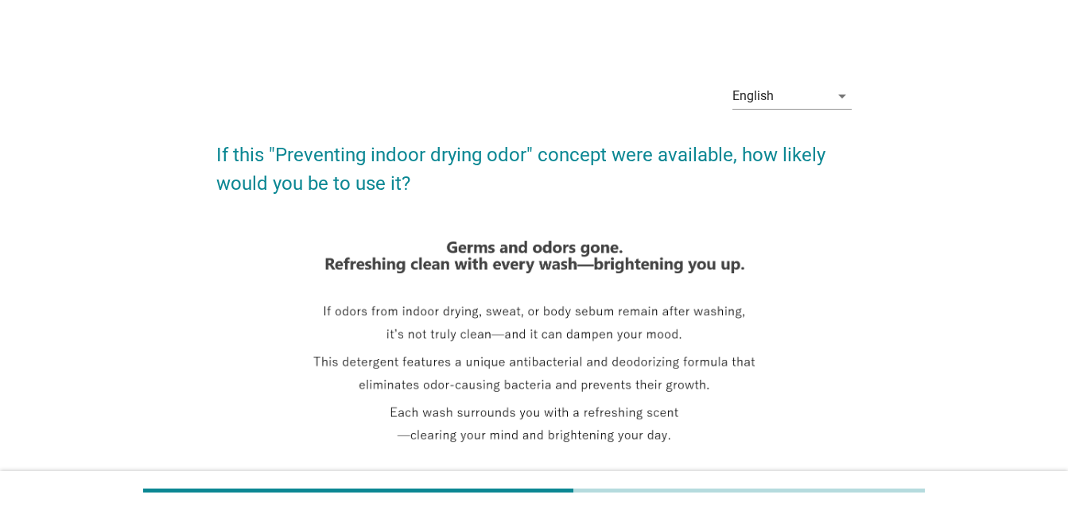
scroll to position [395, 0]
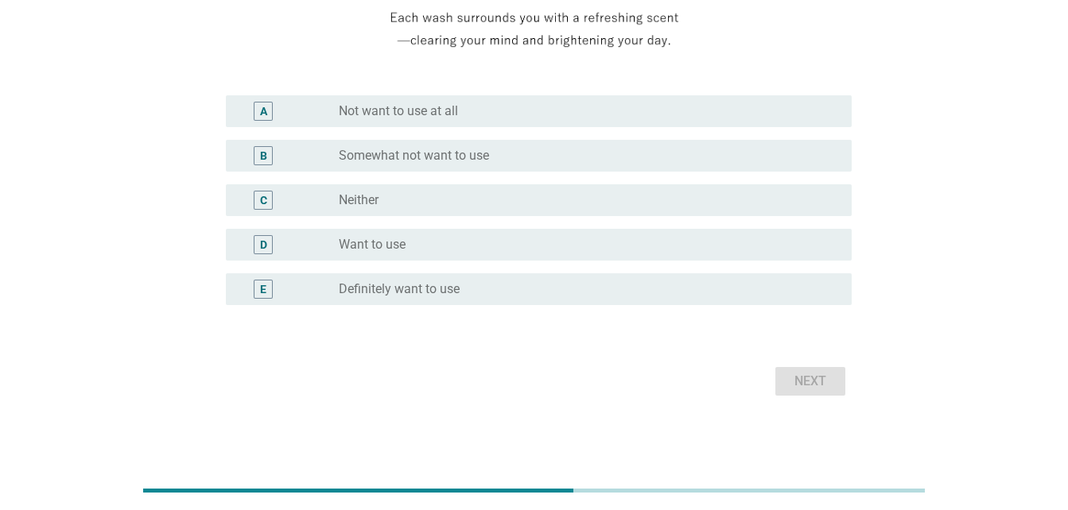
click at [444, 239] on div "radio_button_unchecked Want to use" at bounding box center [582, 245] width 487 height 16
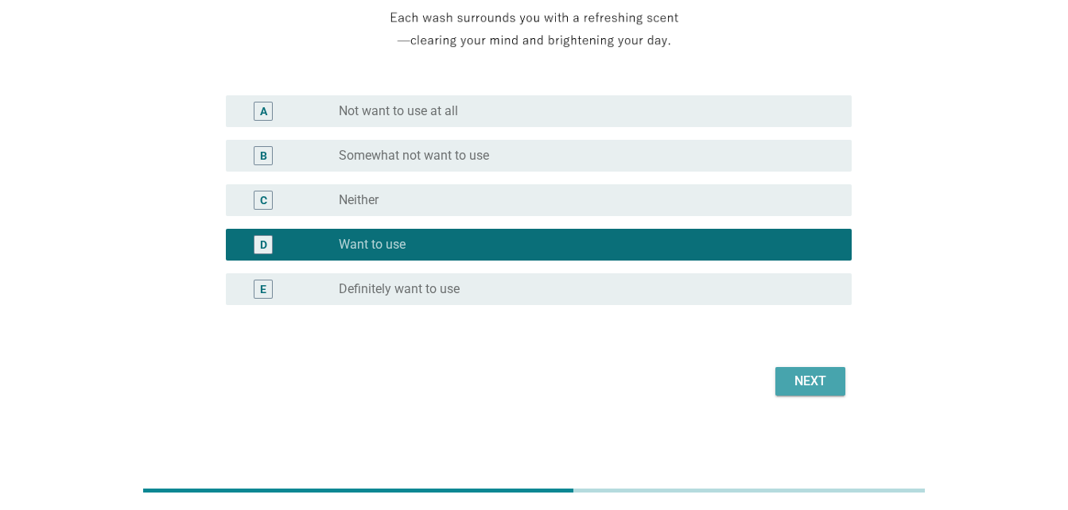
click at [802, 377] on div "Next" at bounding box center [810, 381] width 45 height 19
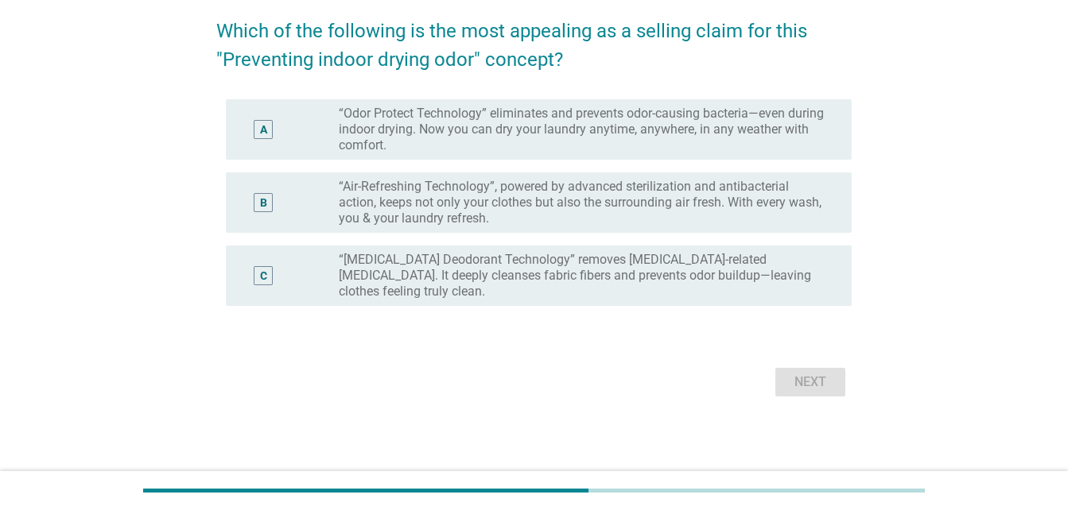
scroll to position [0, 0]
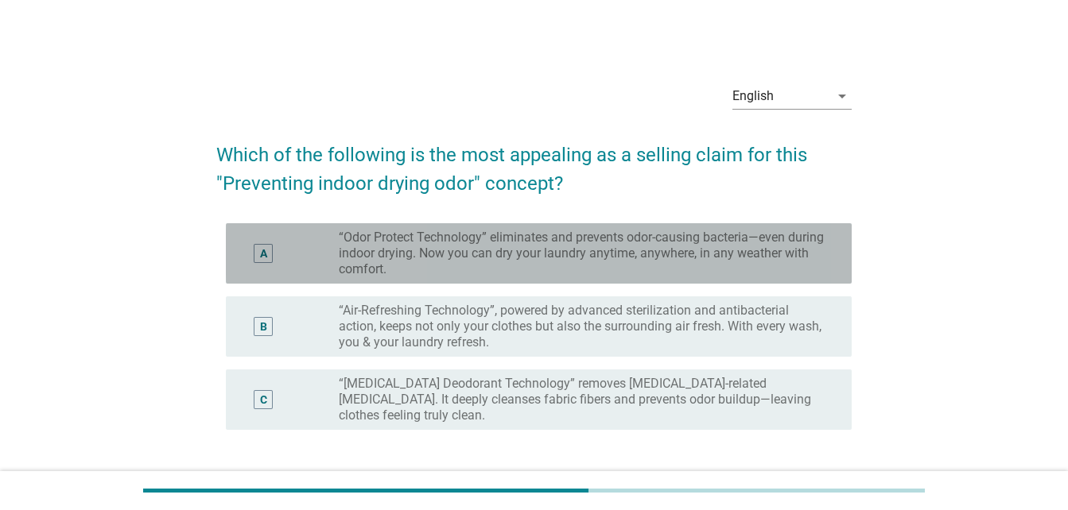
click at [623, 259] on label "“Odor Protect Technology” eliminates and prevents odor-causing bacteria—even du…" at bounding box center [582, 254] width 487 height 48
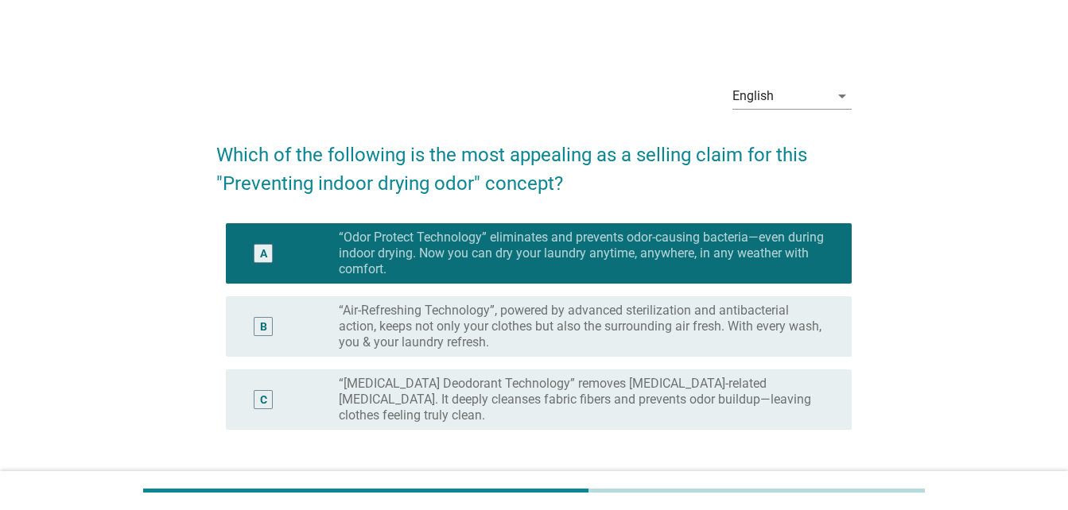
scroll to position [108, 0]
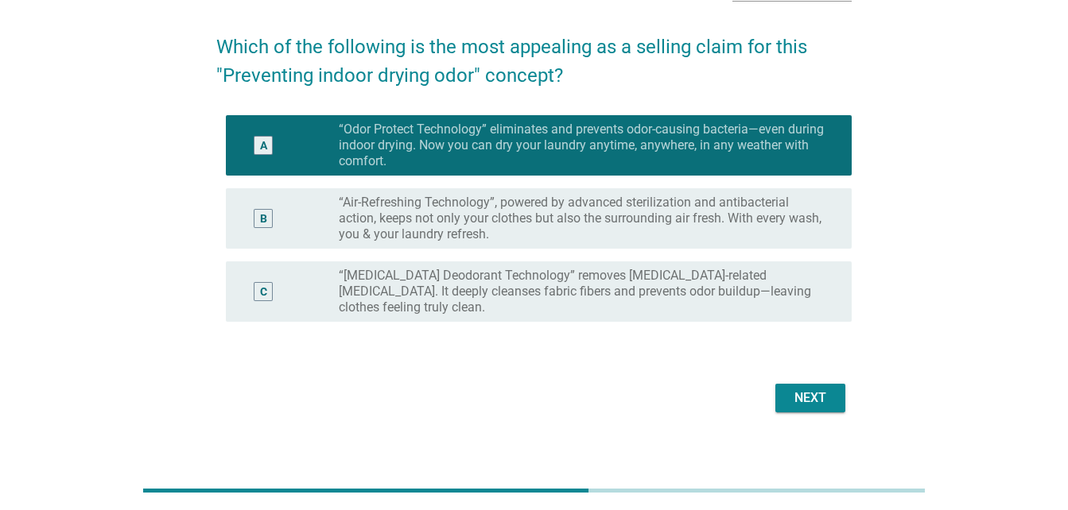
click at [809, 389] on div "Next" at bounding box center [810, 398] width 45 height 19
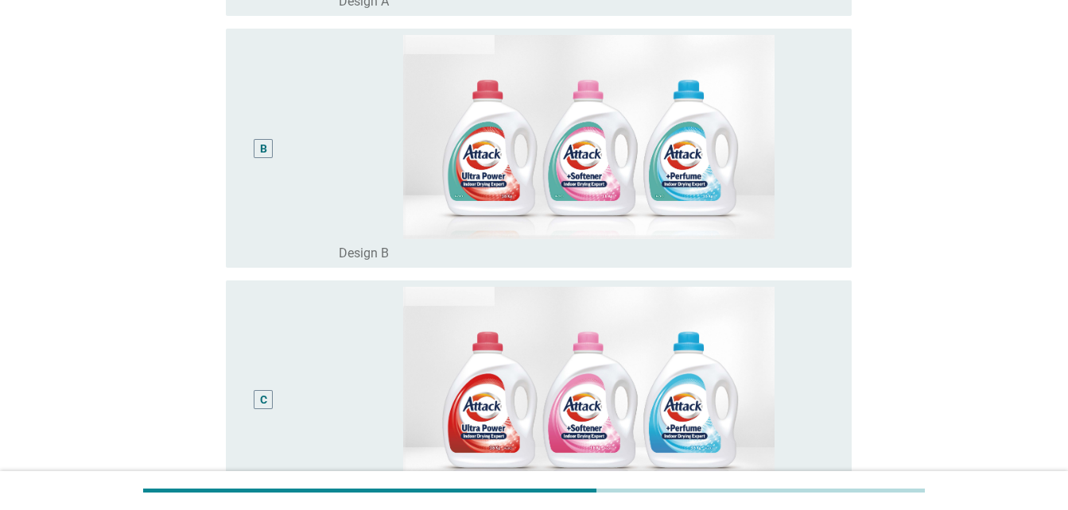
scroll to position [0, 0]
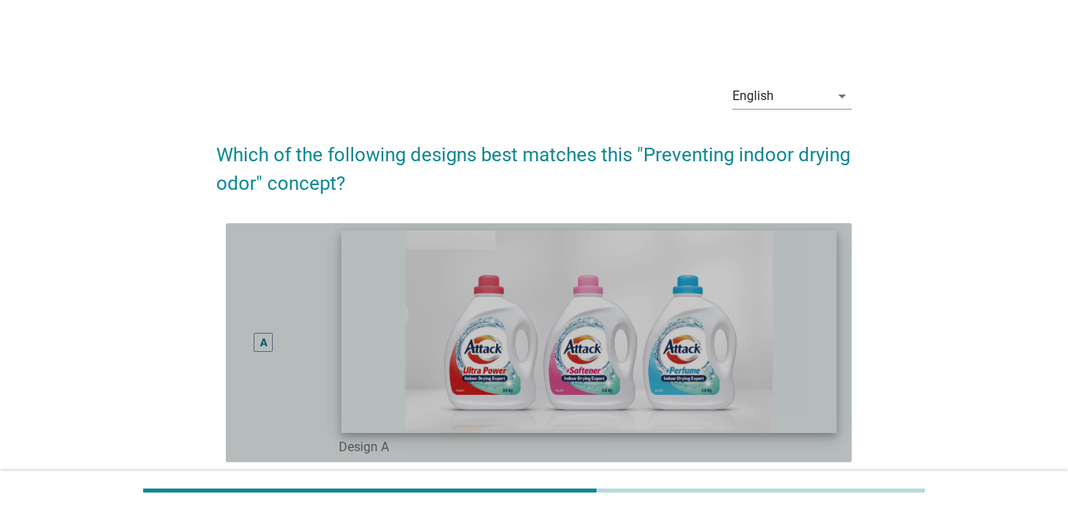
click at [813, 278] on img at bounding box center [588, 332] width 495 height 202
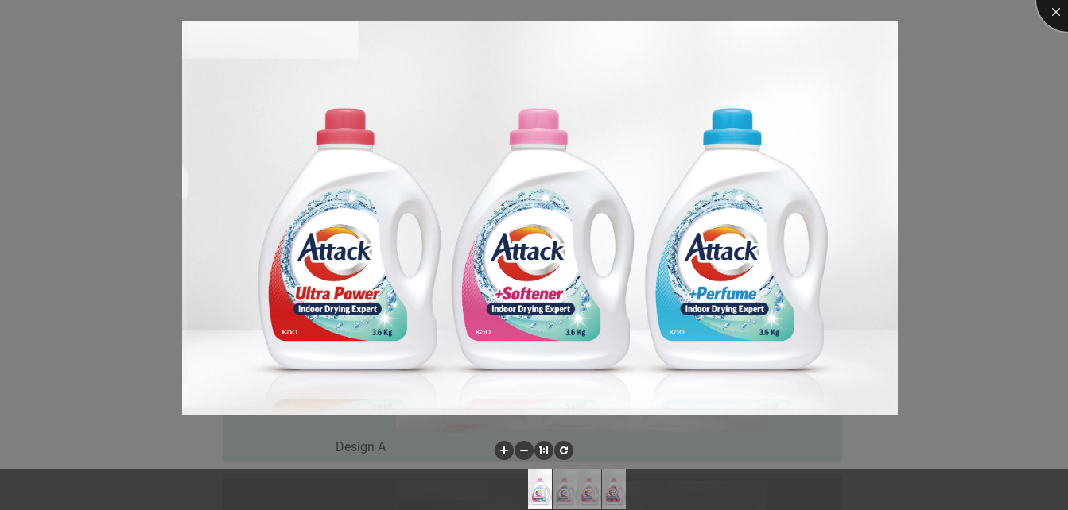
click at [1050, 8] on div at bounding box center [1068, 0] width 64 height 64
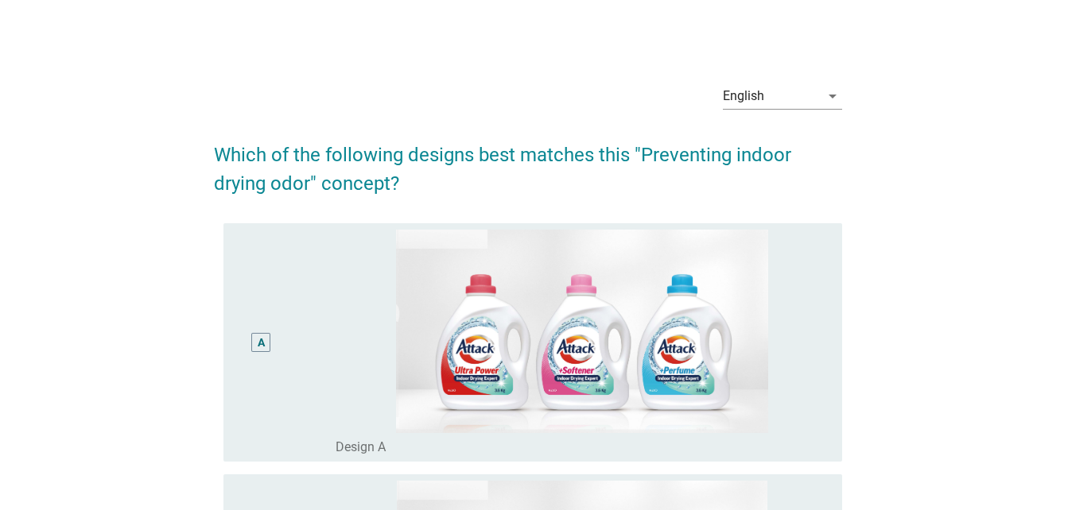
click at [1054, 7] on div at bounding box center [1068, 0] width 64 height 64
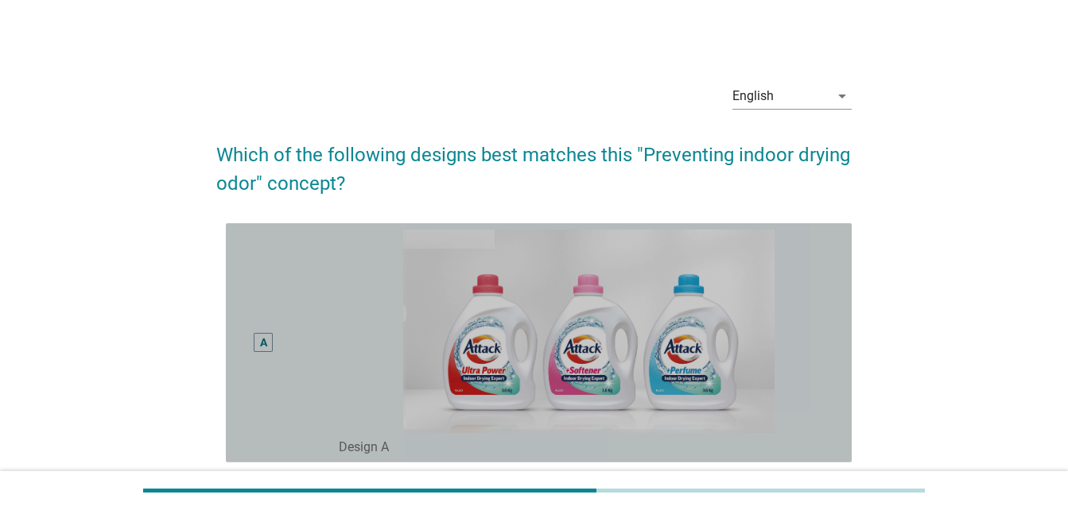
click at [260, 294] on div "A" at bounding box center [264, 343] width 50 height 227
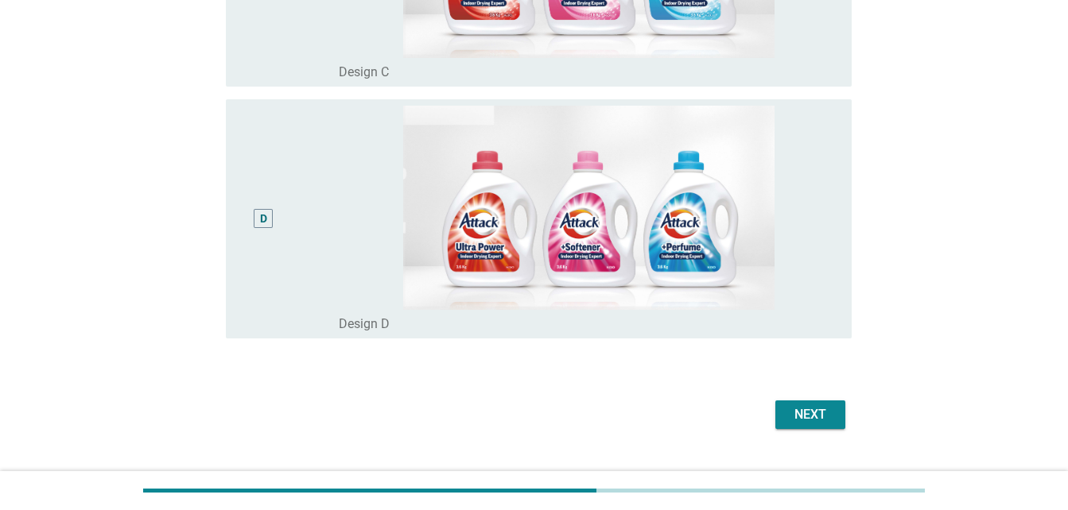
scroll to position [892, 0]
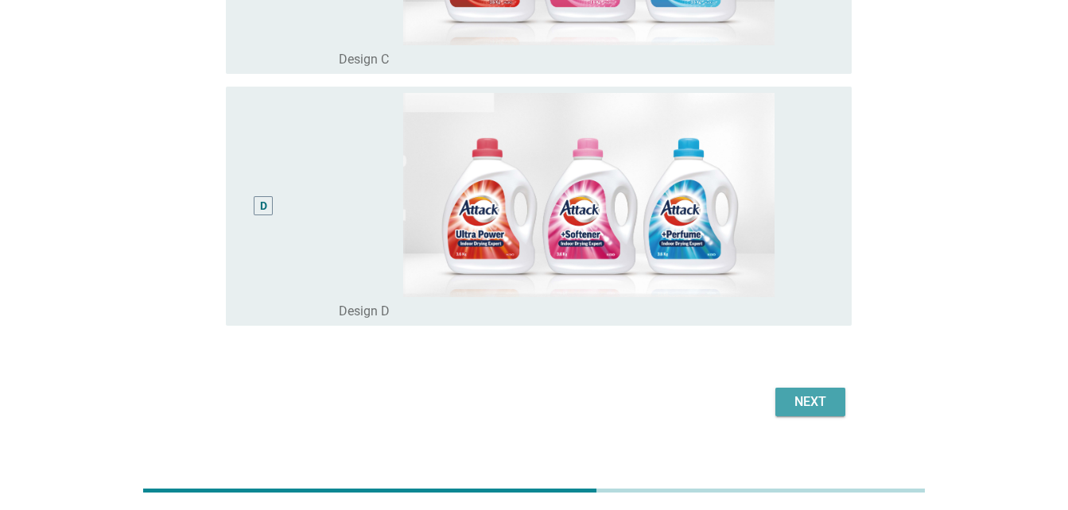
click at [823, 402] on div "Next" at bounding box center [810, 402] width 45 height 19
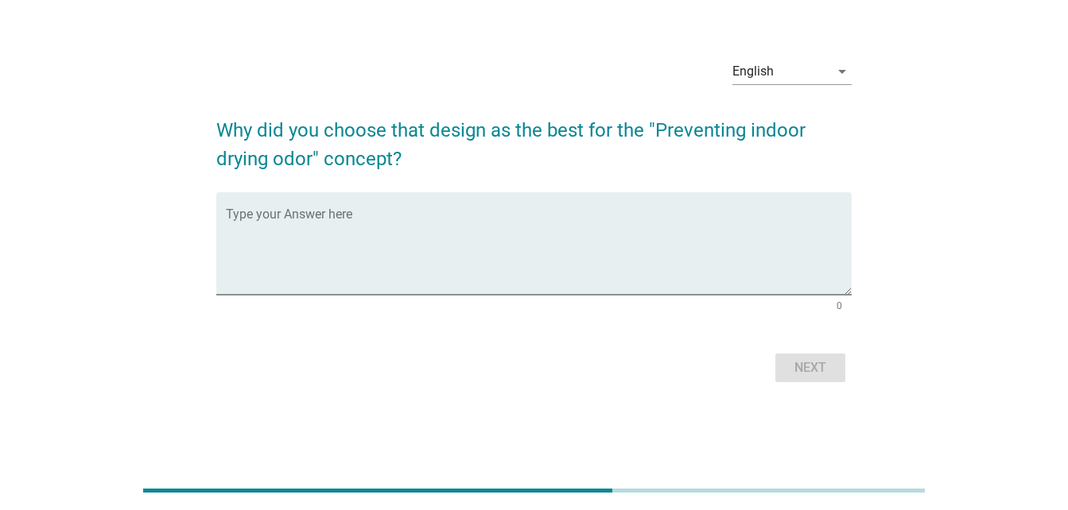
scroll to position [0, 0]
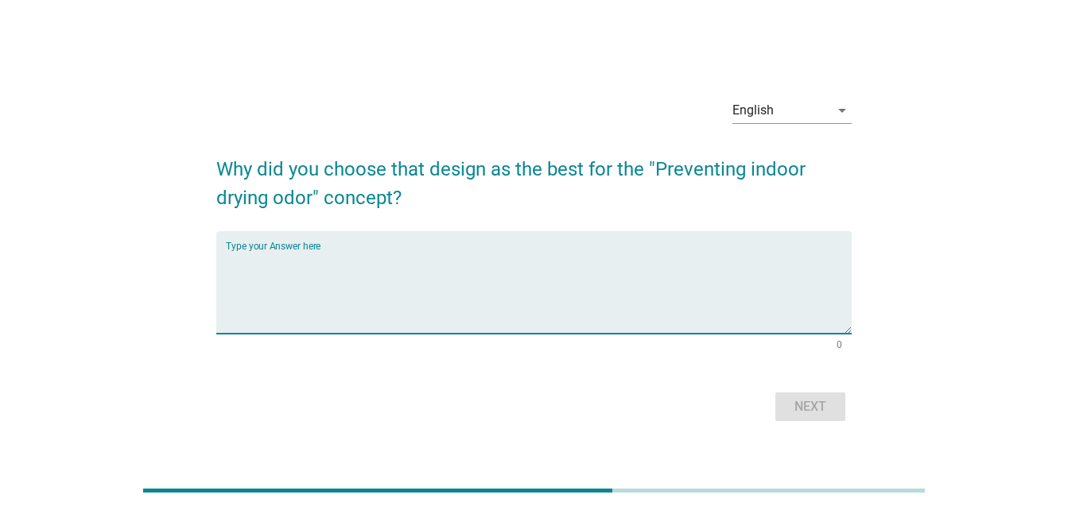
click at [440, 270] on textarea "Type your Answer here" at bounding box center [539, 291] width 626 height 83
type textarea "I like the vibrant colour and design"
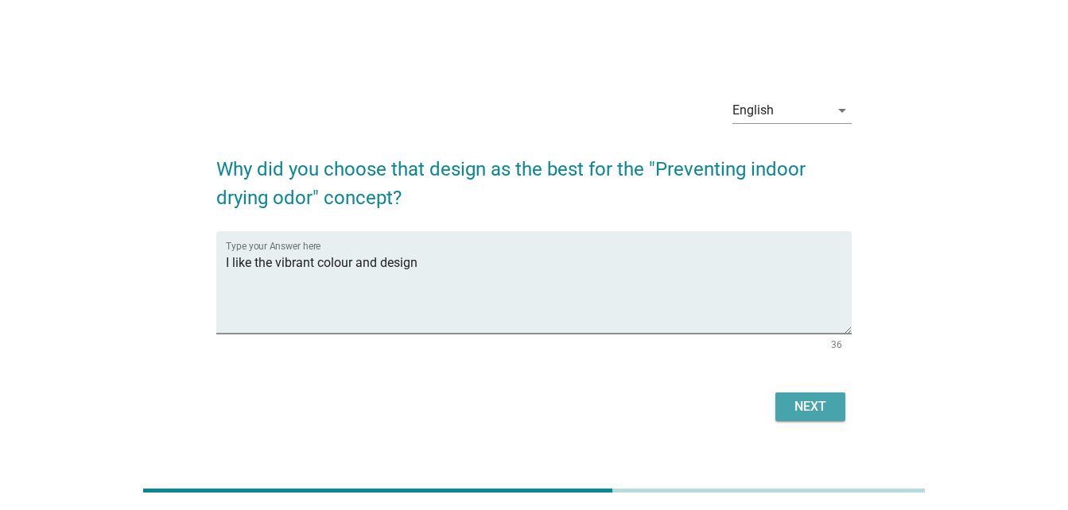
click at [799, 408] on div "Next" at bounding box center [810, 407] width 45 height 19
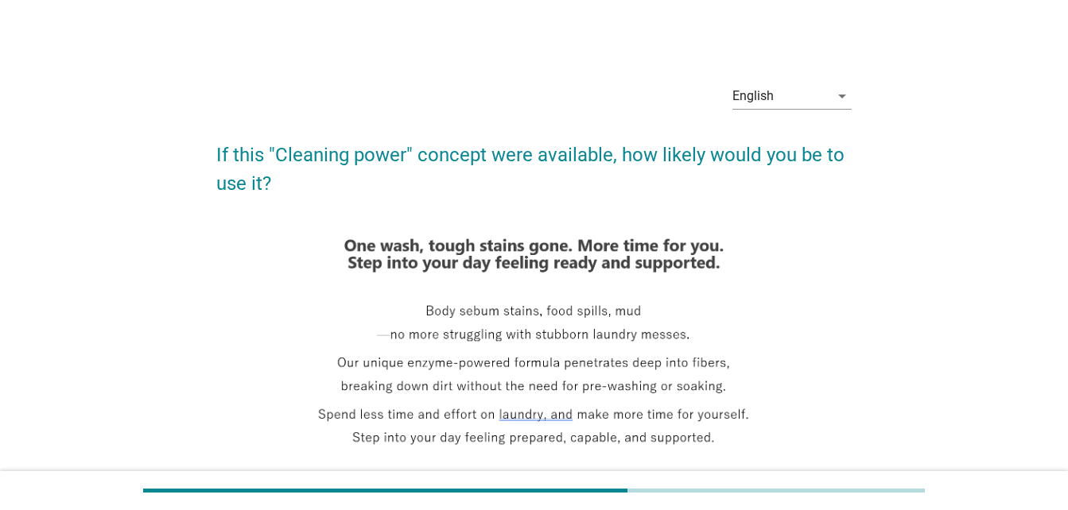
scroll to position [395, 0]
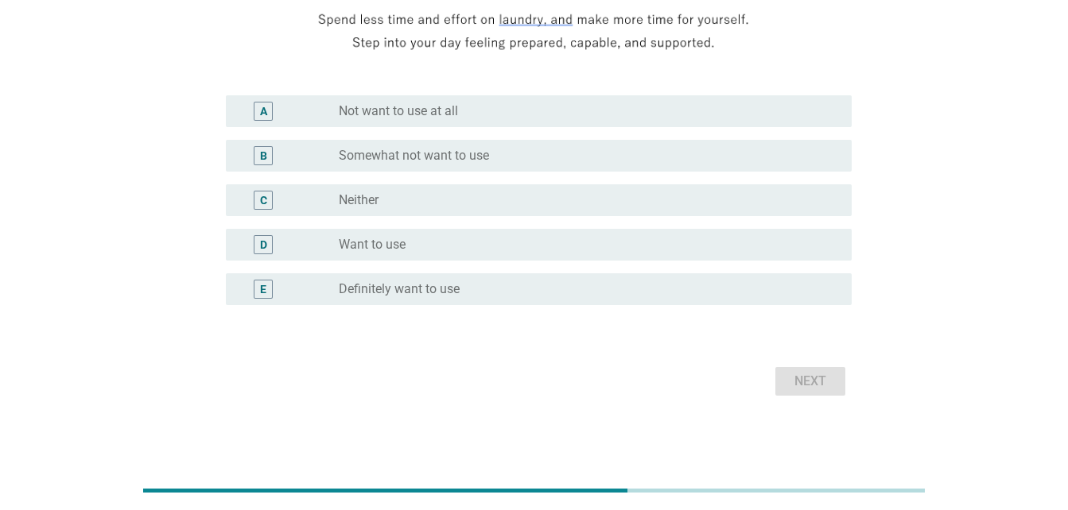
click at [564, 242] on div "radio_button_unchecked Want to use" at bounding box center [582, 245] width 487 height 16
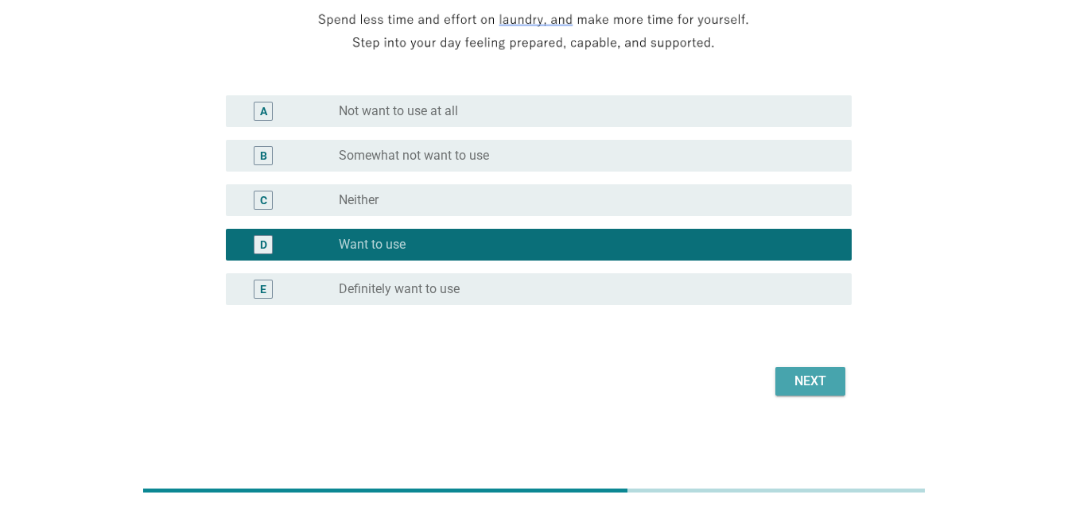
click at [808, 381] on div "Next" at bounding box center [810, 381] width 45 height 19
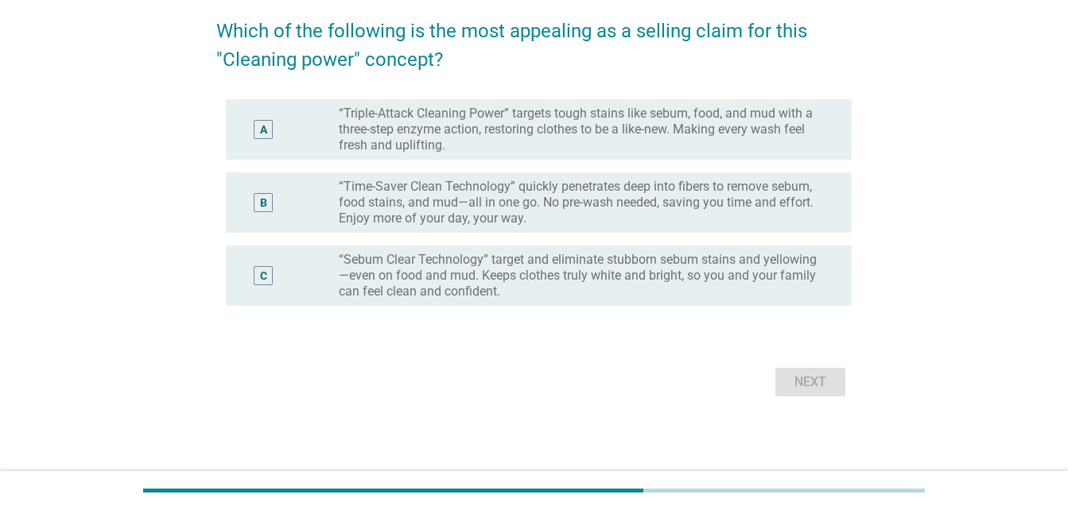
scroll to position [0, 0]
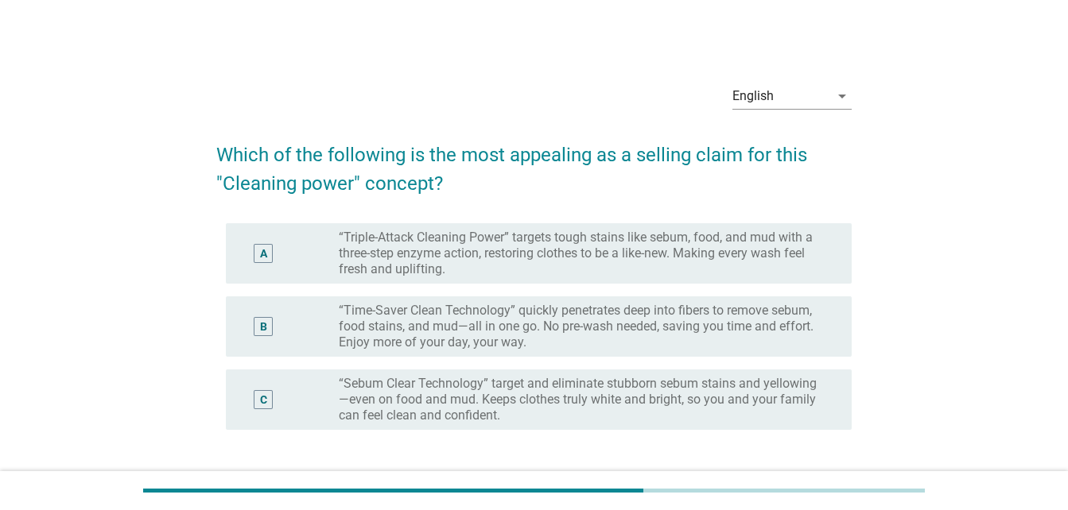
click at [518, 258] on label "“Triple-Attack Cleaning Power” targets tough stains like sebum, food, and mud w…" at bounding box center [582, 254] width 487 height 48
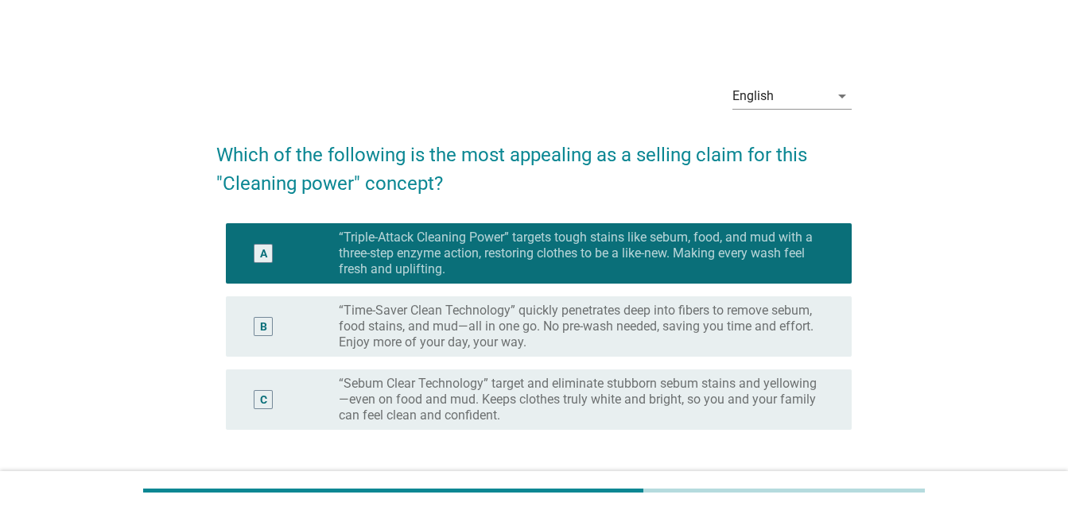
scroll to position [124, 0]
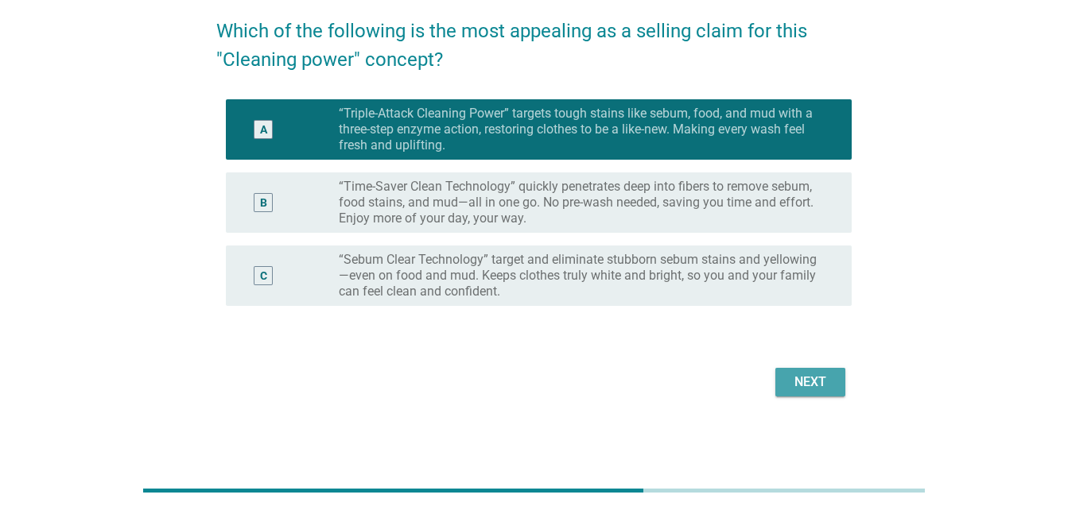
click at [818, 380] on div "Next" at bounding box center [810, 382] width 45 height 19
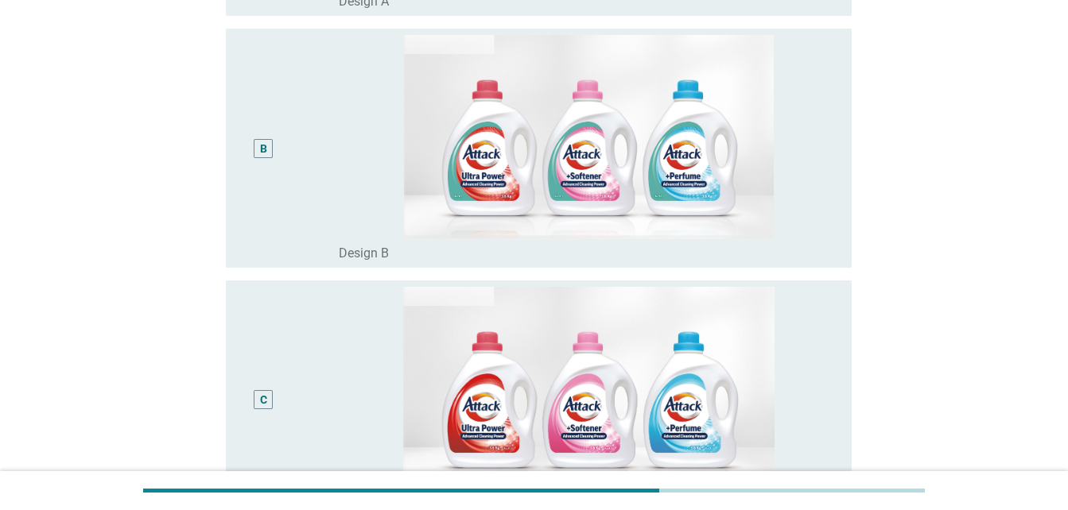
scroll to position [892, 0]
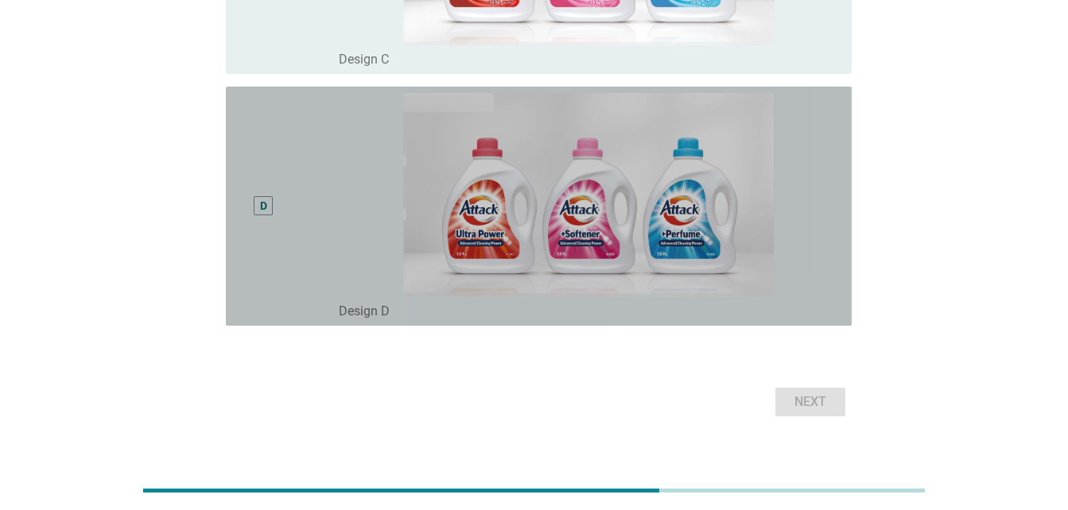
click at [293, 148] on div "D" at bounding box center [289, 206] width 100 height 227
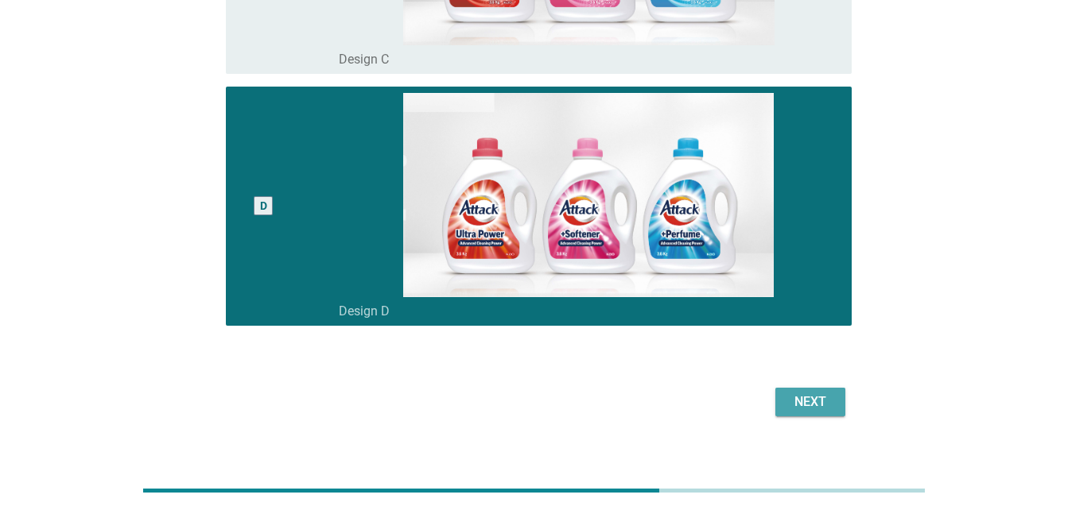
click at [811, 397] on div "Next" at bounding box center [810, 402] width 45 height 19
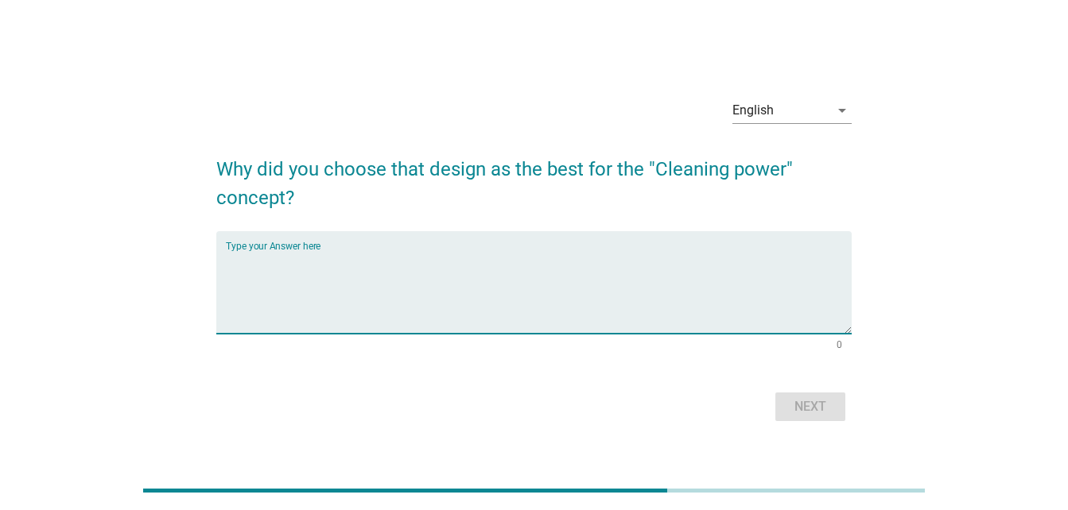
click at [530, 300] on textarea "Type your Answer here" at bounding box center [539, 291] width 626 height 83
type textarea "It seems powerful and stronger."
click at [820, 417] on button "Next" at bounding box center [810, 407] width 70 height 29
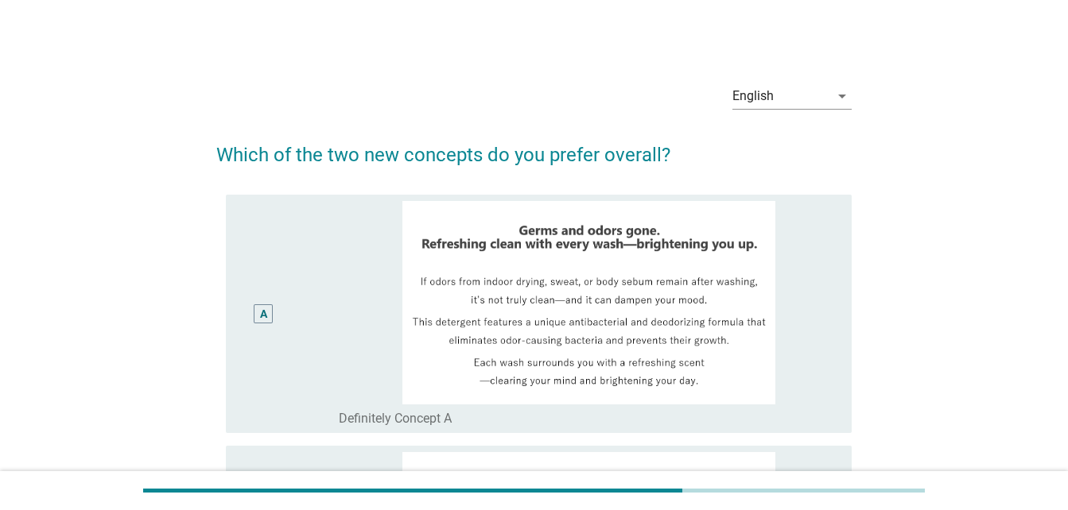
scroll to position [446, 0]
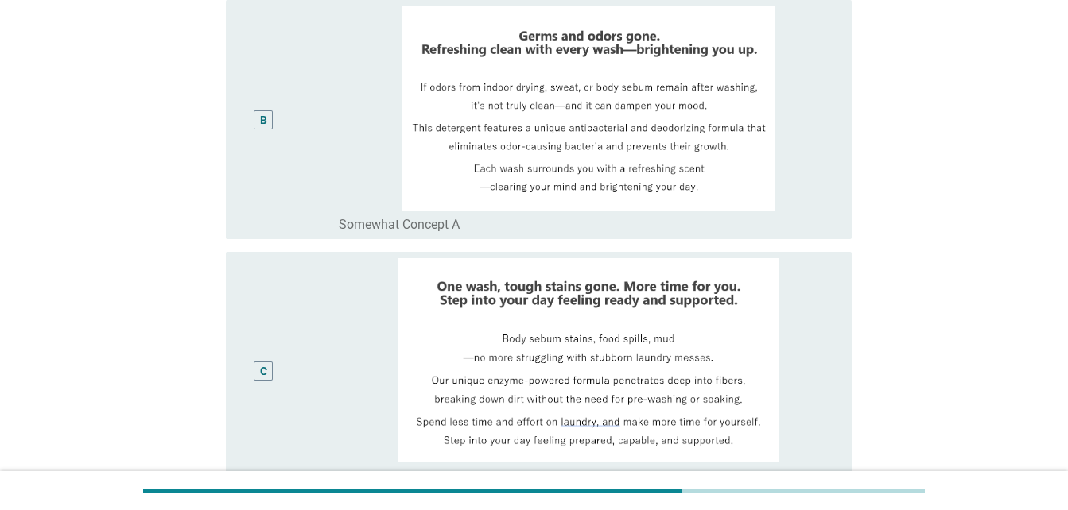
click at [283, 84] on div "B" at bounding box center [264, 119] width 50 height 227
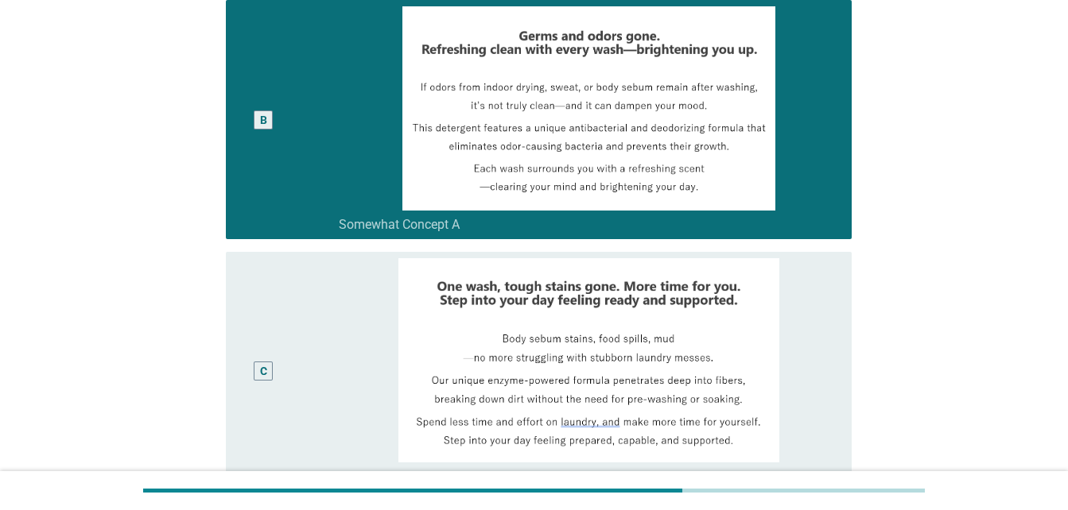
scroll to position [883, 0]
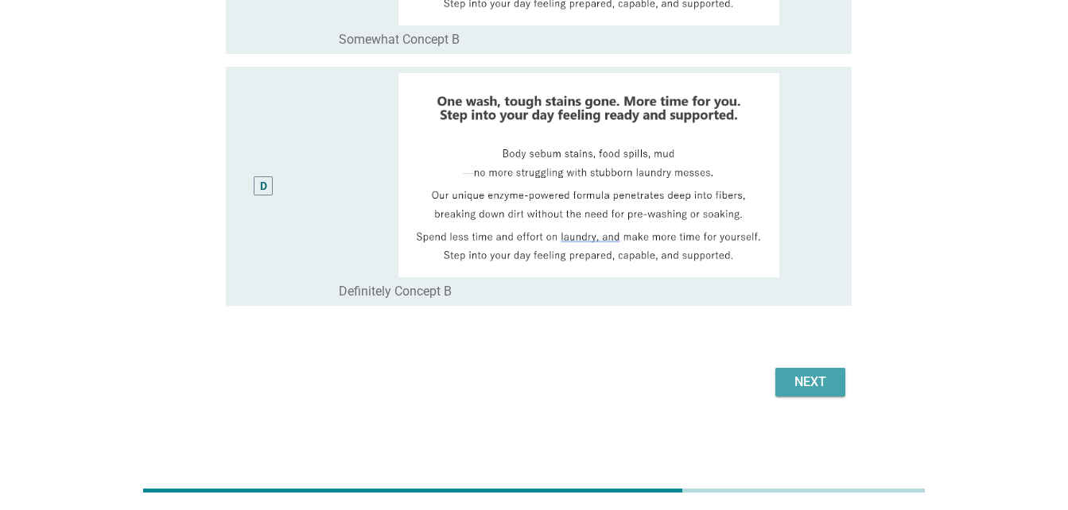
click at [823, 378] on div "Next" at bounding box center [810, 382] width 45 height 19
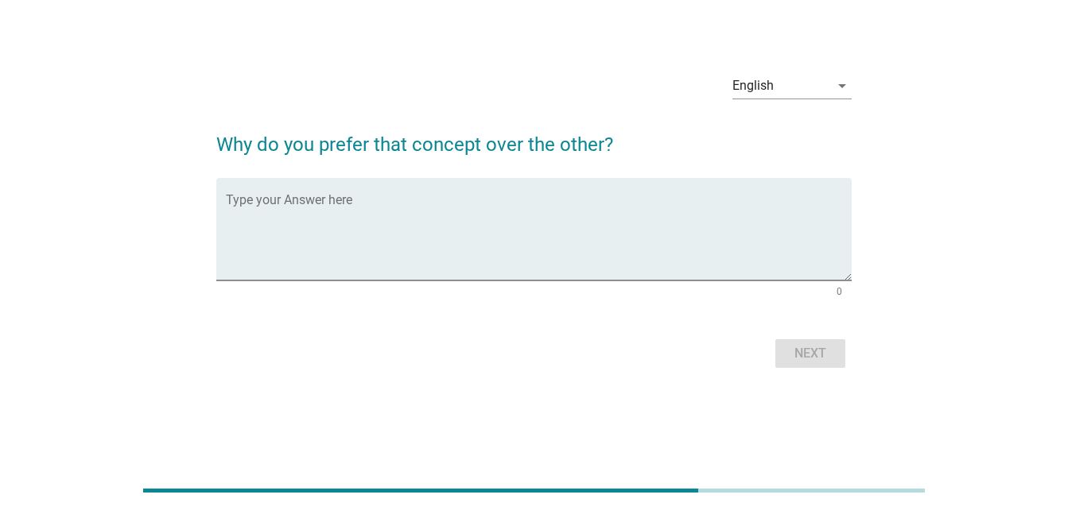
scroll to position [0, 0]
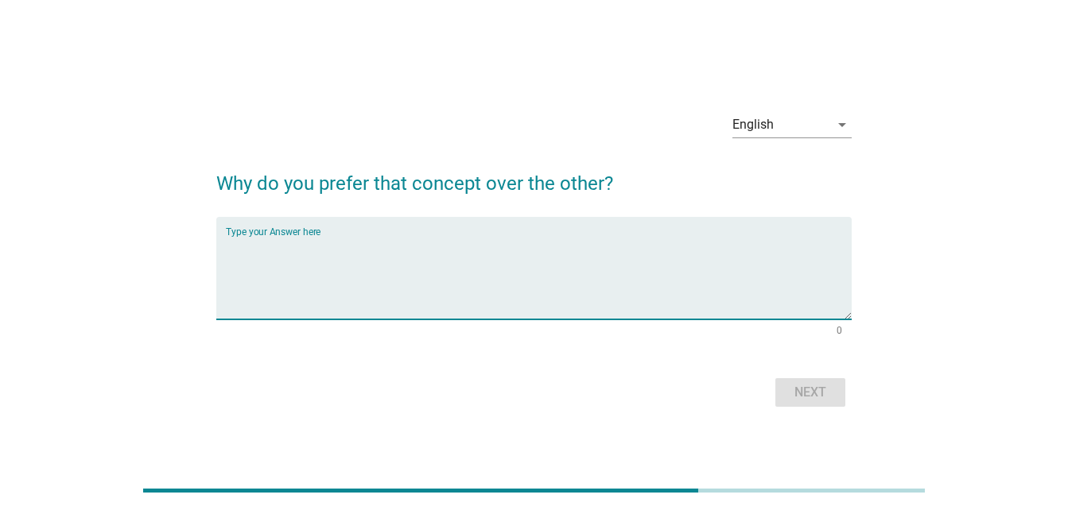
click at [510, 268] on textarea "Type your Answer here" at bounding box center [539, 277] width 626 height 83
type textarea "i put more emphasis on odourless and gerrm free."
click at [804, 387] on div "Next" at bounding box center [810, 392] width 45 height 19
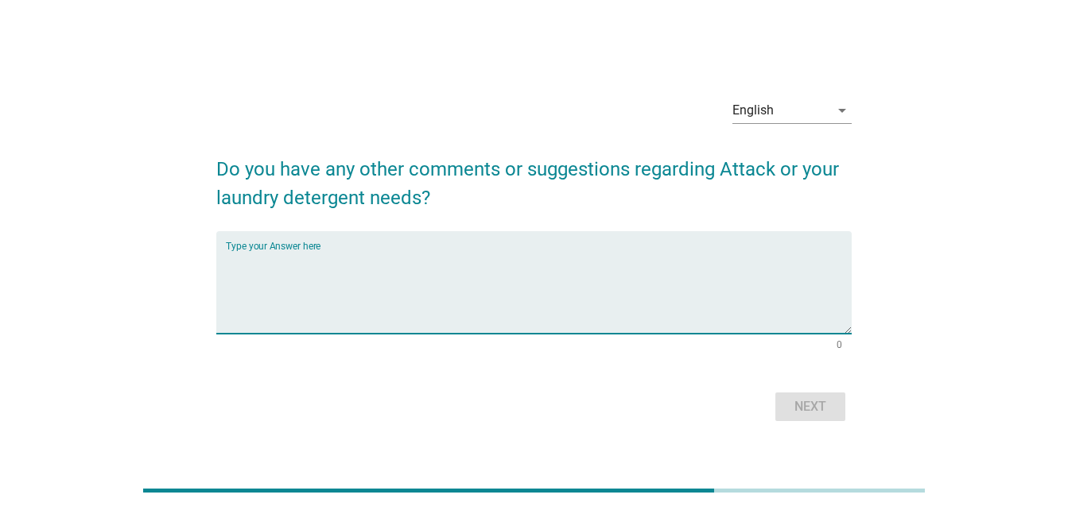
click at [368, 284] on textarea "Type your Answer here" at bounding box center [539, 291] width 626 height 83
type textarea "Z"
type textarea "offer more lower price items"
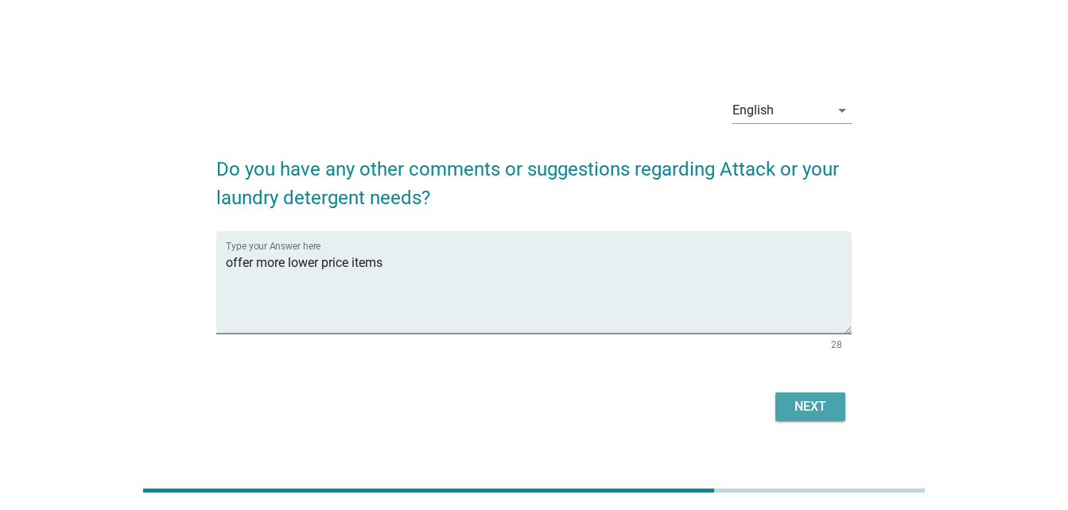
click at [816, 408] on div "Next" at bounding box center [810, 407] width 45 height 19
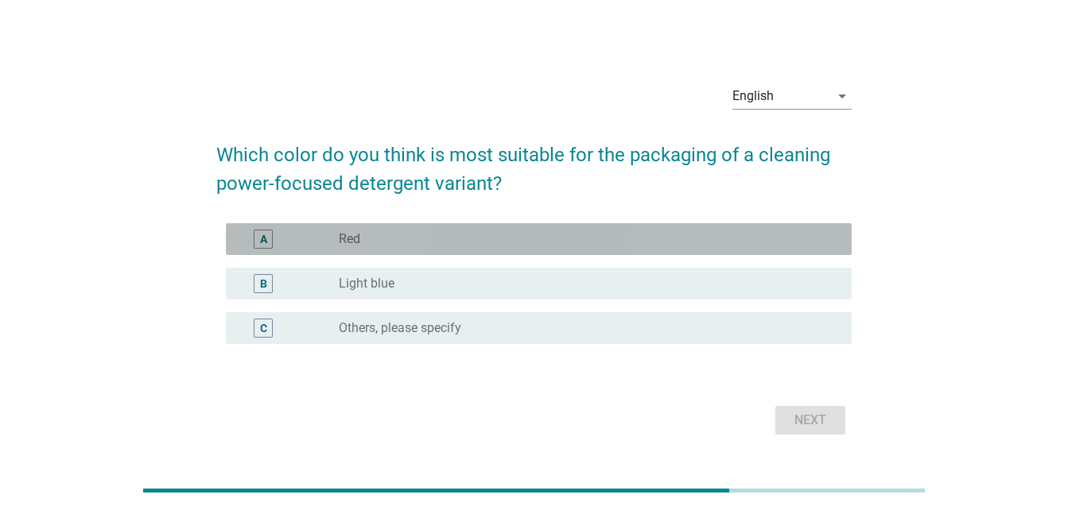
click at [574, 235] on div "radio_button_unchecked Red" at bounding box center [582, 239] width 487 height 16
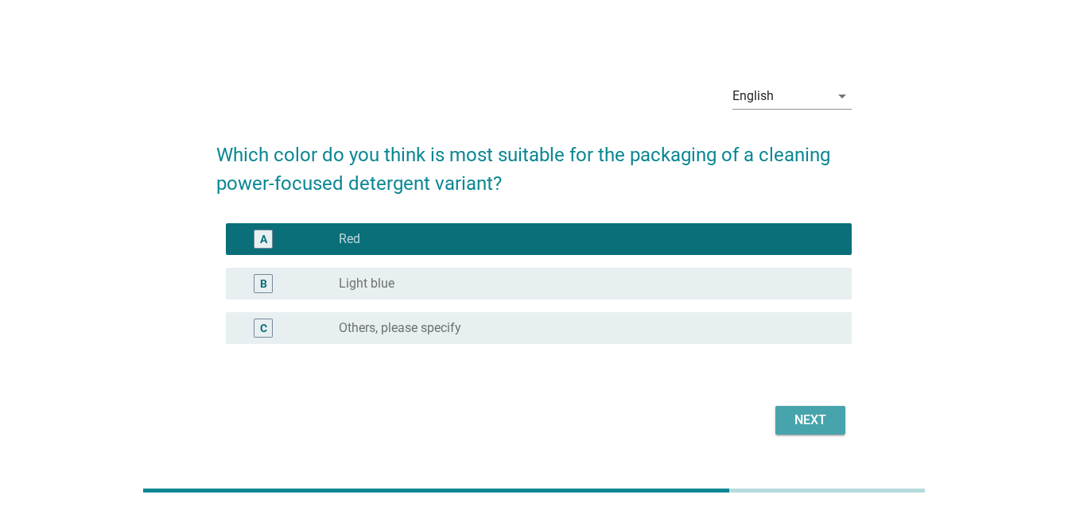
click at [814, 421] on div "Next" at bounding box center [810, 420] width 45 height 19
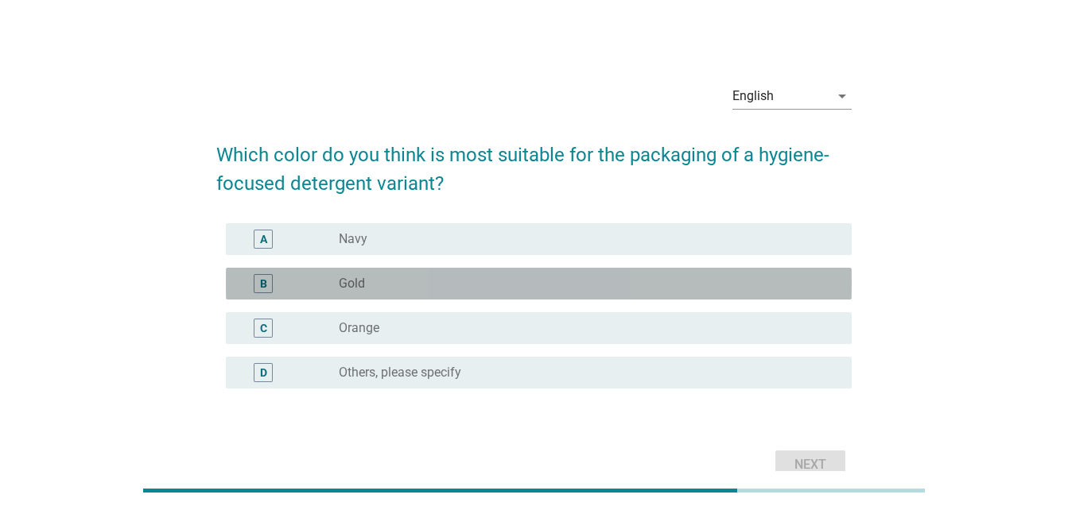
click at [712, 285] on div "radio_button_unchecked Gold" at bounding box center [582, 284] width 487 height 16
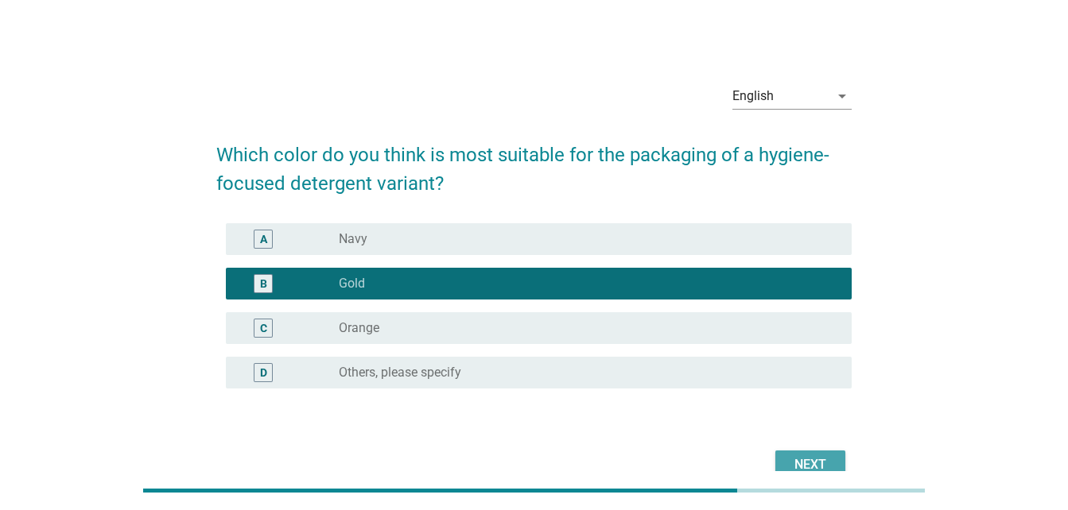
click at [813, 456] on div "Next" at bounding box center [810, 465] width 45 height 19
